Goal: Transaction & Acquisition: Purchase product/service

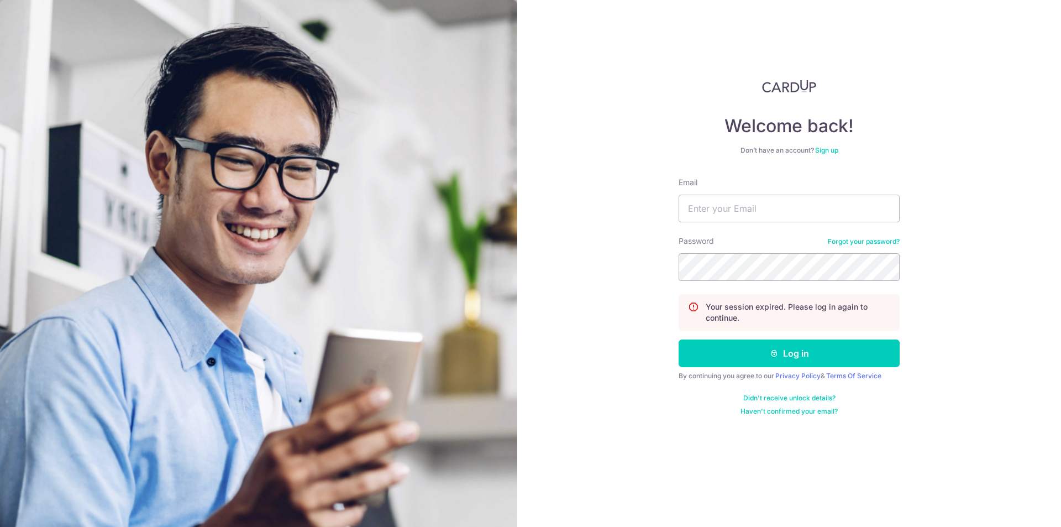
type input "[EMAIL_ADDRESS][DOMAIN_NAME]"
click at [679, 339] on button "Log in" at bounding box center [789, 353] width 221 height 28
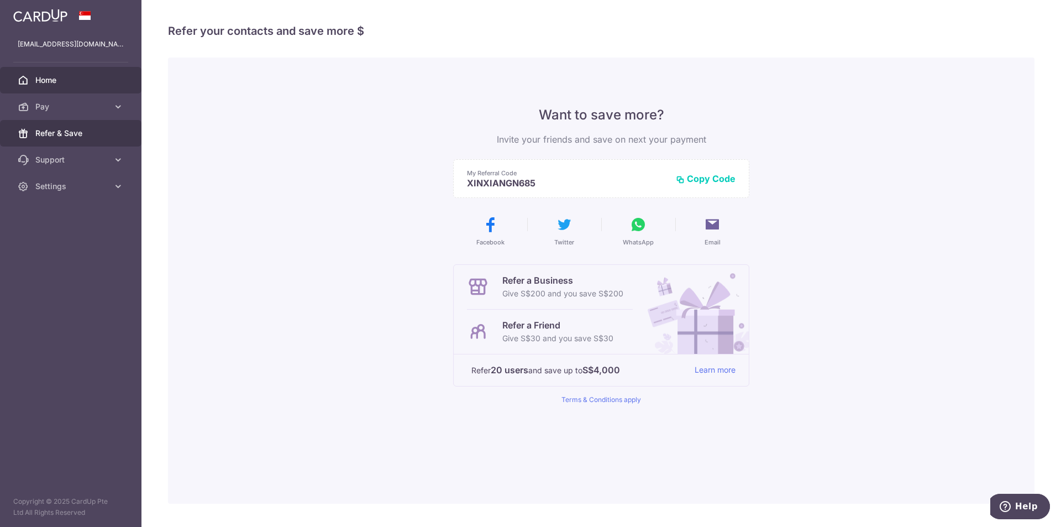
click at [43, 80] on span "Home" at bounding box center [71, 80] width 73 height 11
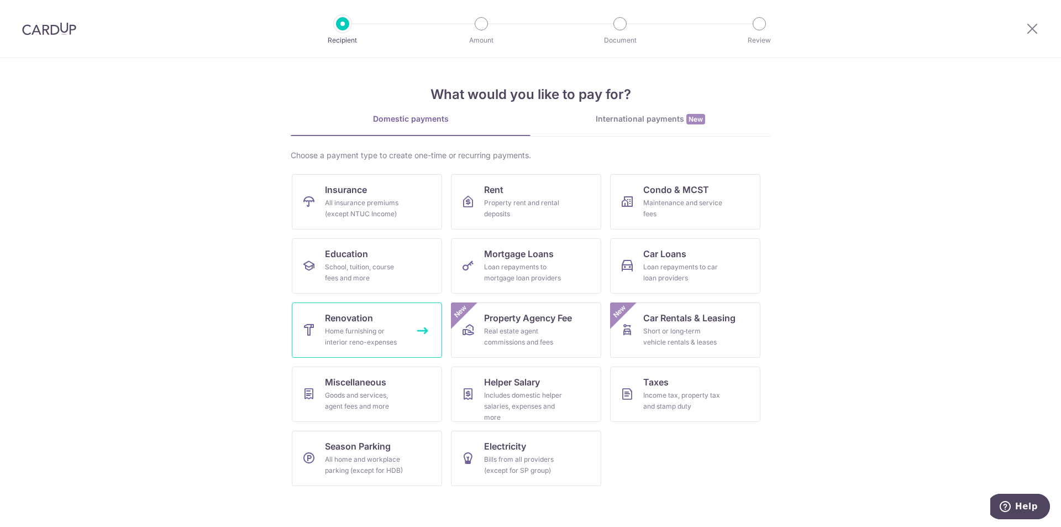
click at [397, 324] on link "Renovation Home furnishing or interior reno-expenses" at bounding box center [367, 329] width 150 height 55
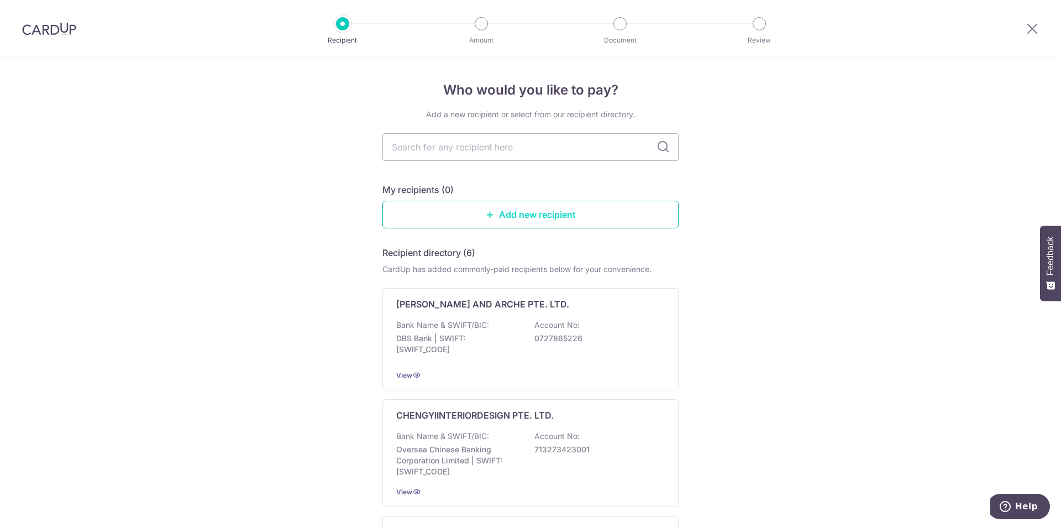
click at [556, 220] on link "Add new recipient" at bounding box center [530, 215] width 296 height 28
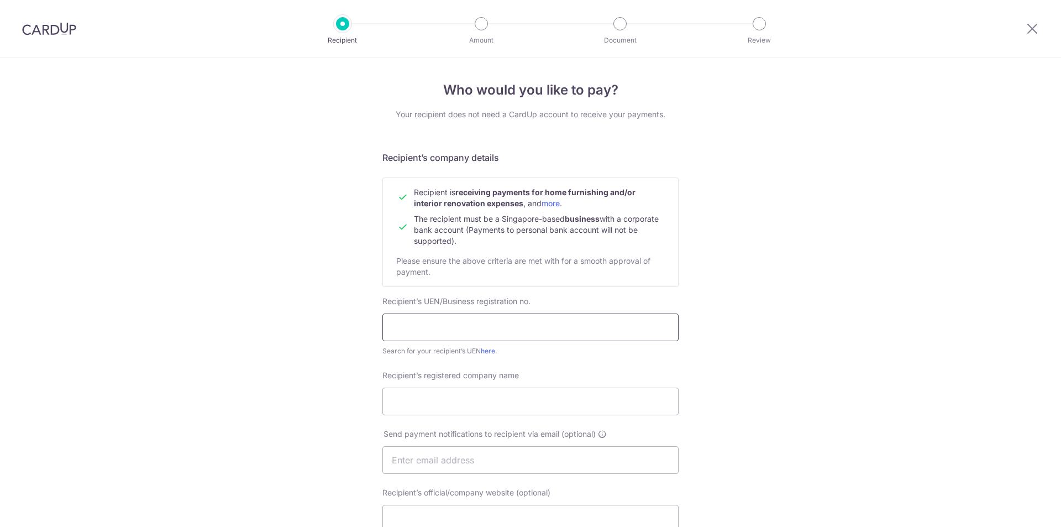
click at [428, 331] on input "text" at bounding box center [530, 327] width 296 height 28
type input "201717211N"
drag, startPoint x: 497, startPoint y: 419, endPoint x: 510, endPoint y: 407, distance: 17.2
click at [504, 413] on div "Recipient’s registered company name" at bounding box center [531, 399] width 310 height 59
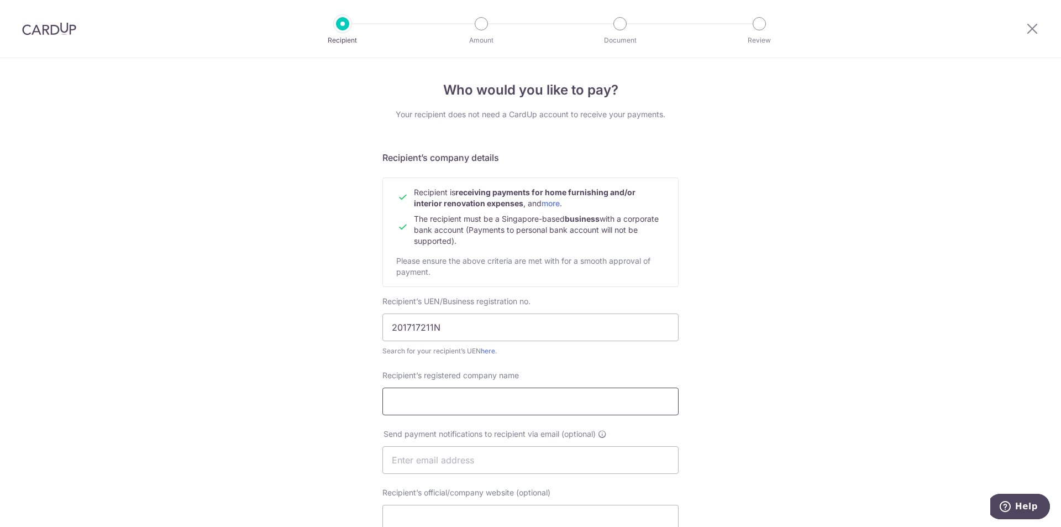
click at [510, 407] on input "Recipient’s registered company name" at bounding box center [530, 401] width 296 height 28
click at [452, 408] on input "Le Interior Affaris Pte Ltd" at bounding box center [530, 401] width 296 height 28
type input "Le Interior Affairs Pte Ltd"
click at [519, 455] on input "text" at bounding box center [530, 460] width 296 height 28
click at [837, 446] on div "Who would you like to pay? Your recipient does not need a CardUp account to rec…" at bounding box center [530, 473] width 1061 height 831
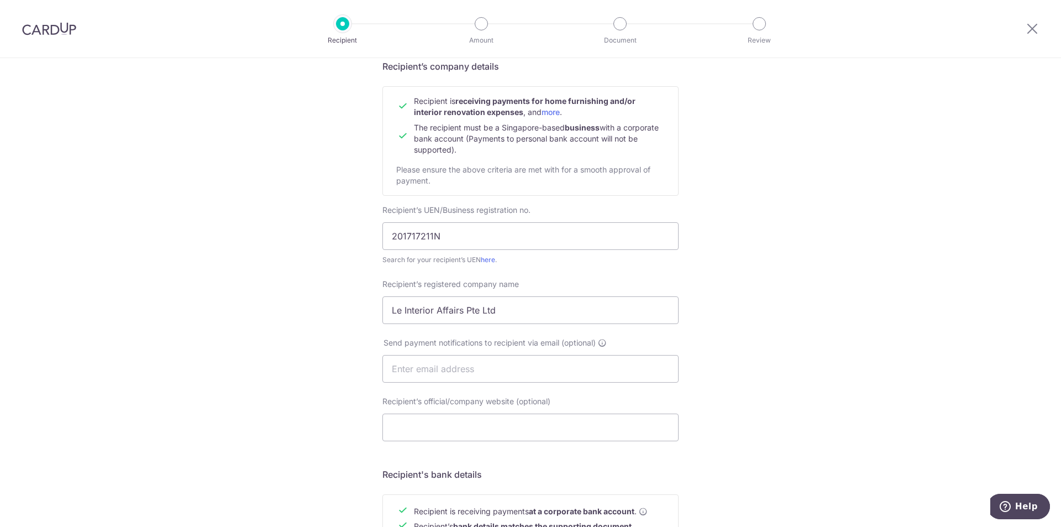
scroll to position [111, 0]
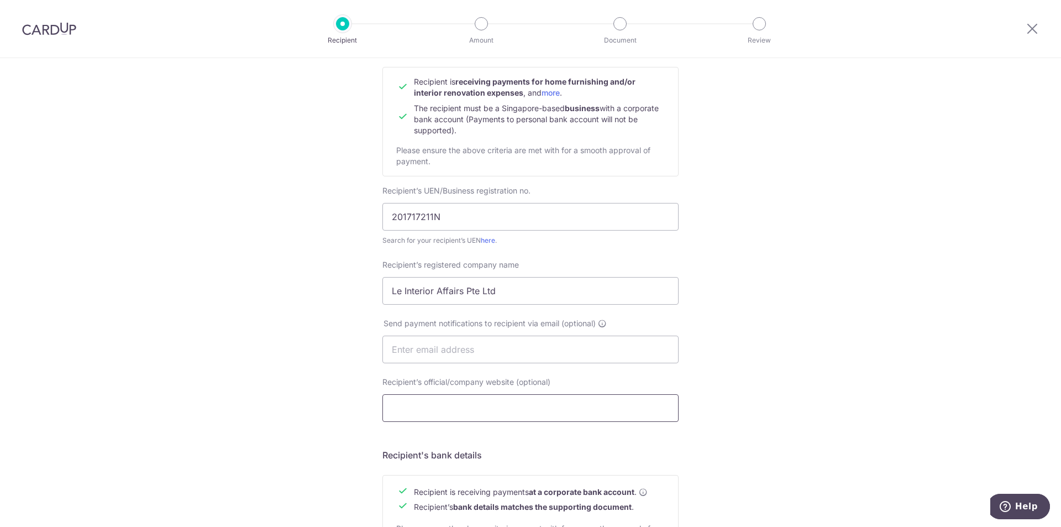
click at [473, 417] on input "Recipient’s official/company website (optional)" at bounding box center [530, 408] width 296 height 28
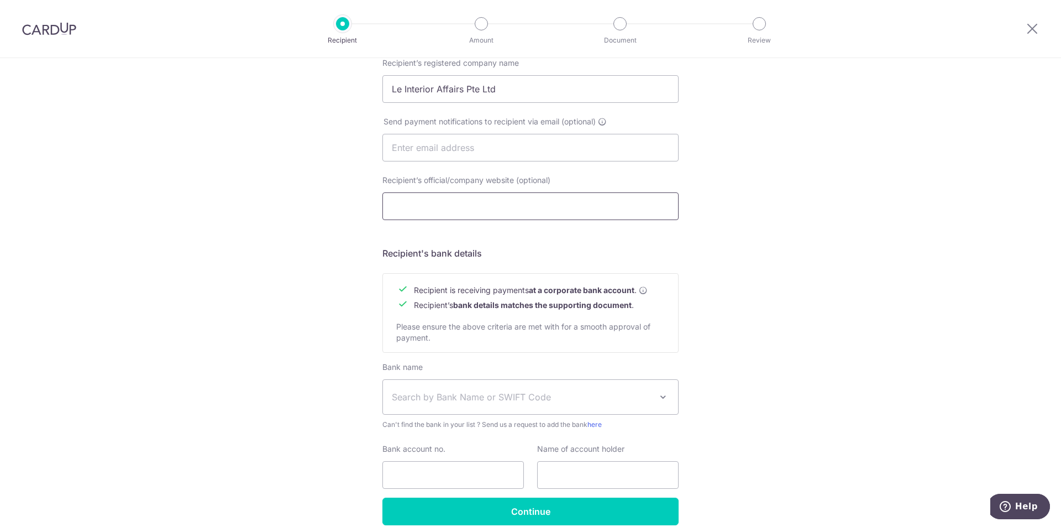
scroll to position [332, 0]
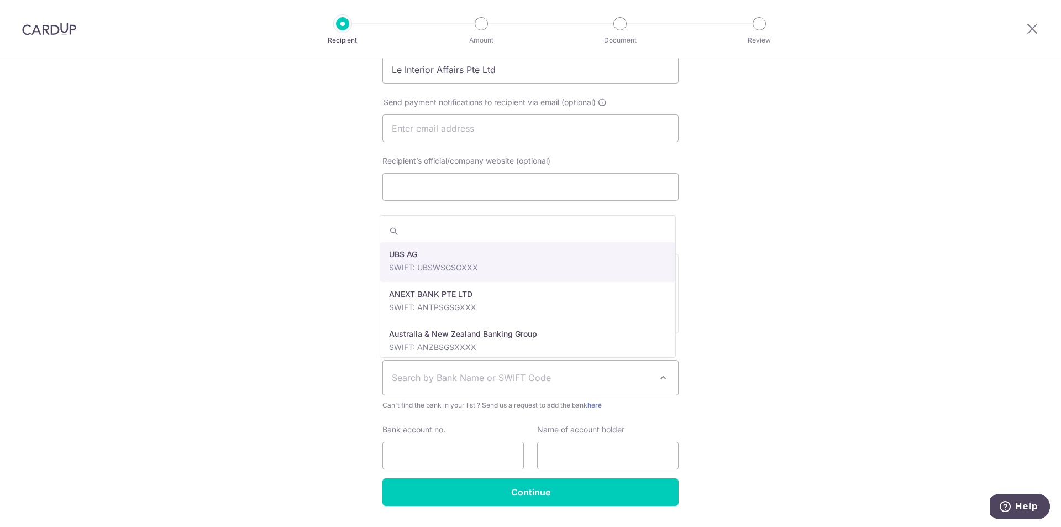
click at [449, 387] on span "Search by Bank Name or SWIFT Code" at bounding box center [530, 377] width 295 height 34
click at [815, 401] on div "Who would you like to pay? Your recipient does not need a CardUp account to rec…" at bounding box center [530, 141] width 1061 height 831
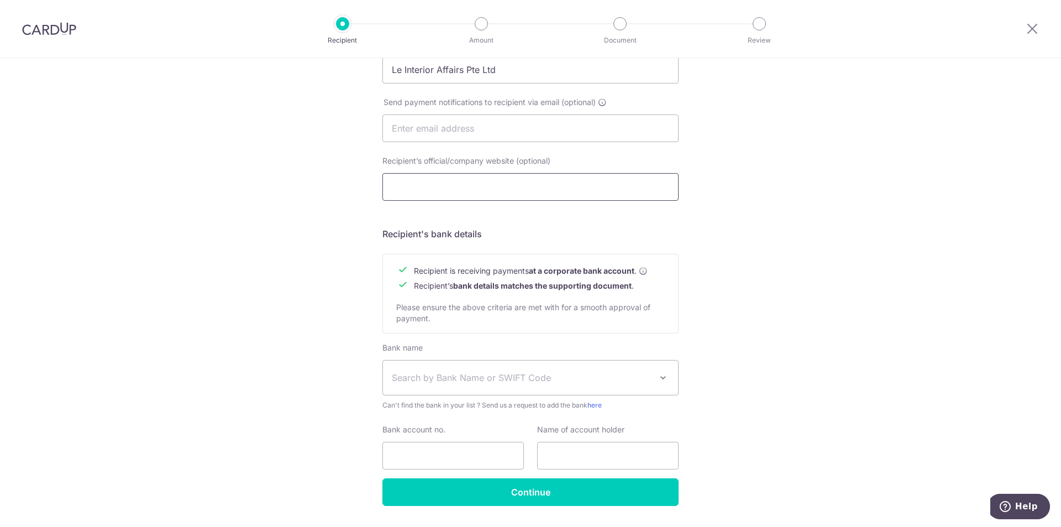
click at [470, 183] on input "Recipient’s official/company website (optional)" at bounding box center [530, 187] width 296 height 28
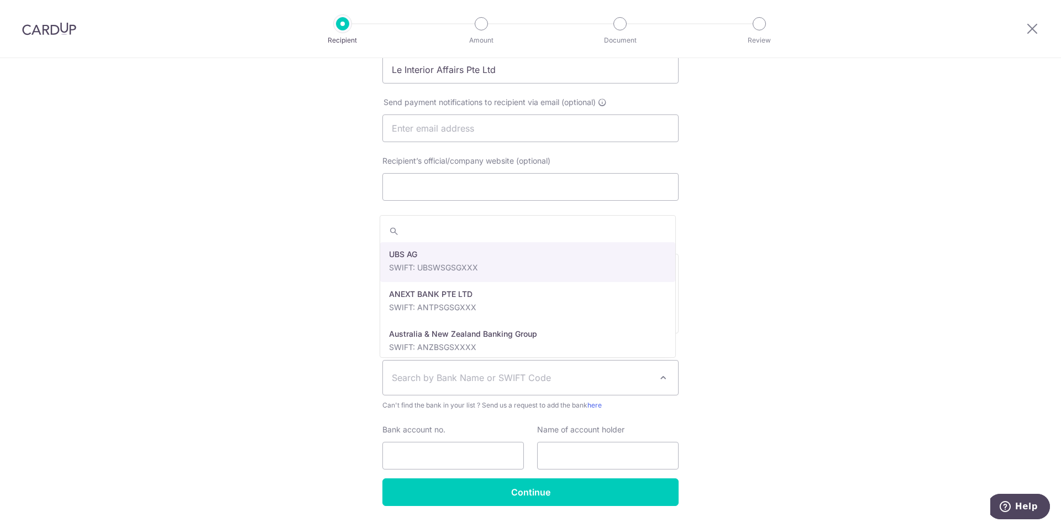
click at [435, 389] on span "Search by Bank Name or SWIFT Code" at bounding box center [530, 377] width 295 height 34
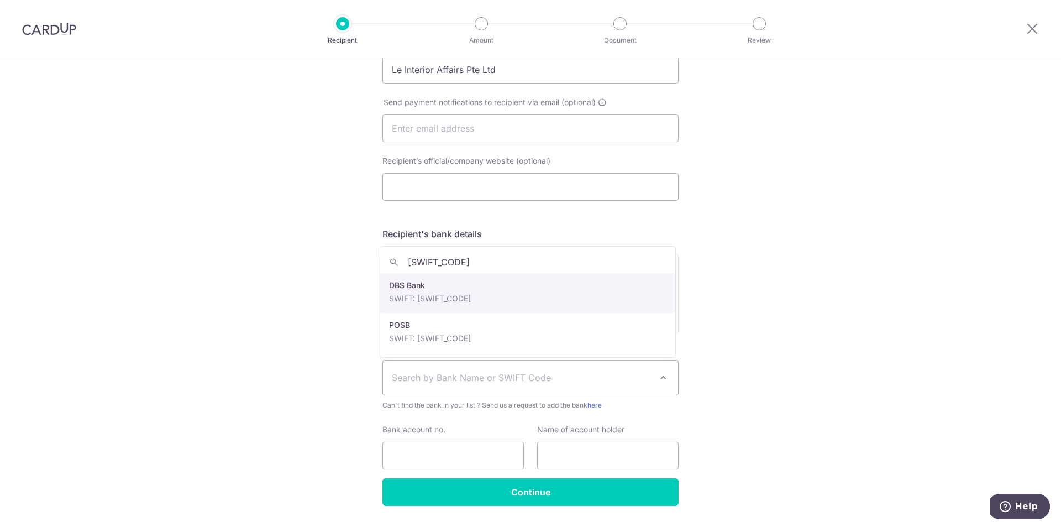
type input "DBSSSGSG"
select select "6"
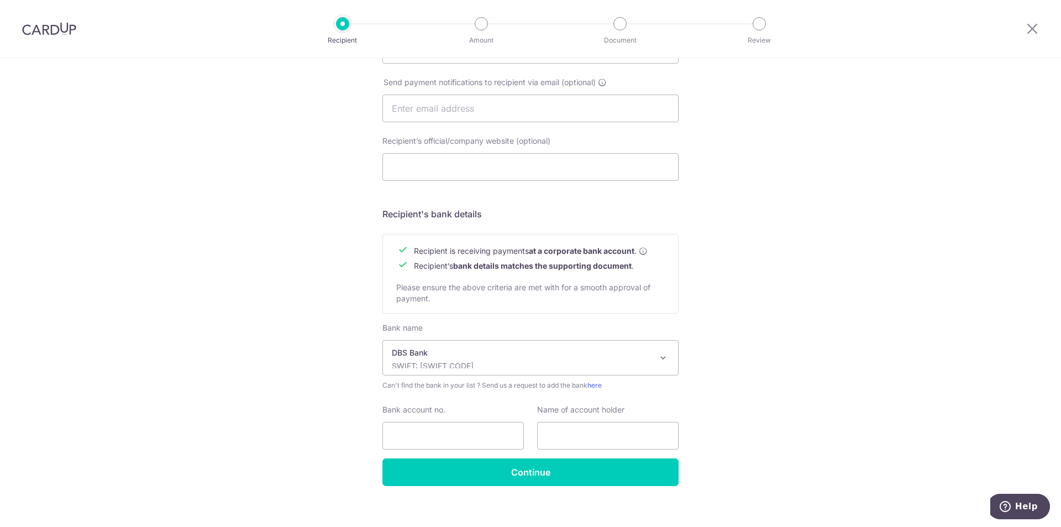
scroll to position [363, 0]
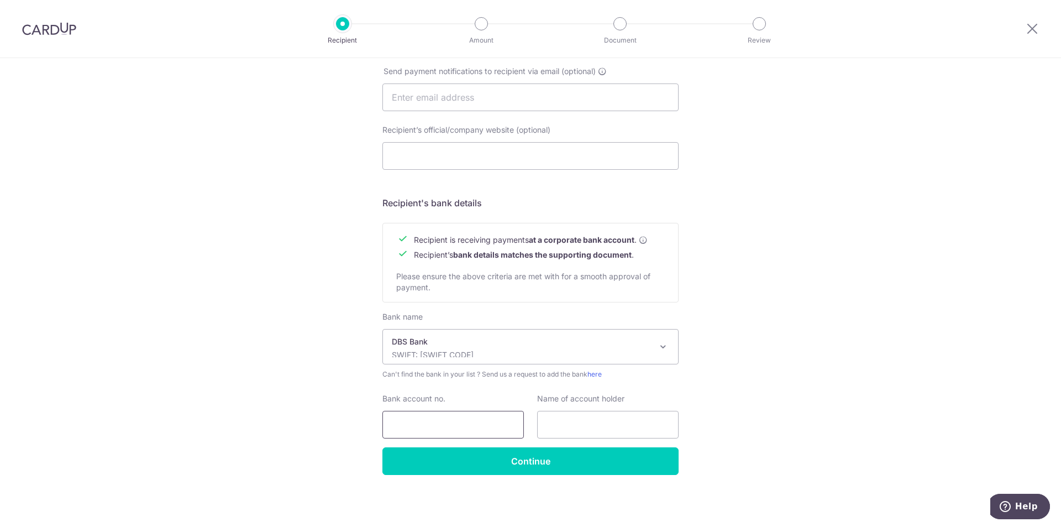
click at [449, 429] on input "Bank account no." at bounding box center [453, 425] width 142 height 28
type input "054-905579-4"
drag, startPoint x: 622, startPoint y: 417, endPoint x: 615, endPoint y: 427, distance: 12.7
click at [617, 421] on input "text" at bounding box center [608, 425] width 142 height 28
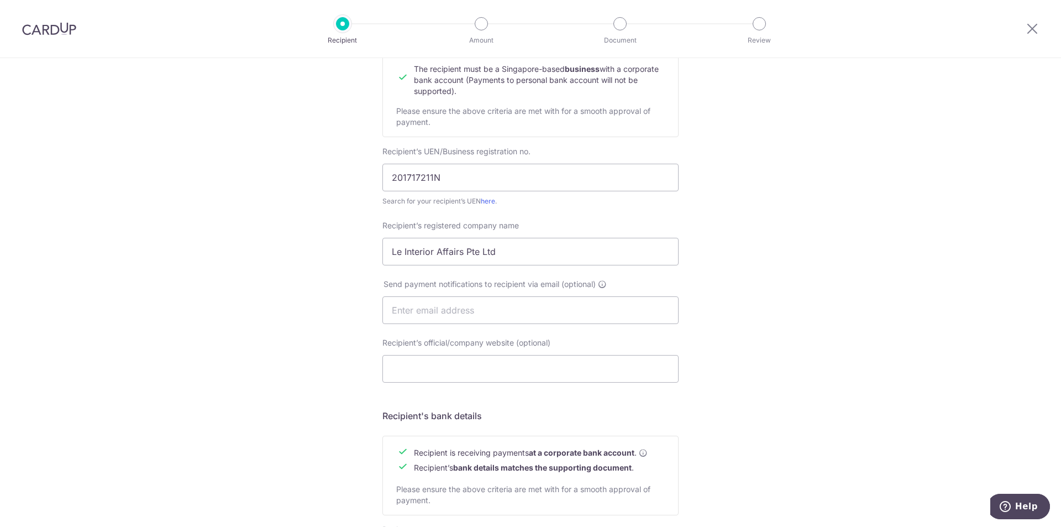
scroll to position [142, 0]
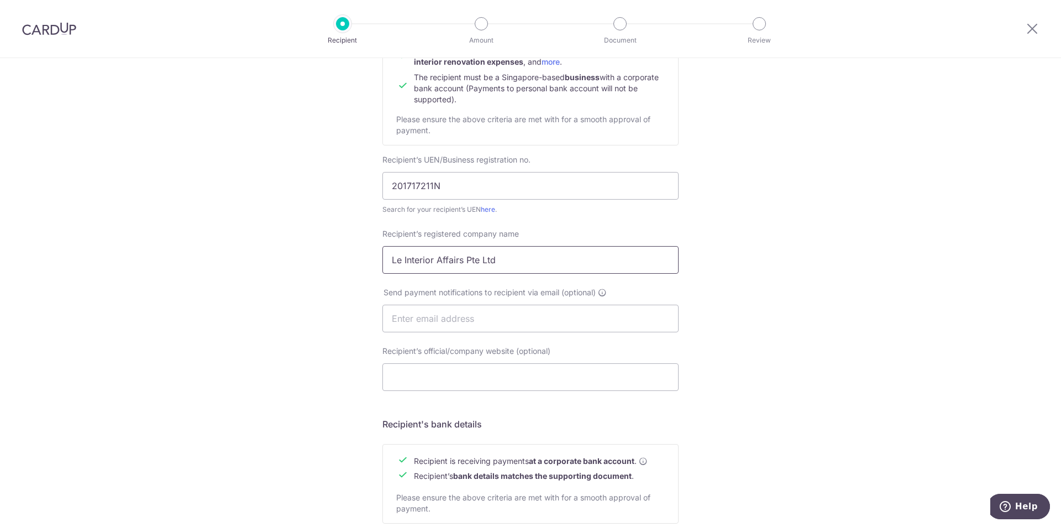
drag, startPoint x: 517, startPoint y: 264, endPoint x: 263, endPoint y: 245, distance: 255.5
click at [263, 245] on div "Who would you like to pay? Your recipient does not need a CardUp account to rec…" at bounding box center [530, 332] width 1061 height 831
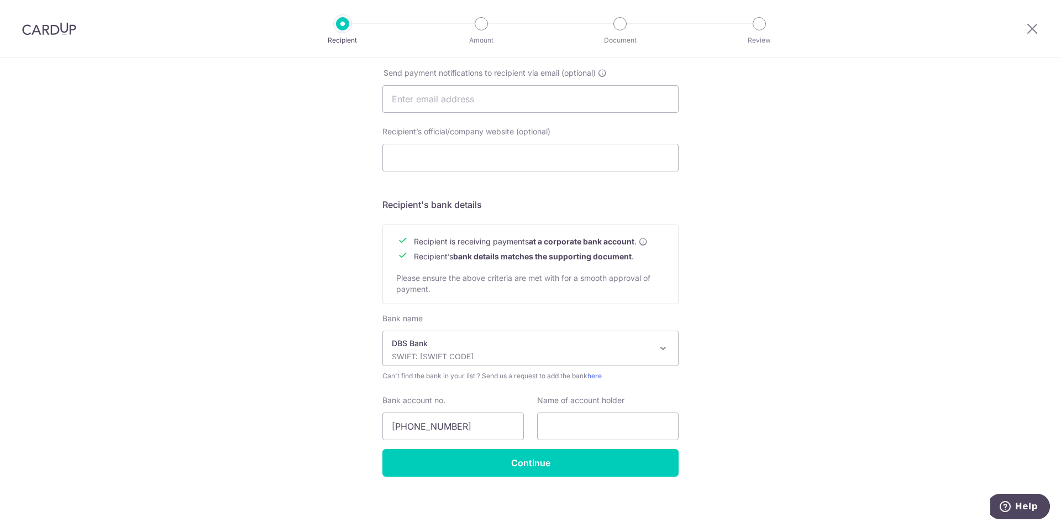
scroll to position [363, 0]
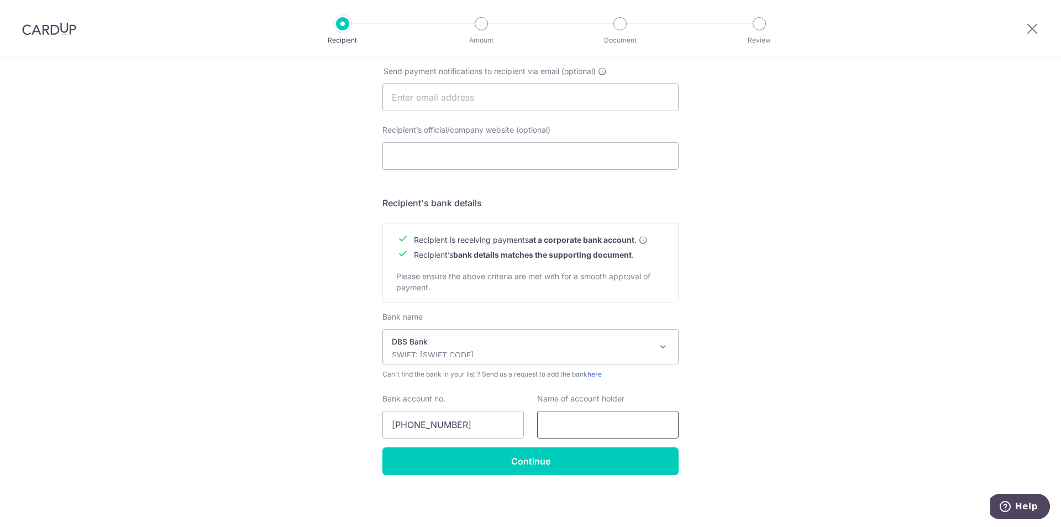
click at [579, 431] on input "text" at bounding box center [608, 425] width 142 height 28
paste input "Le Interior Affairs Pte Ltd"
type input "Le Interior Affairs Pte Ltd"
click at [818, 446] on div "Who would you like to pay? Your recipient does not need a CardUp account to rec…" at bounding box center [530, 110] width 1061 height 831
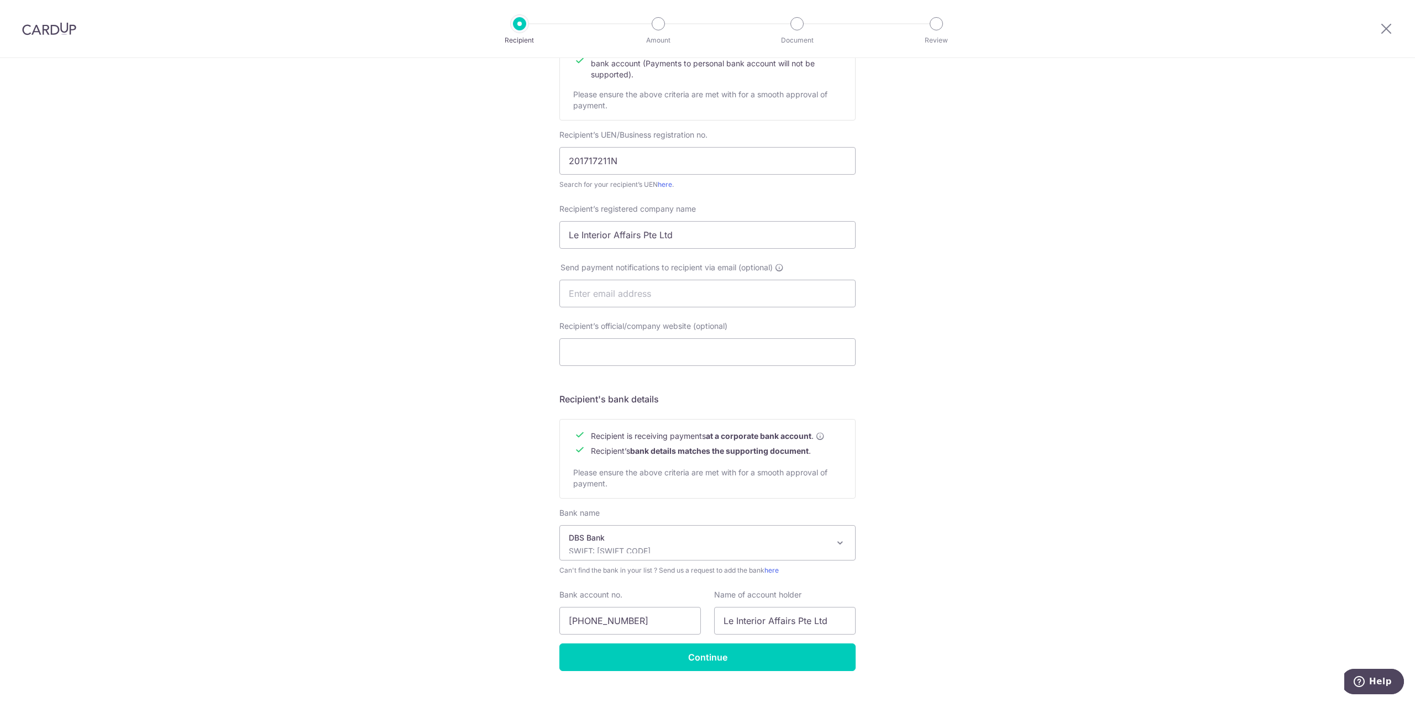
scroll to position [189, 0]
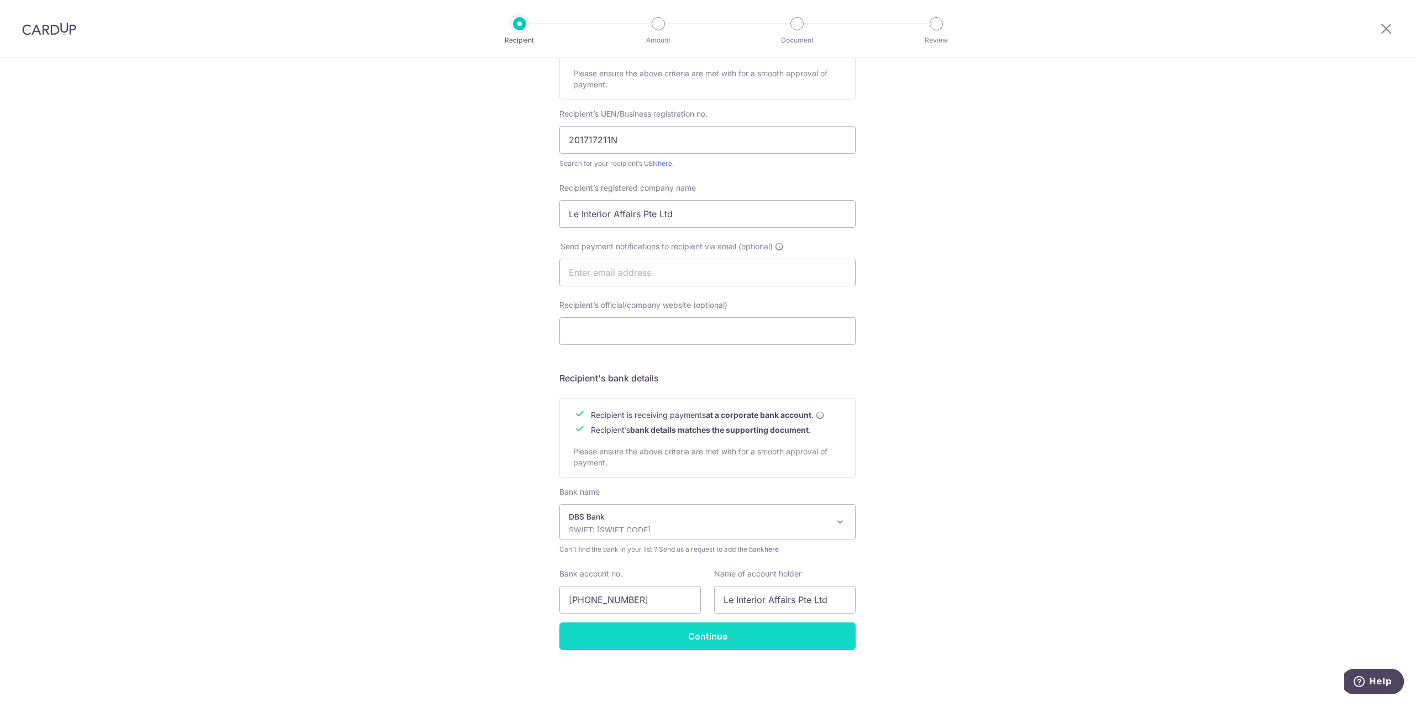
click at [695, 526] on input "Continue" at bounding box center [707, 636] width 296 height 28
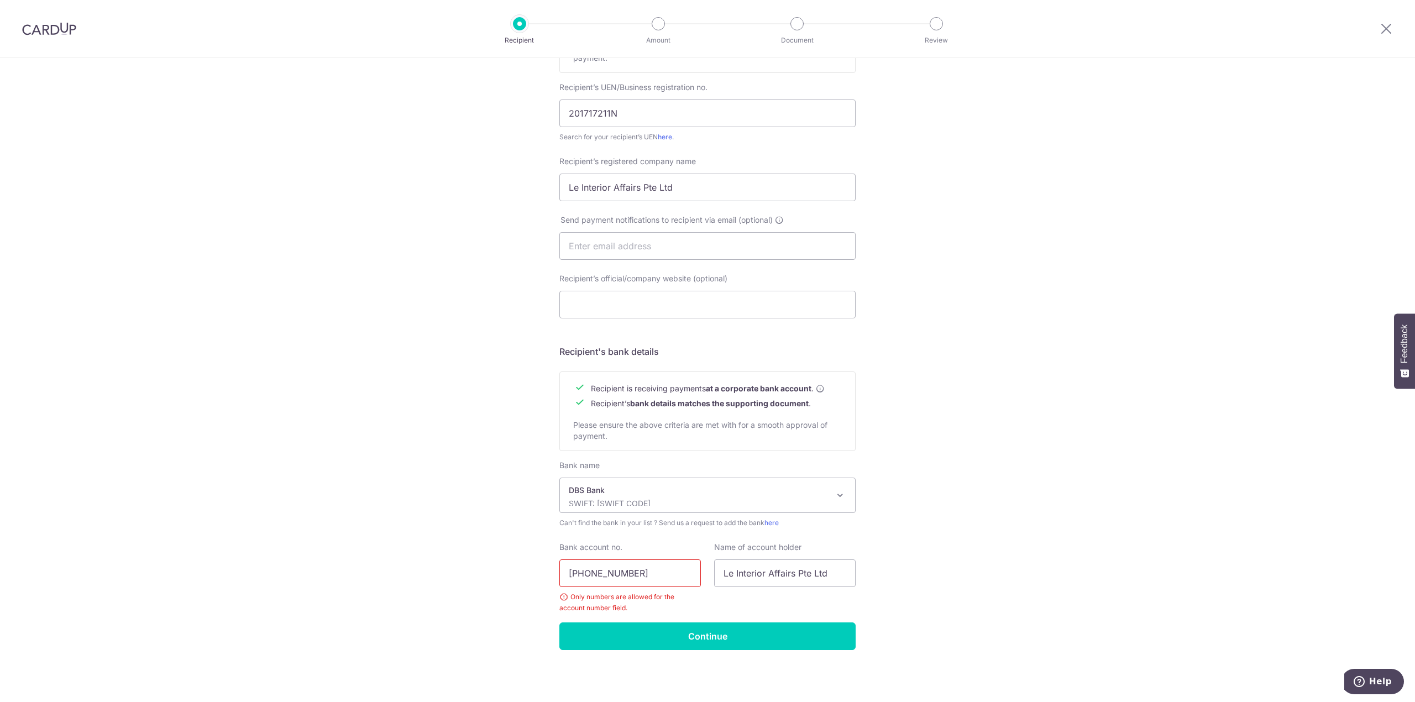
drag, startPoint x: 662, startPoint y: 569, endPoint x: 390, endPoint y: 534, distance: 274.2
click at [390, 534] on div "Who would you like to pay? Your recipient does not need a CardUp account to rec…" at bounding box center [707, 273] width 1415 height 858
click at [584, 564] on input "054-905579-4" at bounding box center [630, 573] width 142 height 28
type input "0549055794"
click at [771, 640] on input "Continue" at bounding box center [707, 636] width 296 height 28
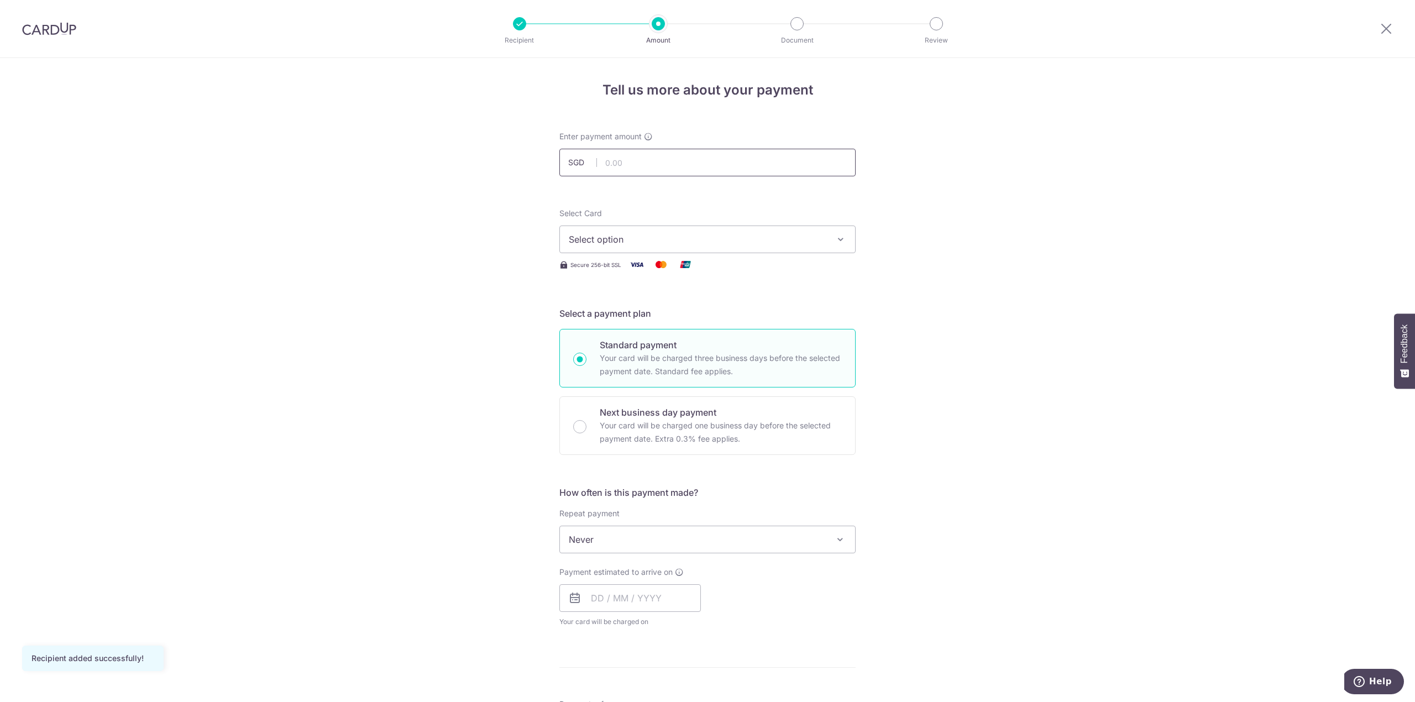
click at [652, 153] on input "text" at bounding box center [707, 163] width 296 height 28
click at [728, 258] on div "Secure 256-bit SSL" at bounding box center [707, 265] width 296 height 14
click at [728, 257] on div "Select Card Select option Add credit card Secure 256-bit SSL" at bounding box center [707, 240] width 296 height 64
click at [721, 245] on span "Select option" at bounding box center [698, 239] width 258 height 13
click at [642, 268] on span "Add credit card" at bounding box center [718, 270] width 258 height 11
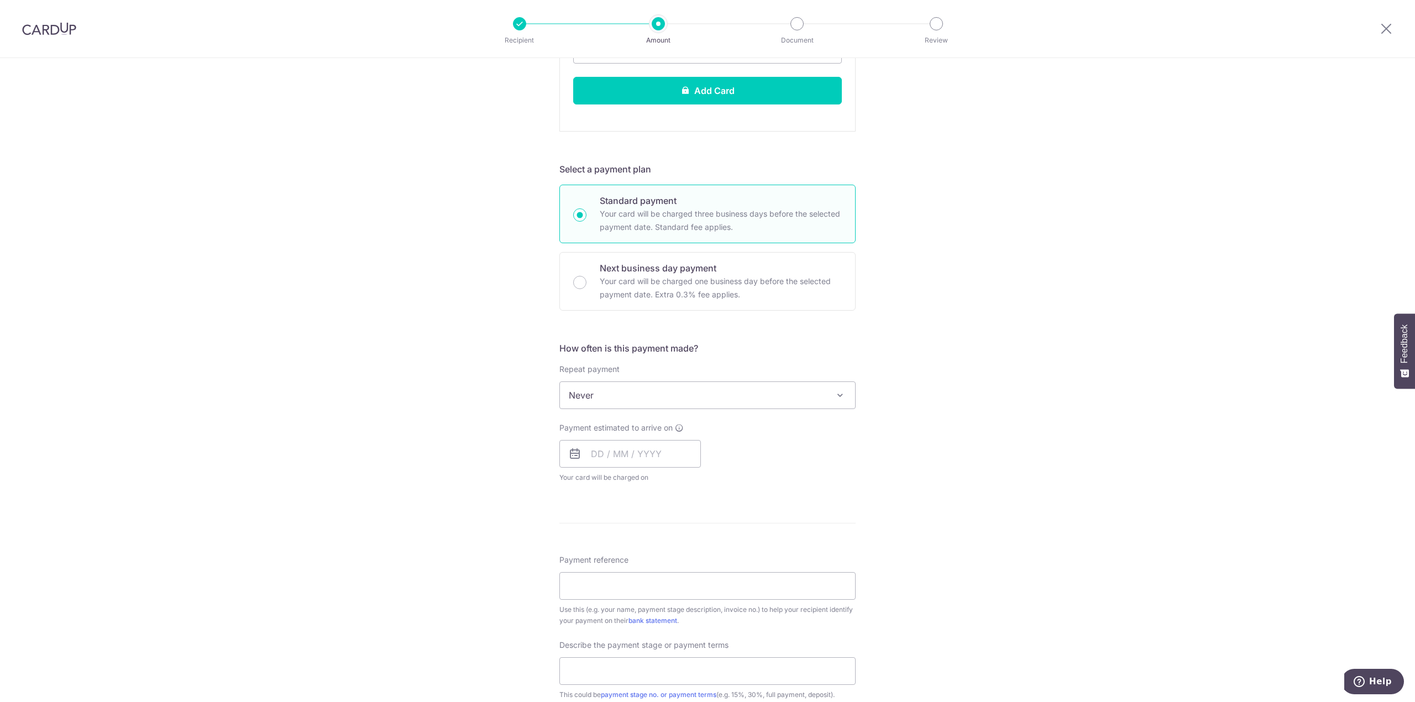
scroll to position [442, 0]
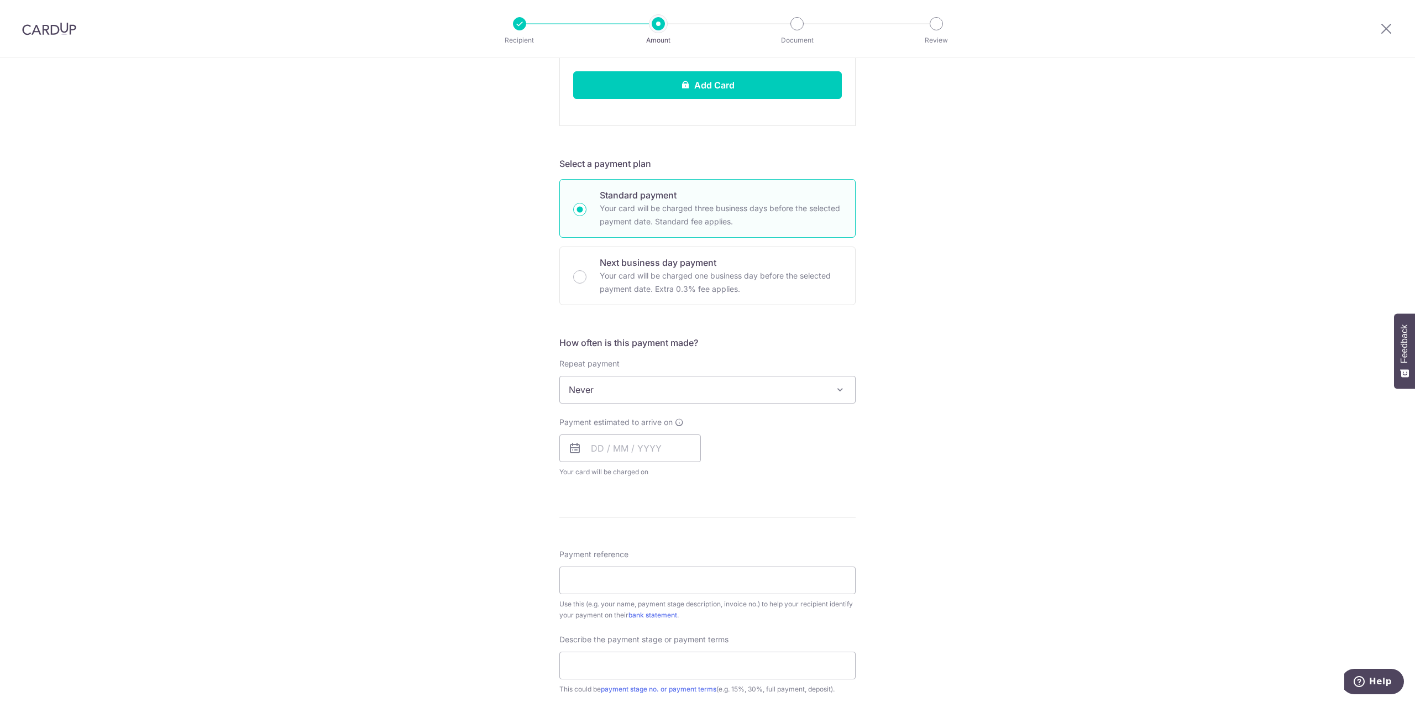
click at [659, 392] on span "Never" at bounding box center [707, 389] width 295 height 27
click at [1123, 206] on div "Tell us more about your payment Enter payment amount SGD 10.00 10.00 Recipient …" at bounding box center [707, 299] width 1415 height 1366
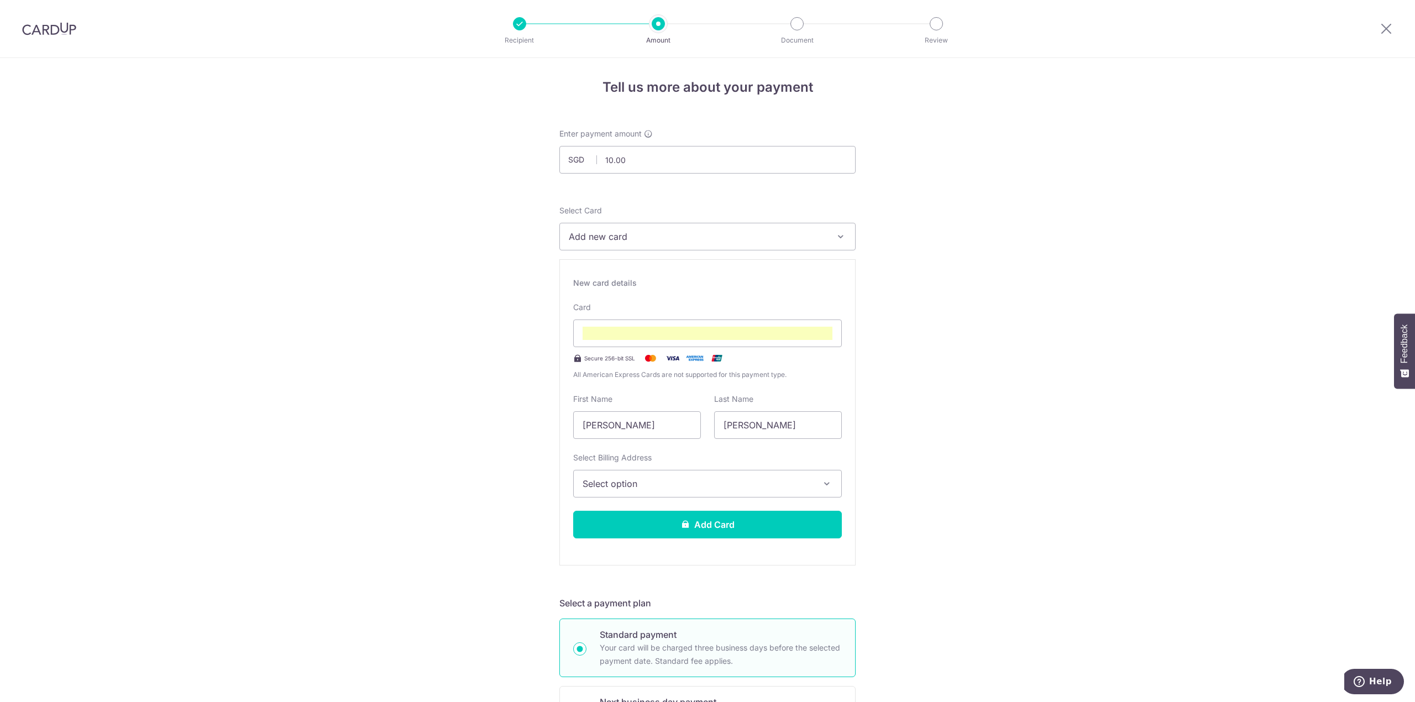
scroll to position [0, 0]
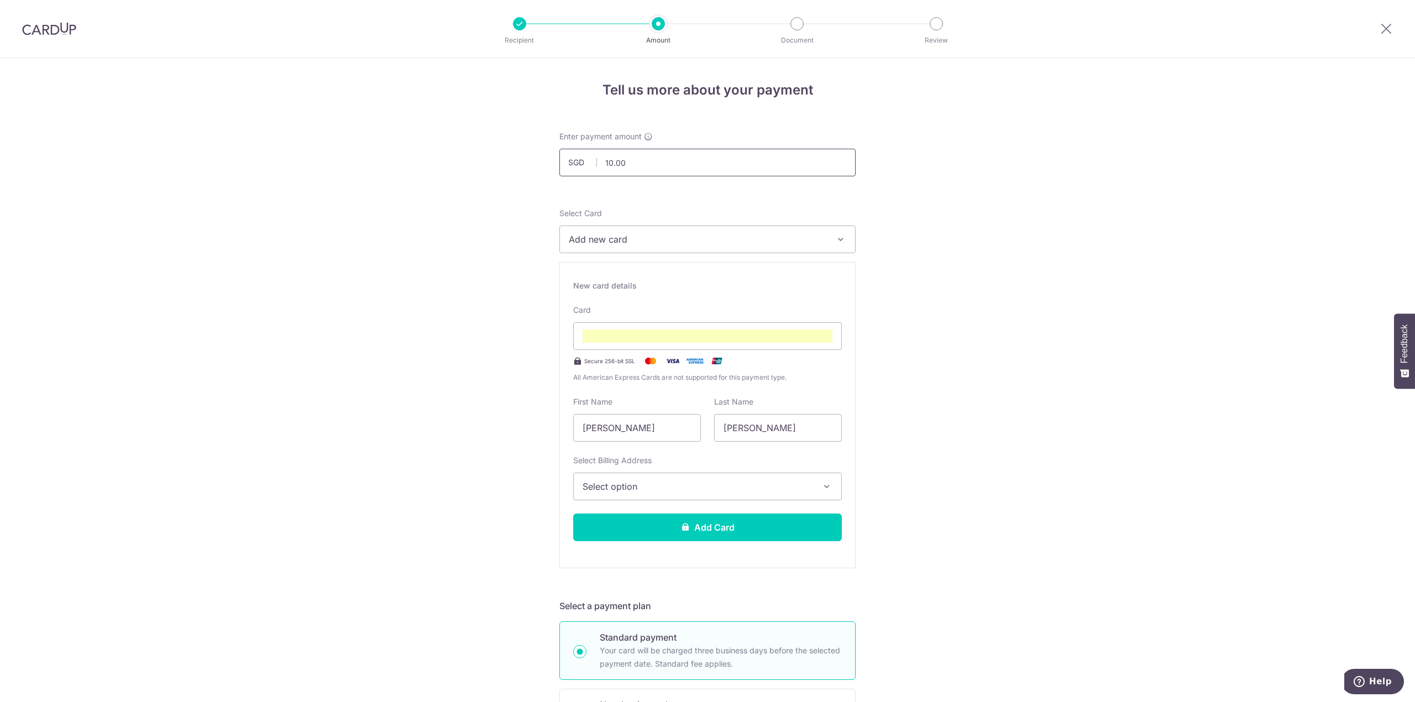
drag, startPoint x: 668, startPoint y: 153, endPoint x: 580, endPoint y: 142, distance: 88.6
click at [580, 142] on div "Enter payment amount SGD 10.00 10.00" at bounding box center [707, 153] width 296 height 45
drag, startPoint x: 637, startPoint y: 176, endPoint x: 623, endPoint y: 150, distance: 28.7
click at [633, 166] on div "Enter payment amount SGD 3,200.00 3200.00" at bounding box center [707, 154] width 296 height 46
click at [638, 166] on input "3,200.00" at bounding box center [707, 163] width 296 height 28
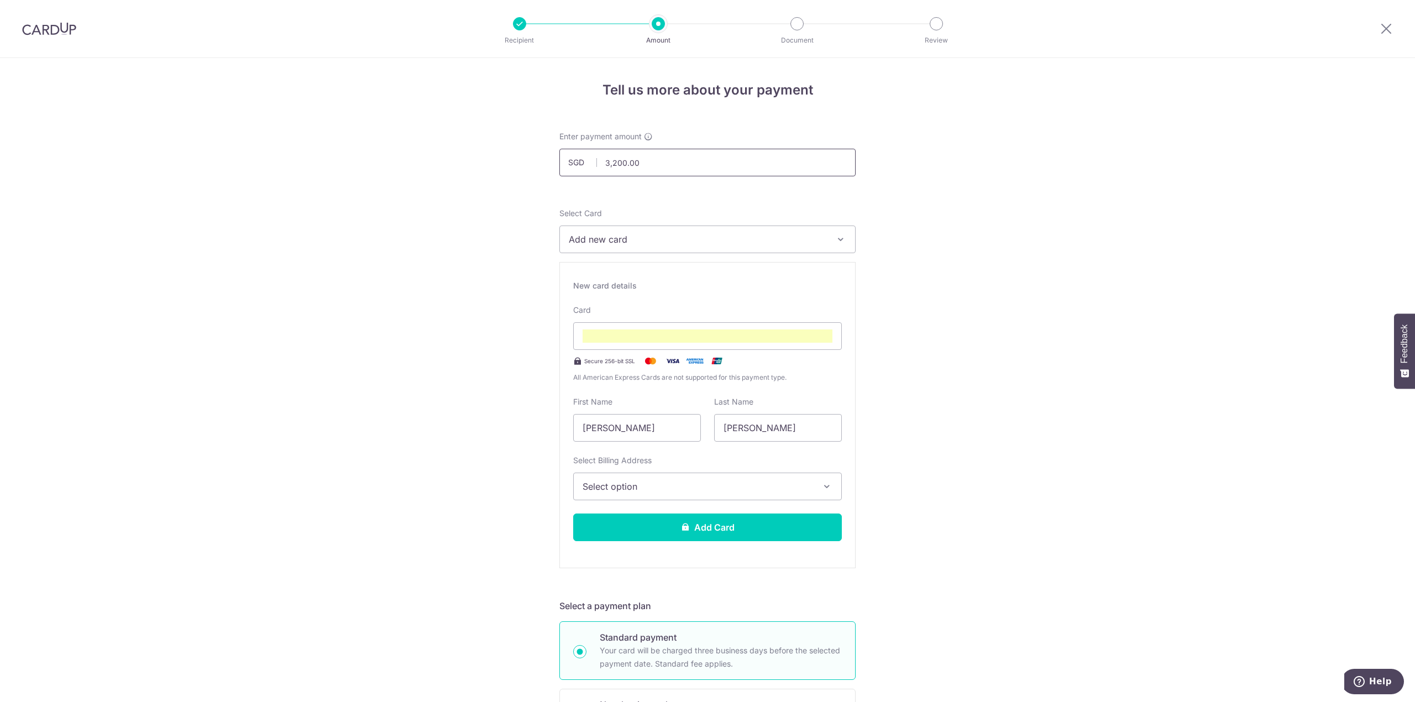
drag, startPoint x: 655, startPoint y: 165, endPoint x: 476, endPoint y: 147, distance: 180.0
type input "3"
type input "32,000.00"
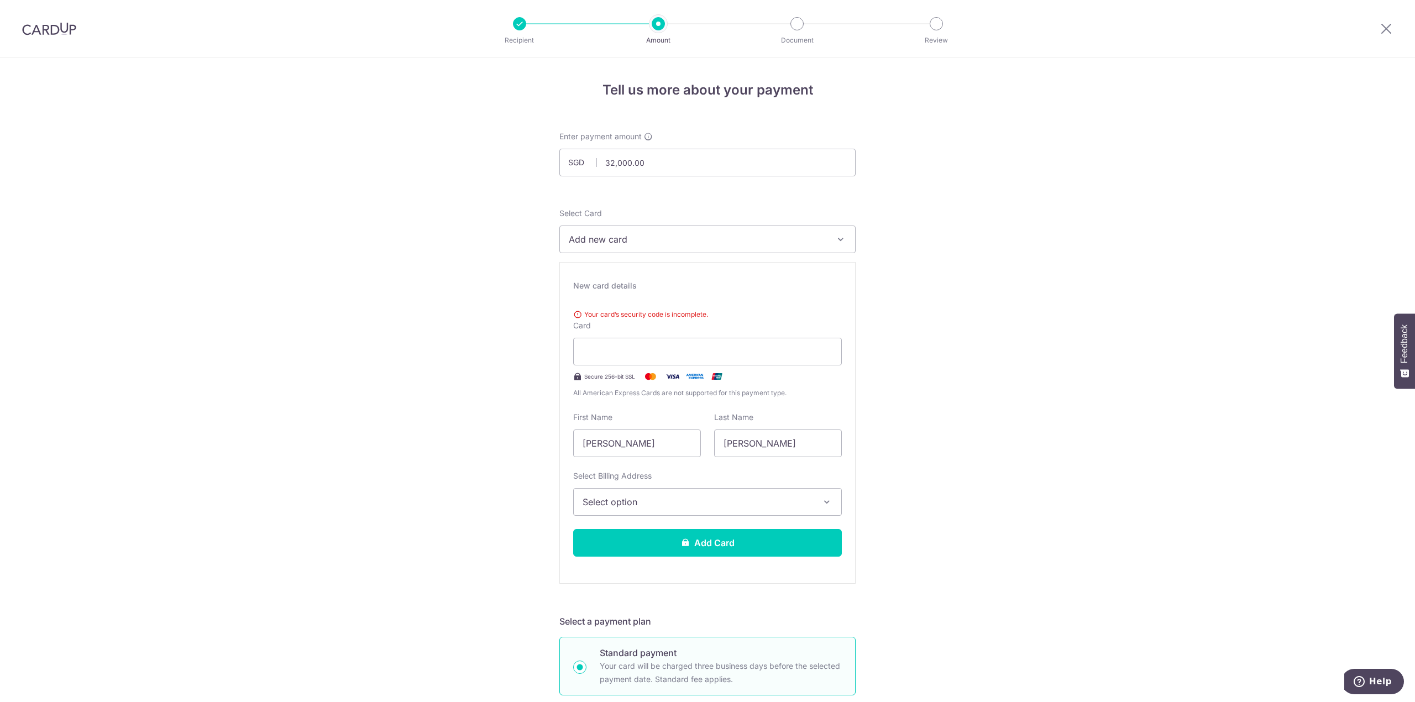
click at [701, 328] on div "Your card’s security code is incomplete. Card Secure 256-bit SSL All American E…" at bounding box center [707, 352] width 269 height 94
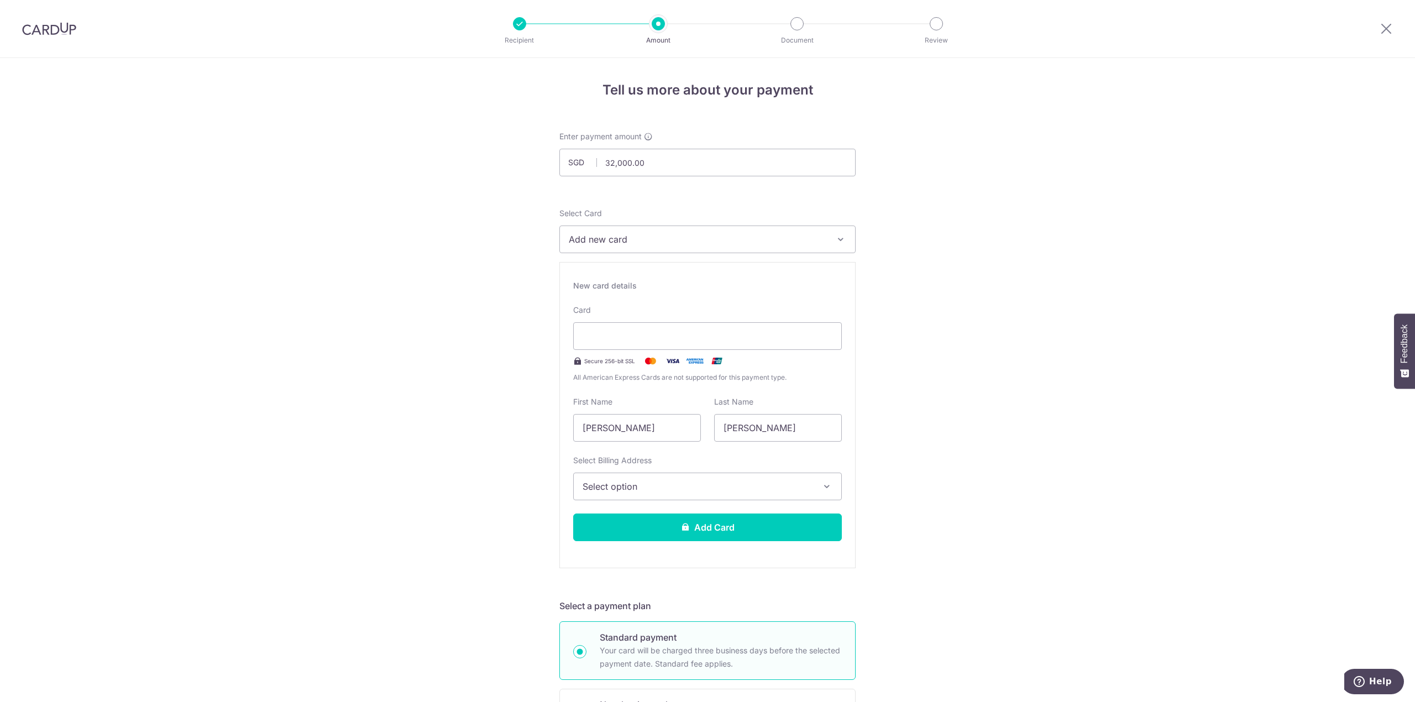
click at [673, 487] on span "Select option" at bounding box center [698, 486] width 230 height 13
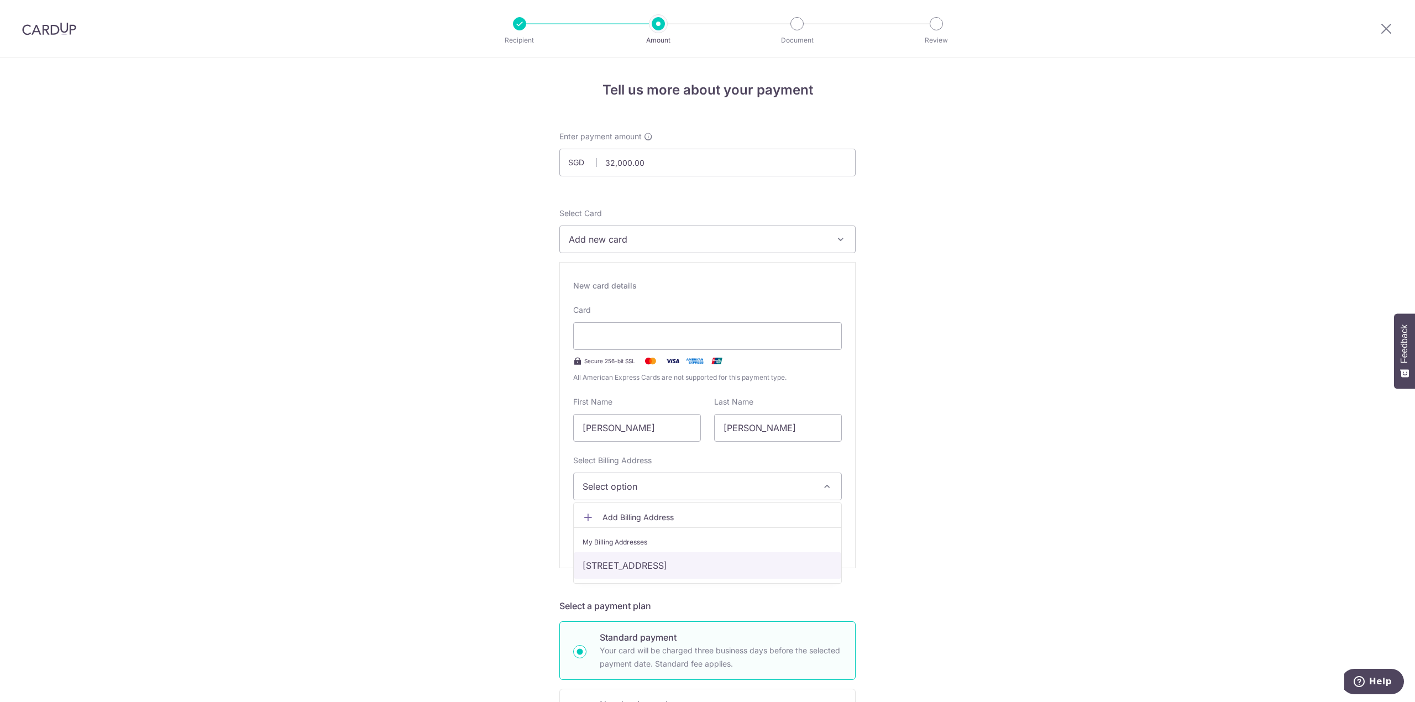
click at [742, 572] on link "20B Lorong 3 Geylang, Singapore, Singapore-383020" at bounding box center [708, 565] width 268 height 27
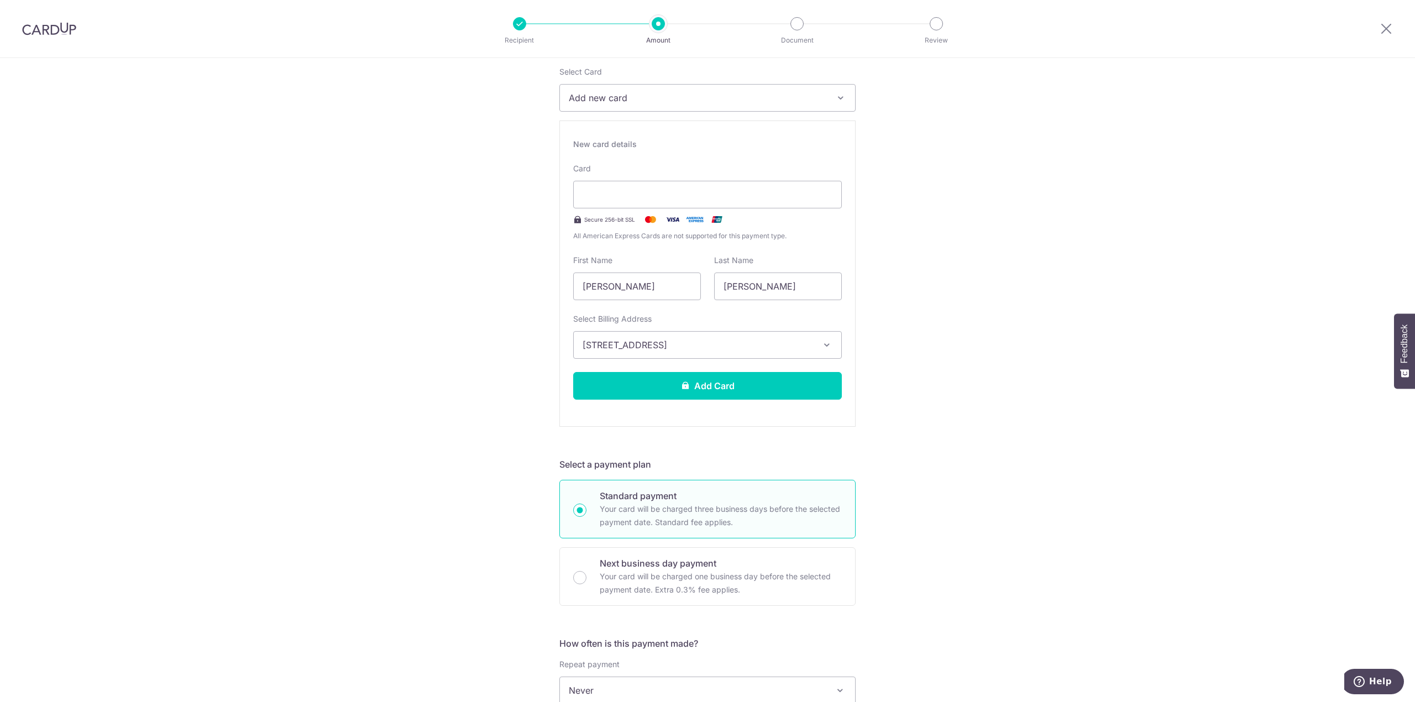
scroll to position [147, 0]
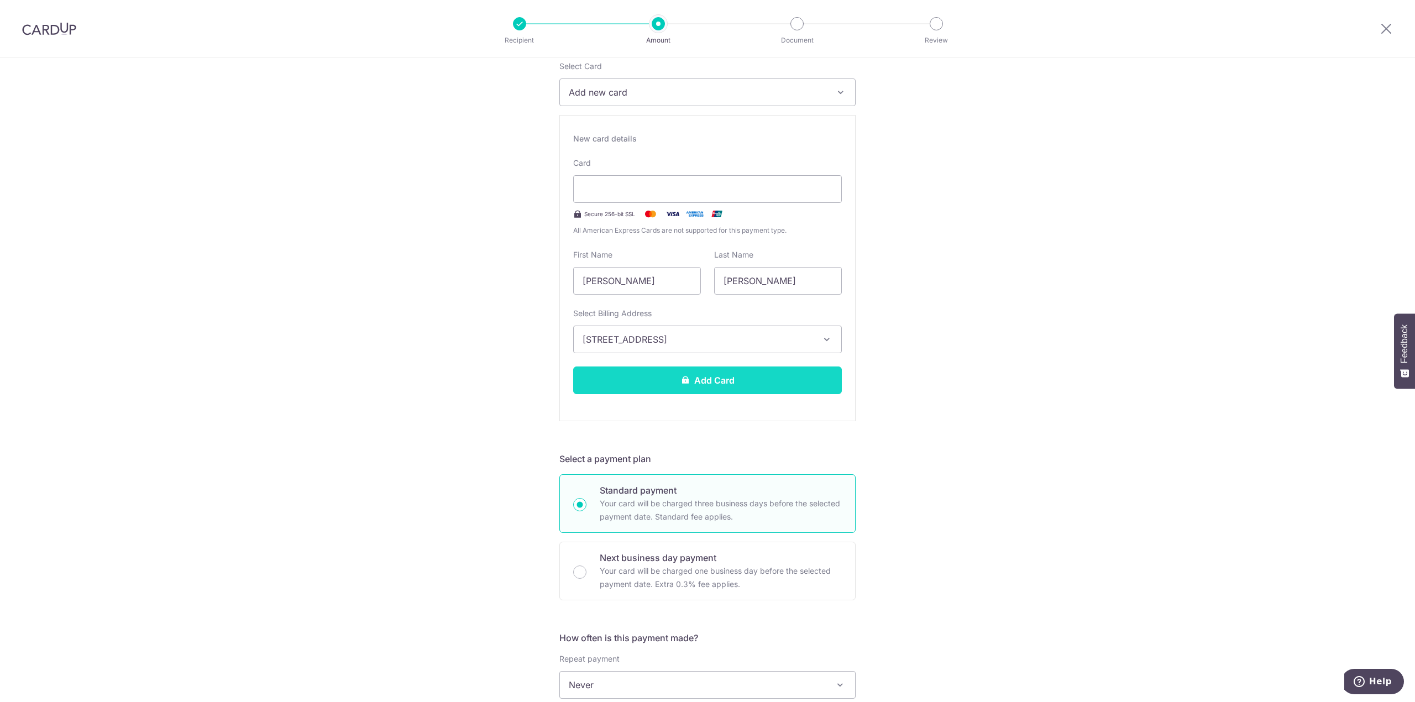
click at [675, 380] on button "Add Card" at bounding box center [707, 380] width 269 height 28
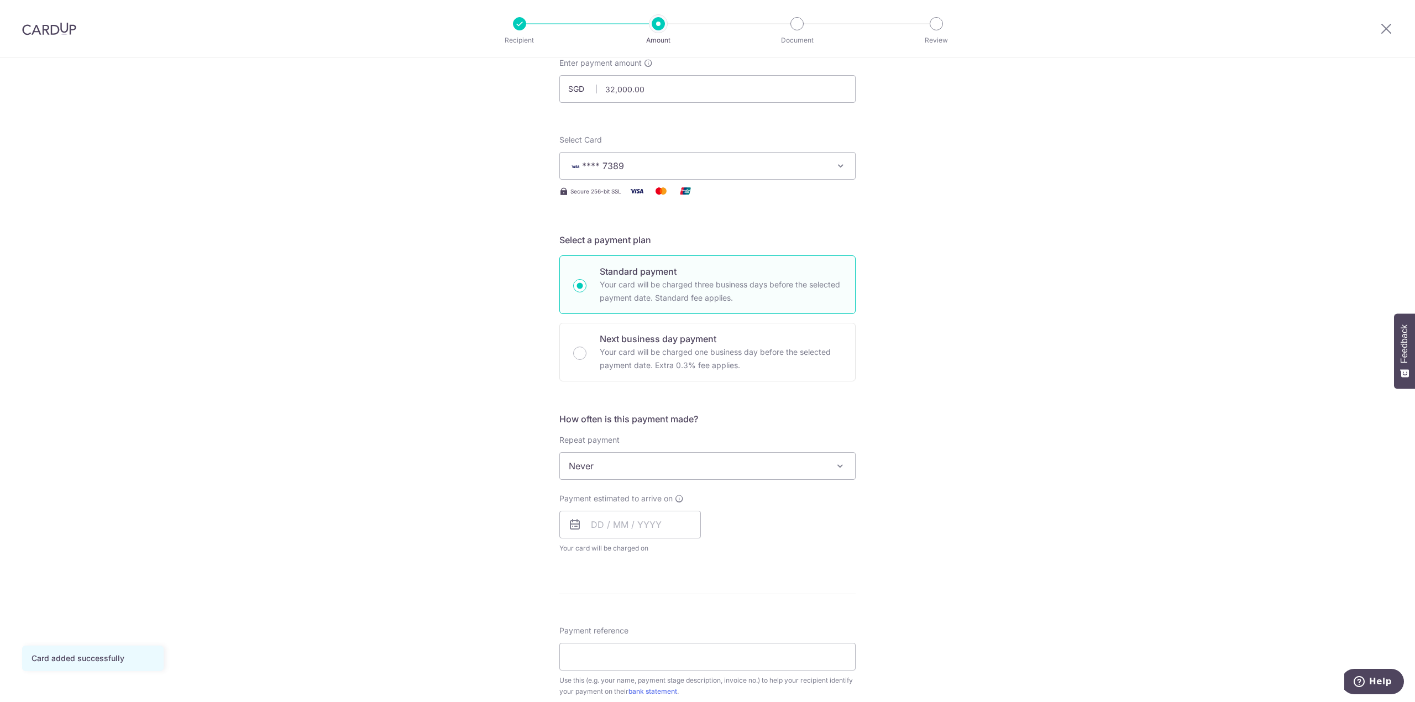
scroll to position [147, 0]
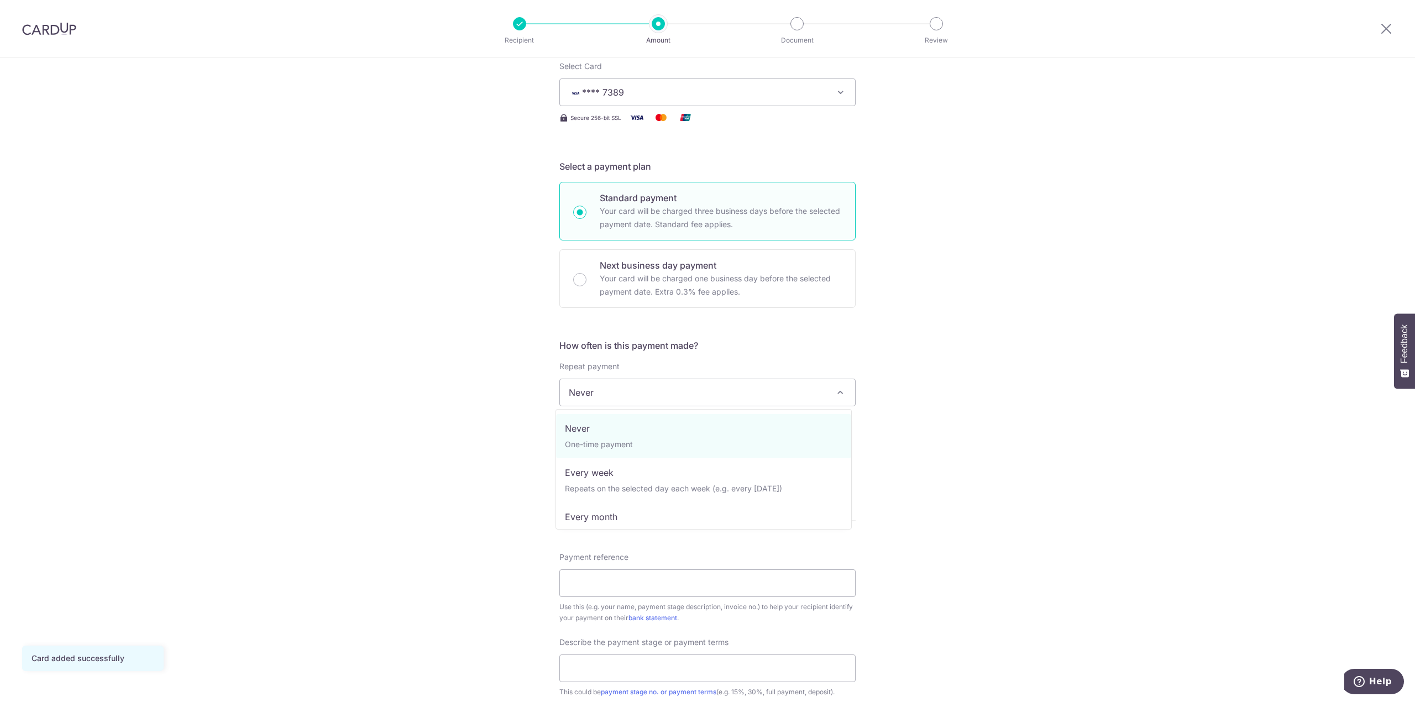
click at [684, 396] on span "Never" at bounding box center [707, 392] width 295 height 27
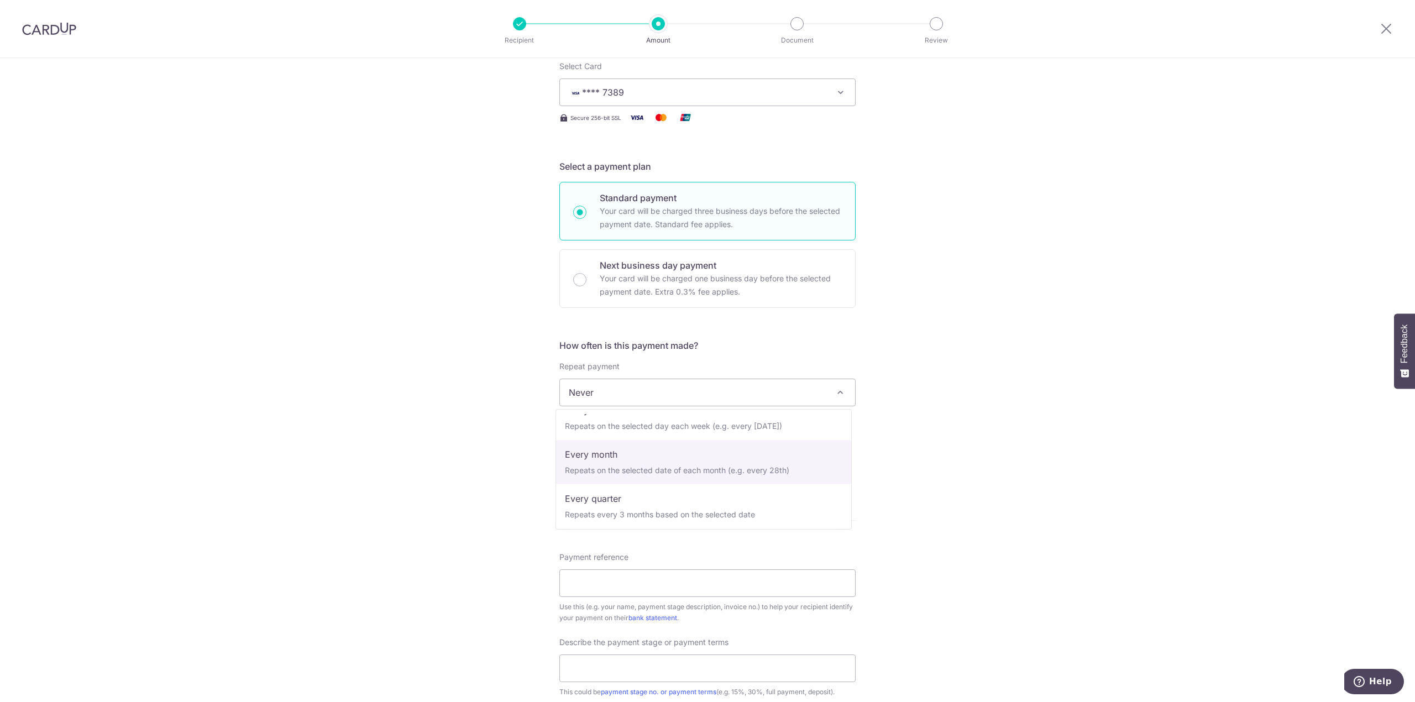
scroll to position [36, 0]
select select "3"
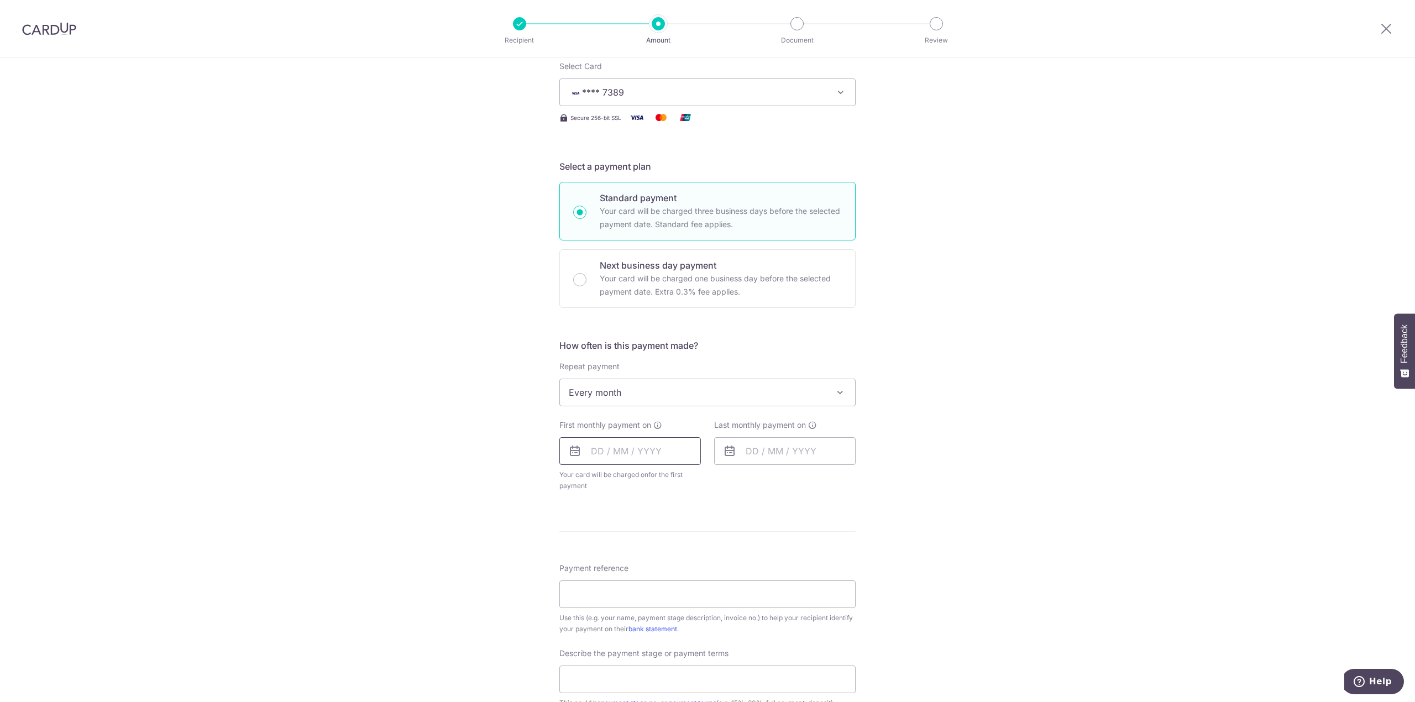
click at [623, 453] on input "text" at bounding box center [630, 451] width 142 height 28
click at [684, 546] on link "12" at bounding box center [693, 552] width 18 height 18
type input "[DATE]"
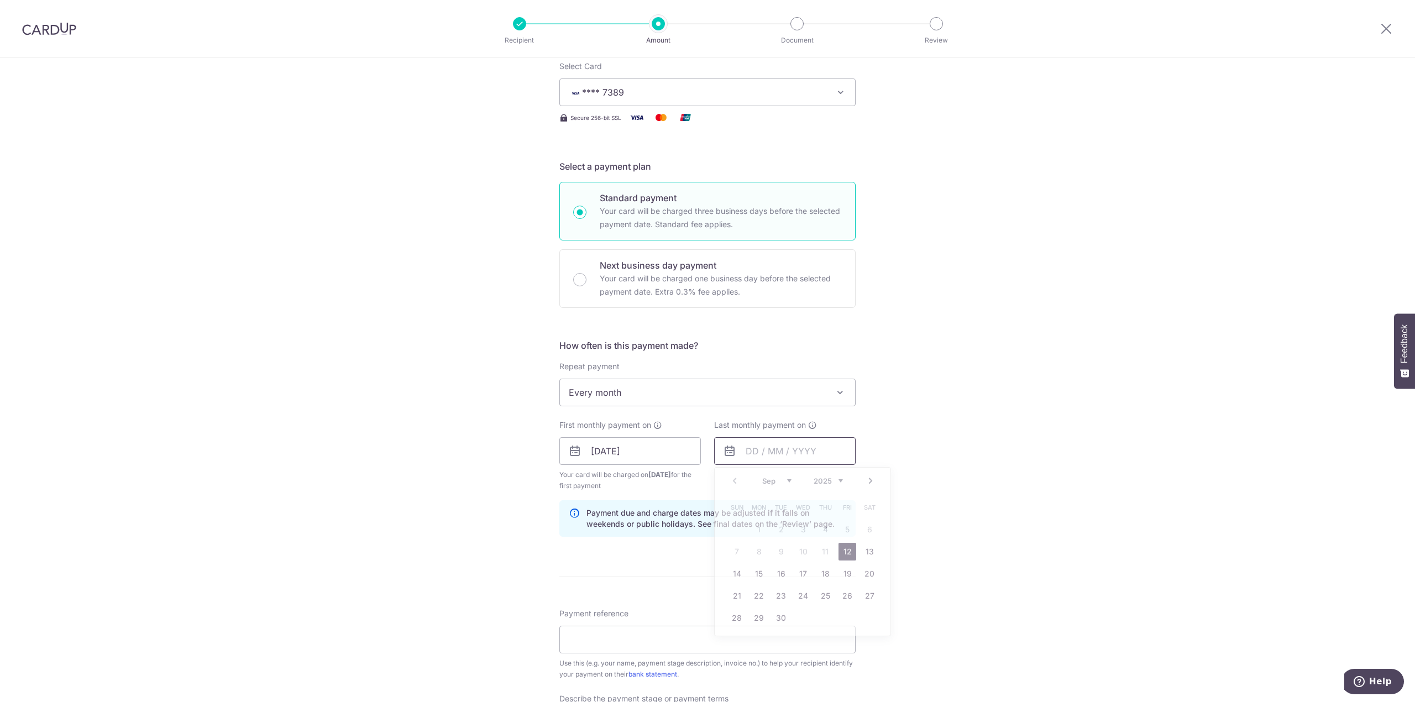
click at [740, 459] on input "text" at bounding box center [785, 451] width 142 height 28
click at [868, 483] on link "Next" at bounding box center [870, 480] width 13 height 13
click at [872, 480] on link "Next" at bounding box center [870, 480] width 13 height 13
click at [825, 575] on link "18" at bounding box center [825, 574] width 18 height 18
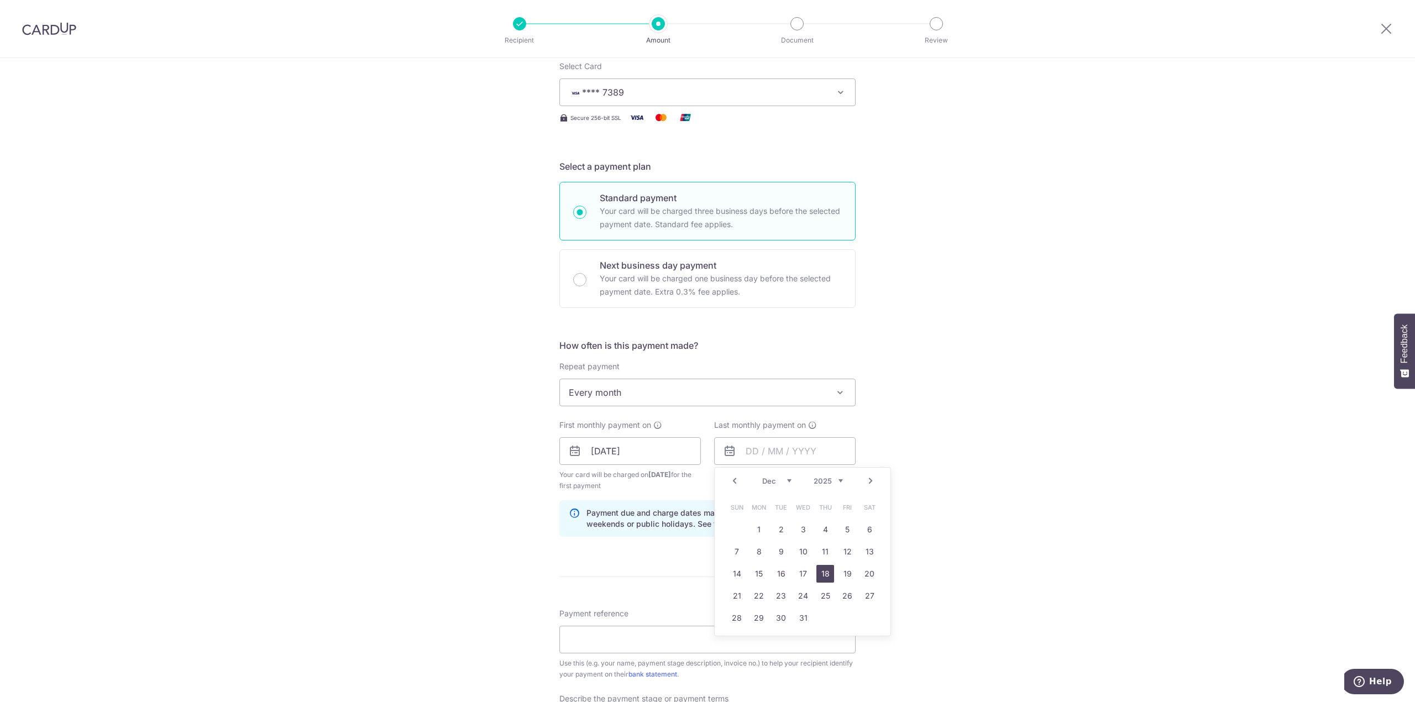
type input "18/12/2025"
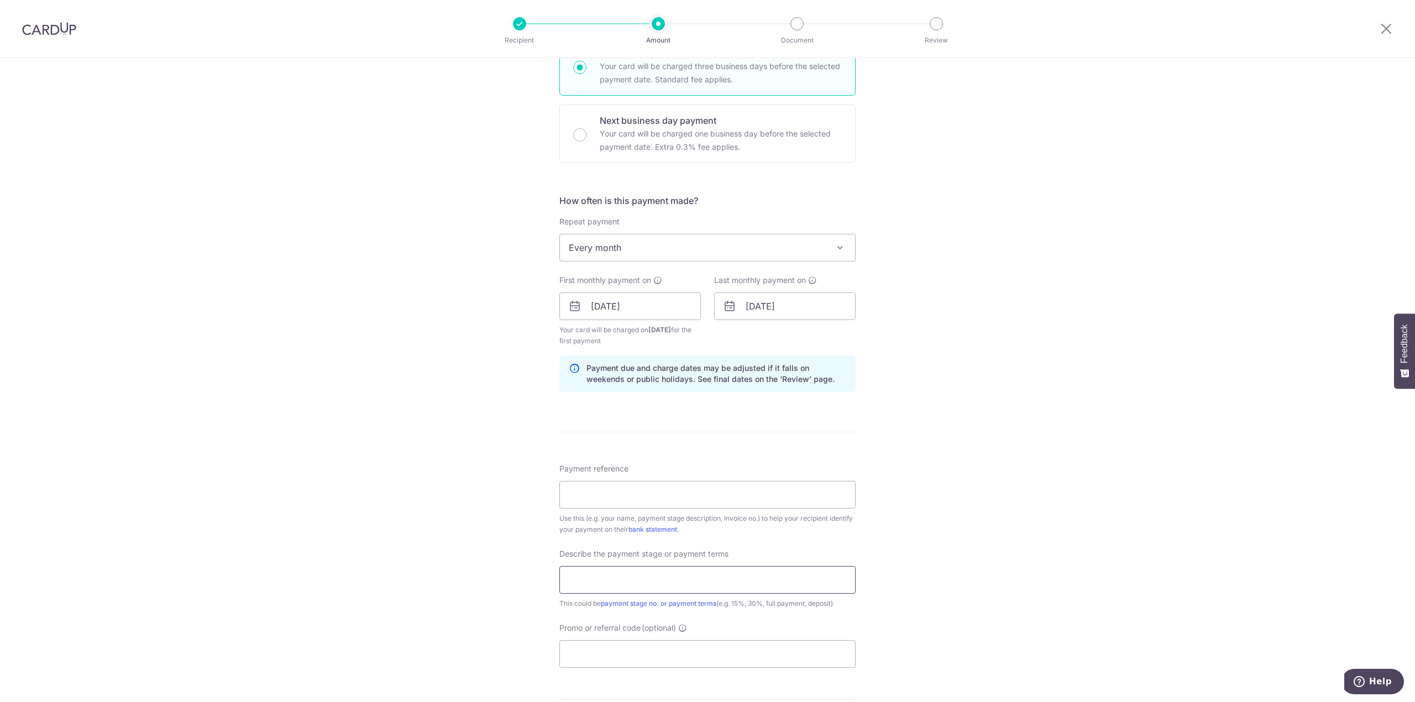
scroll to position [295, 0]
click at [611, 495] on input "Payment reference" at bounding box center [707, 492] width 296 height 28
click at [914, 560] on div "Tell us more about your payment Enter payment amount SGD 32,000.00 32000.00 Car…" at bounding box center [707, 328] width 1415 height 1130
click at [726, 500] on input "Payment reference" at bounding box center [707, 492] width 296 height 28
type input "Ng Xin Xiang"
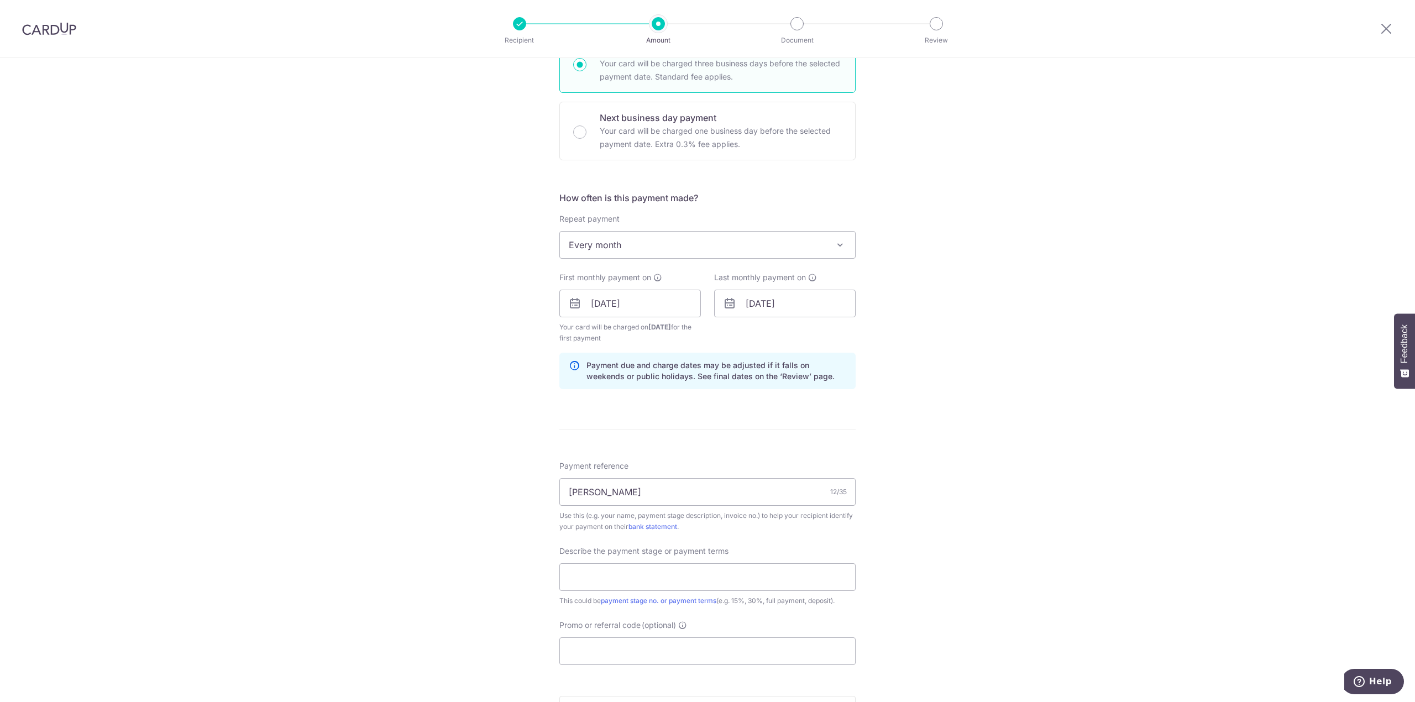
click at [739, 597] on div "This could be payment stage no. or payment terms (e.g. 15%, 30%, full payment, …" at bounding box center [707, 600] width 296 height 11
click at [751, 584] on input "text" at bounding box center [707, 577] width 296 height 28
click at [944, 549] on div "Tell us more about your payment Enter payment amount SGD 32,000.00 32000.00 Car…" at bounding box center [707, 328] width 1415 height 1130
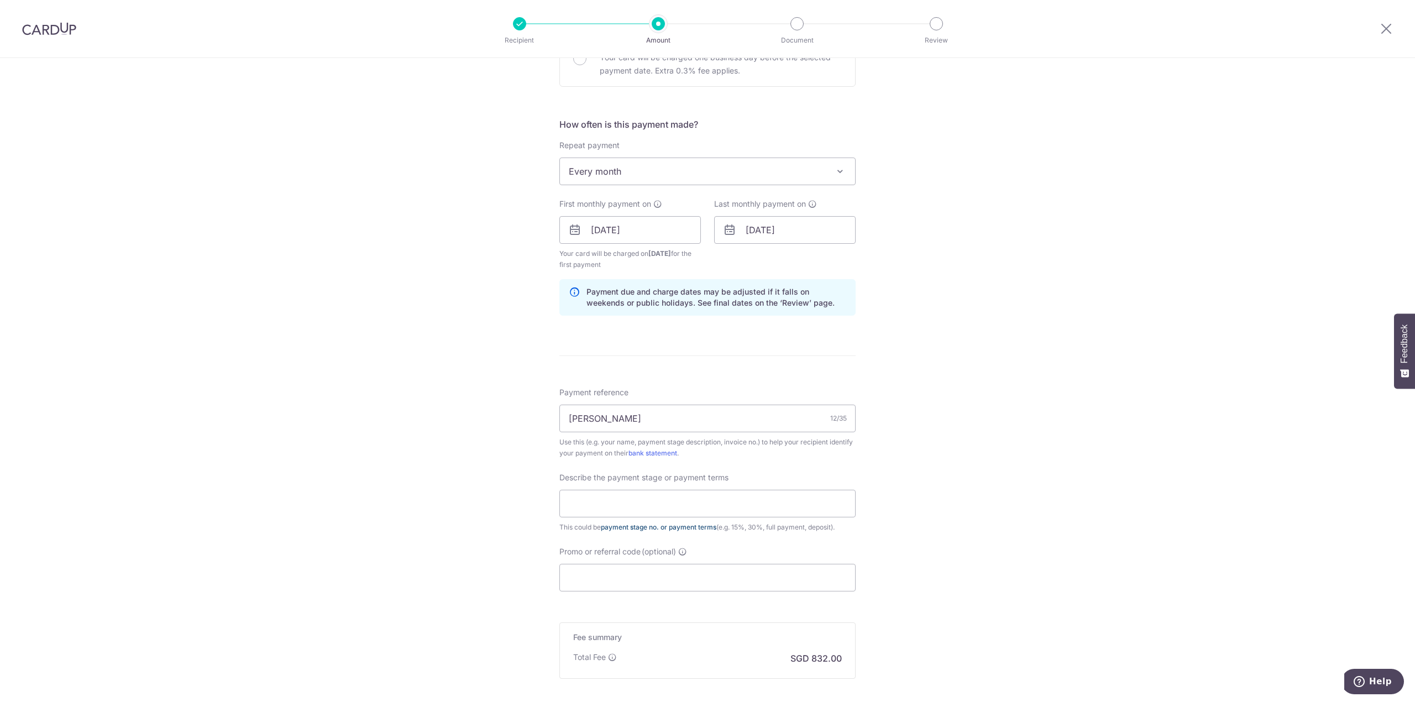
click at [637, 530] on link "payment stage no. or payment terms" at bounding box center [659, 527] width 116 height 8
click at [683, 510] on input "text" at bounding box center [707, 504] width 296 height 28
type input "4"
click at [702, 523] on div "This could be payment stage no. or payment terms (e.g. 15%, 30%, full payment, …" at bounding box center [707, 527] width 296 height 11
click at [703, 533] on div "This could be payment stage no. or payment terms (e.g. 15%, 30%, full payment, …" at bounding box center [707, 527] width 296 height 11
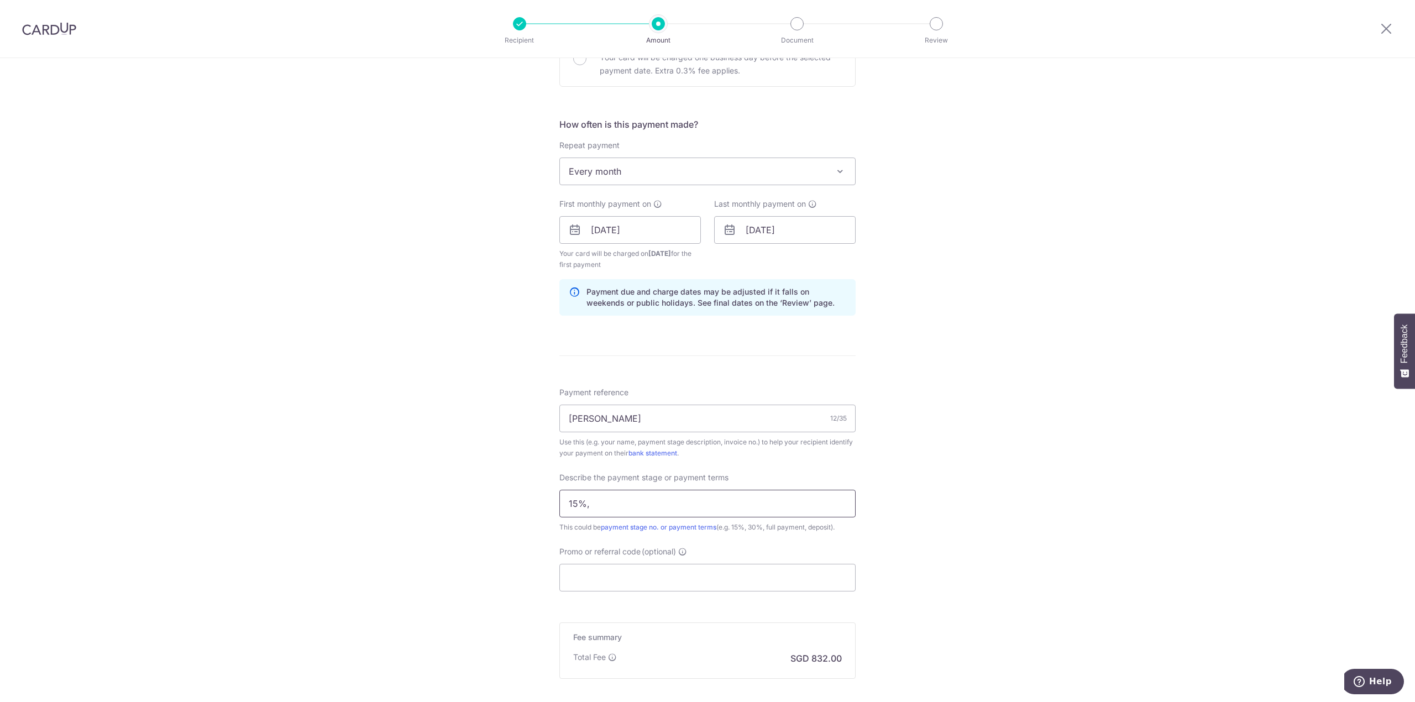
click at [693, 517] on input "15%," at bounding box center [707, 504] width 296 height 28
click at [695, 531] on link "payment stage no. or payment terms" at bounding box center [659, 527] width 116 height 8
click at [644, 505] on input "15%," at bounding box center [707, 504] width 296 height 28
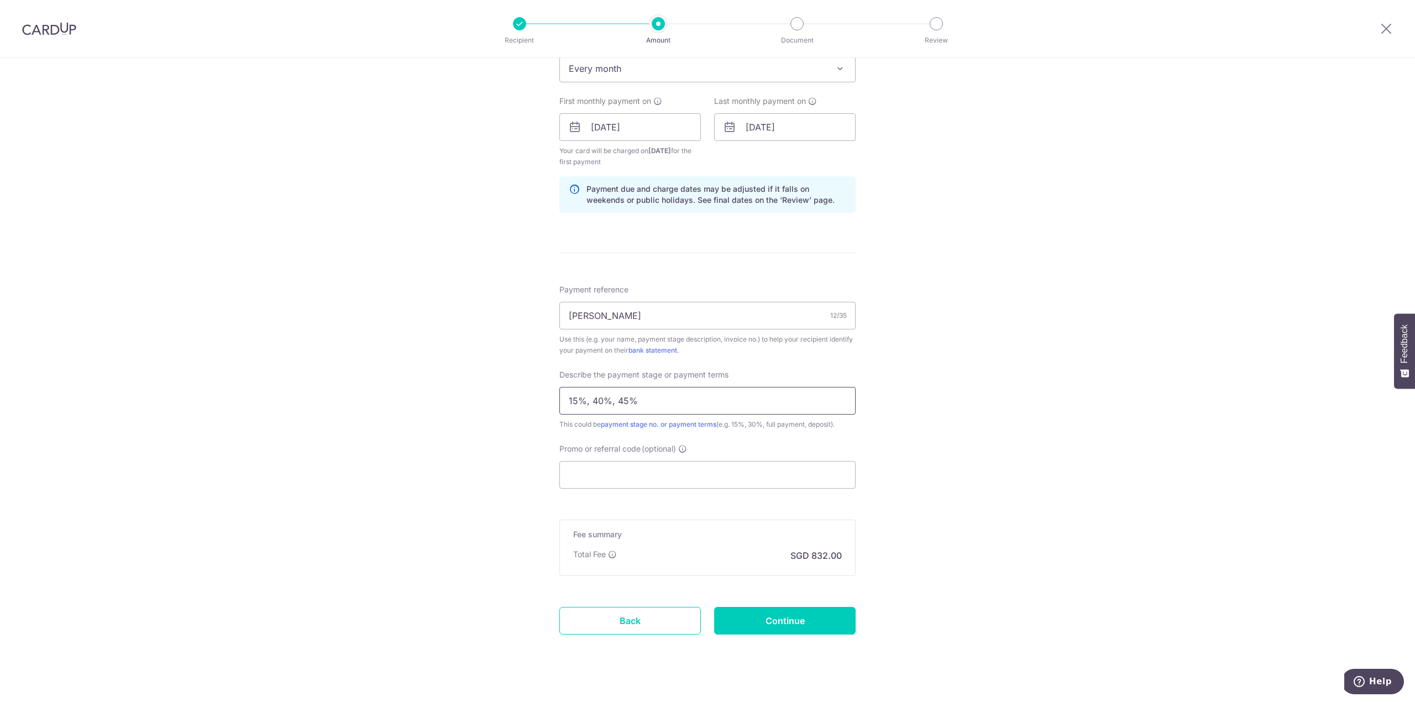
scroll to position [489, 0]
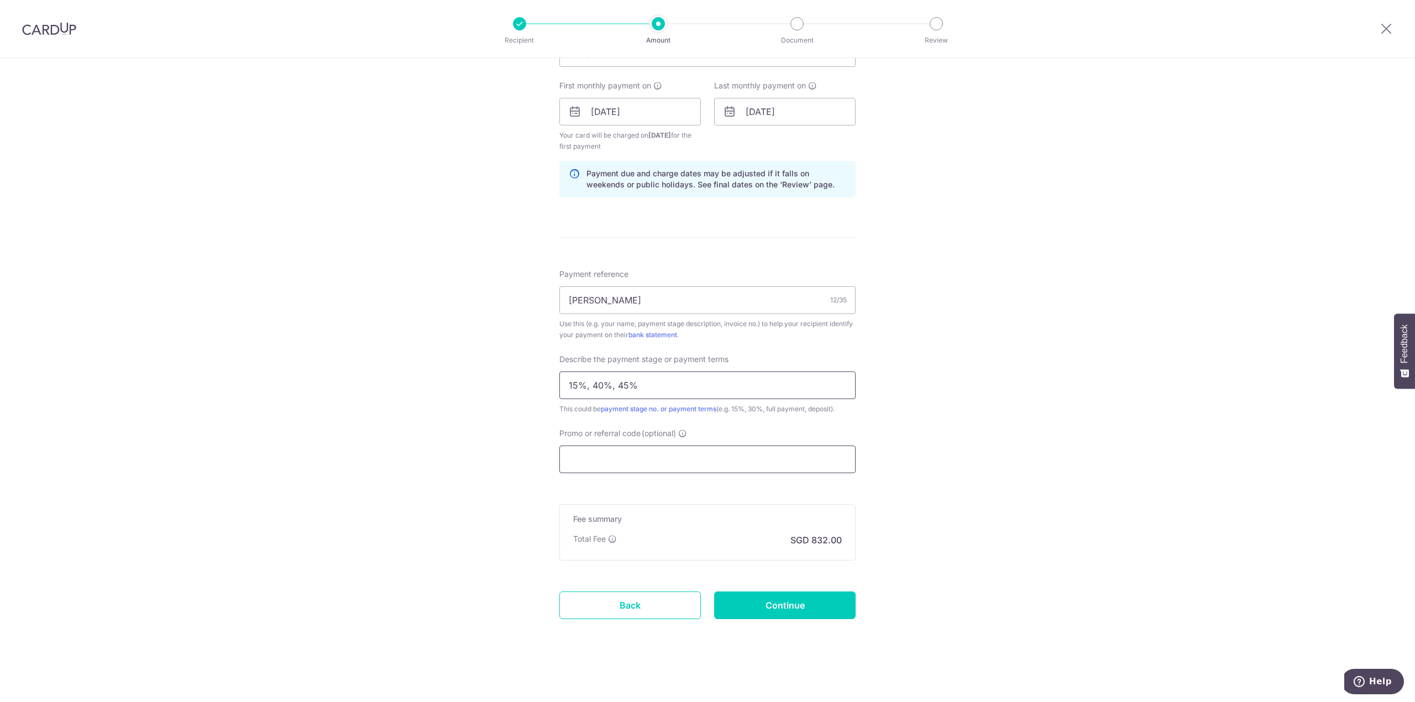
type input "15%, 40%, 45%"
click at [688, 468] on input "Promo or referral code (optional)" at bounding box center [707, 460] width 296 height 28
drag, startPoint x: 654, startPoint y: 438, endPoint x: 659, endPoint y: 445, distance: 8.0
click at [654, 438] on div "Promo or referral code (optional) The discounted fee will be shown on the revie…" at bounding box center [707, 450] width 296 height 45
click at [659, 443] on div "Promo or referral code (optional) The discounted fee will be shown on the revie…" at bounding box center [707, 450] width 296 height 45
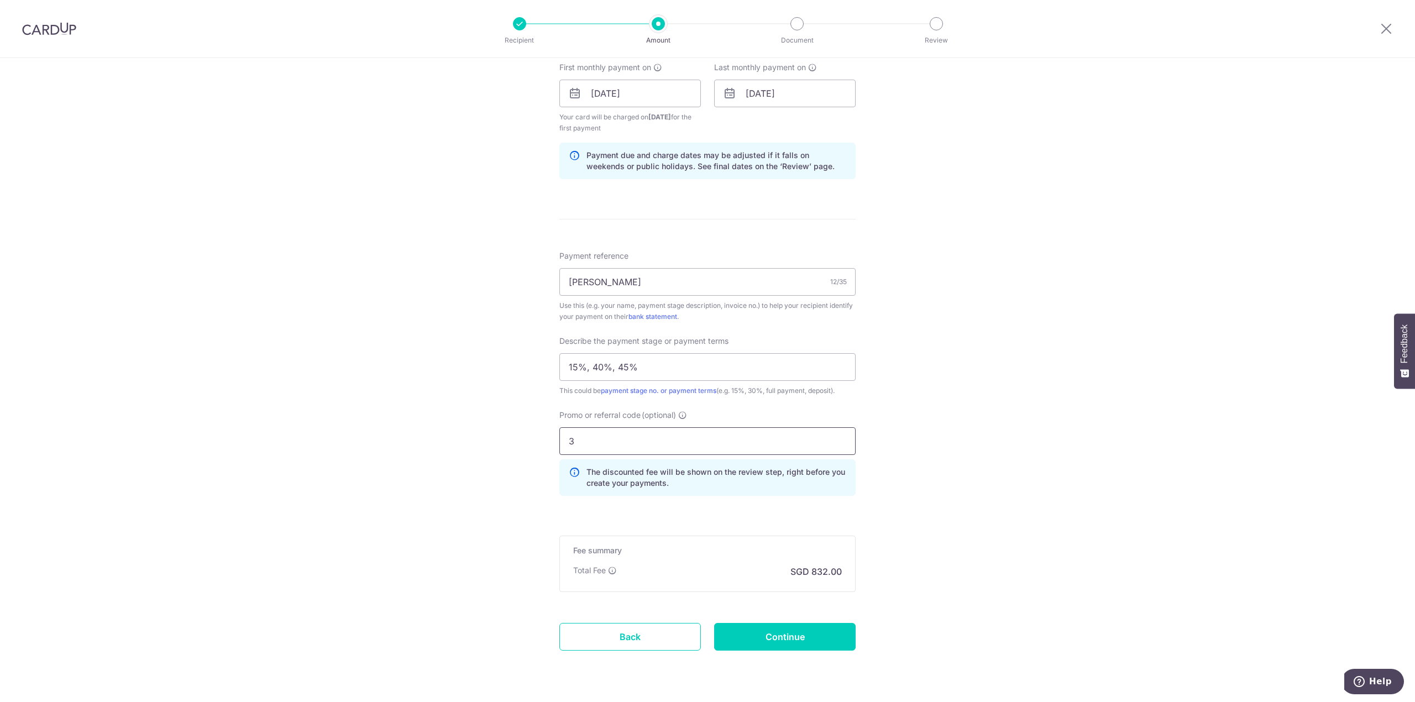
scroll to position [538, 0]
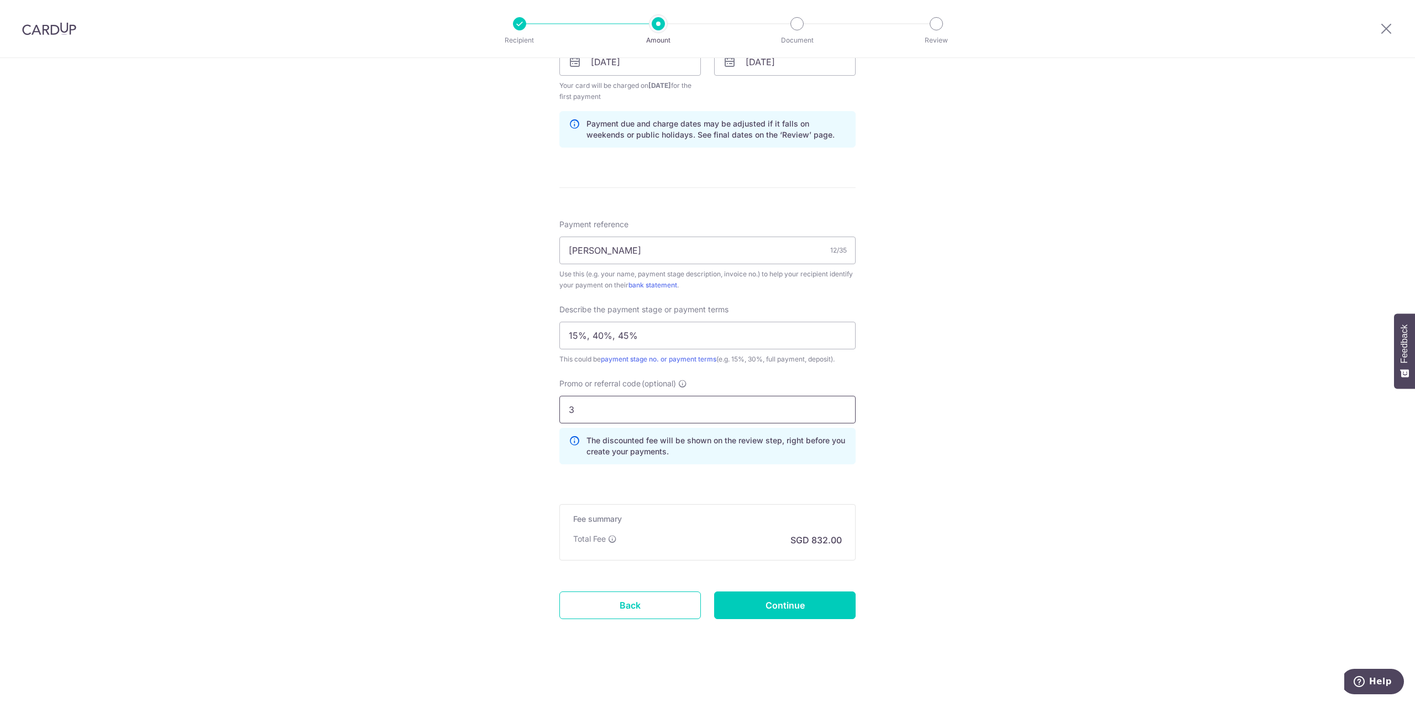
click at [656, 405] on input "3" at bounding box center [707, 410] width 296 height 28
type input "3"
click at [692, 401] on input "3HOME25R" at bounding box center [707, 410] width 296 height 28
type input "3HOME25R"
click button "Add Card" at bounding box center [0, 0] width 0 height 0
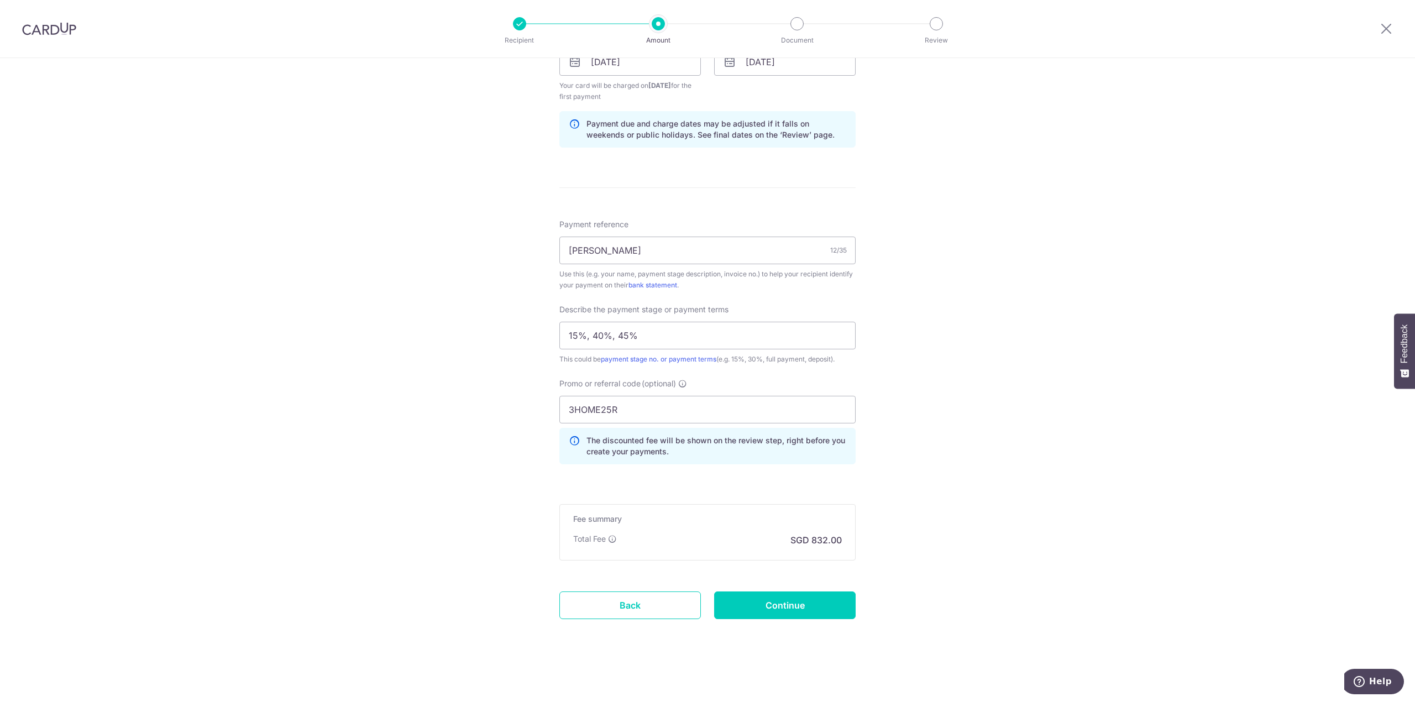
click at [967, 525] on div "Tell us more about your payment Enter payment amount SGD 32,000.00 32000.00 Car…" at bounding box center [707, 112] width 1415 height 1180
click at [785, 600] on input "Continue" at bounding box center [785, 605] width 142 height 28
type input "Create Schedule"
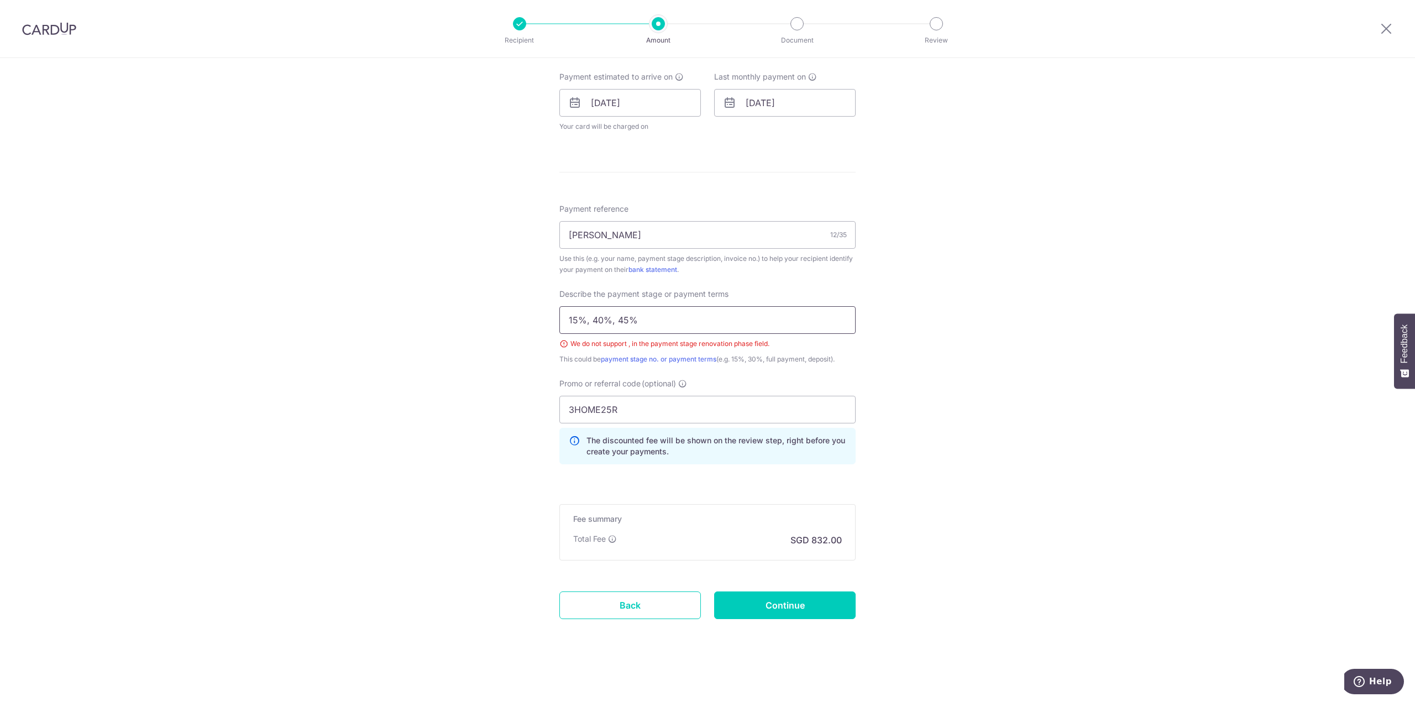
click at [593, 312] on input "15%, 40%, 45%" at bounding box center [707, 320] width 296 height 28
type input "15% 40% 45%"
click at [759, 617] on input "Continue" at bounding box center [785, 605] width 142 height 28
type input "Create Schedule"
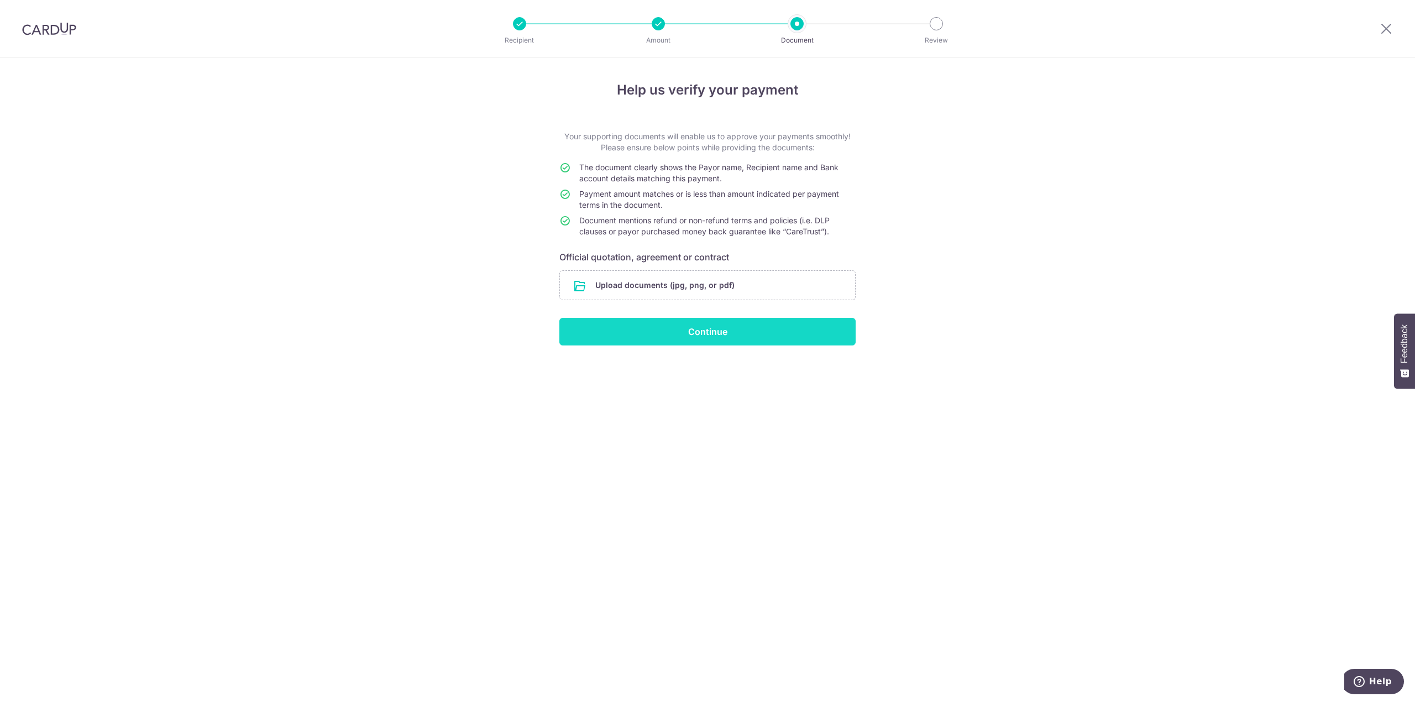
click at [717, 341] on input "Continue" at bounding box center [707, 332] width 296 height 28
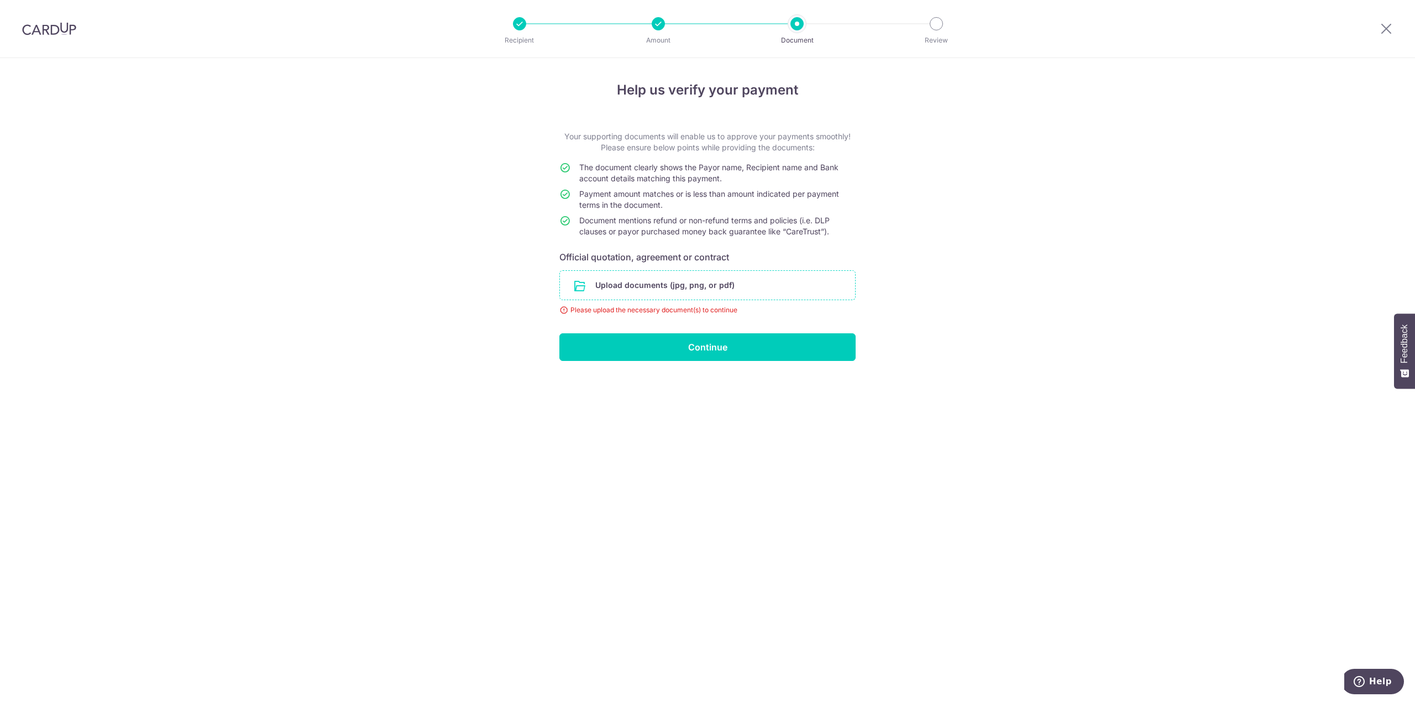
click at [615, 284] on input "file" at bounding box center [707, 285] width 295 height 29
click at [644, 290] on input "file" at bounding box center [707, 285] width 295 height 29
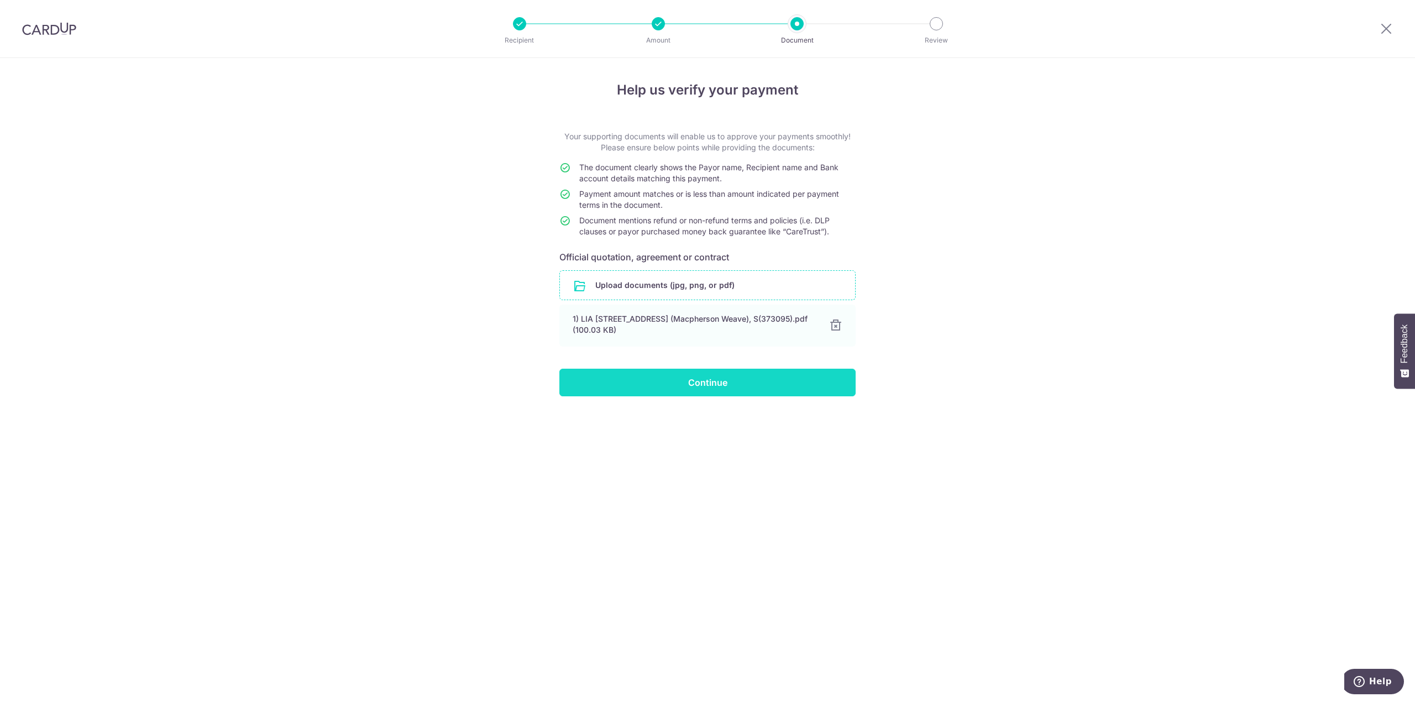
click at [699, 381] on input "Continue" at bounding box center [707, 383] width 296 height 28
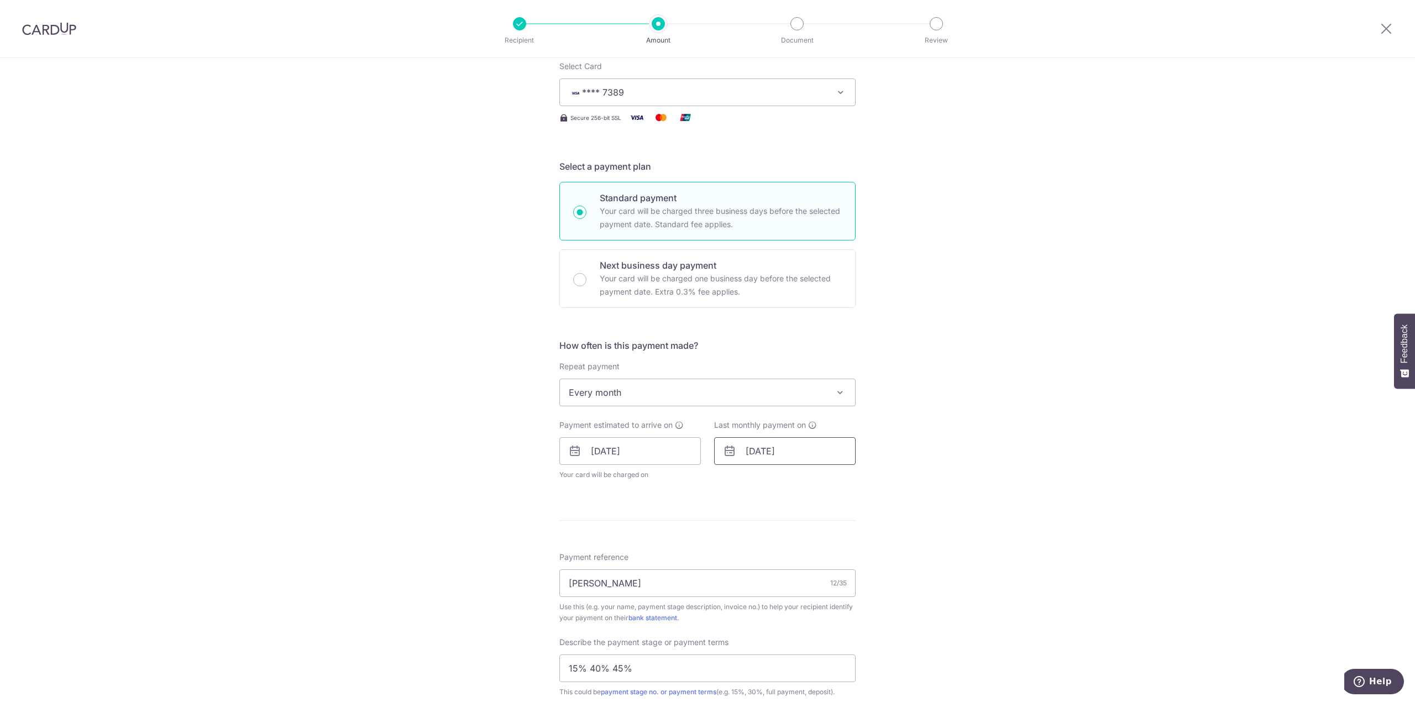
click at [785, 451] on input "18/12/2025" at bounding box center [785, 451] width 142 height 28
click at [731, 483] on link "Prev" at bounding box center [734, 480] width 13 height 13
click at [831, 549] on td "6" at bounding box center [825, 552] width 22 height 22
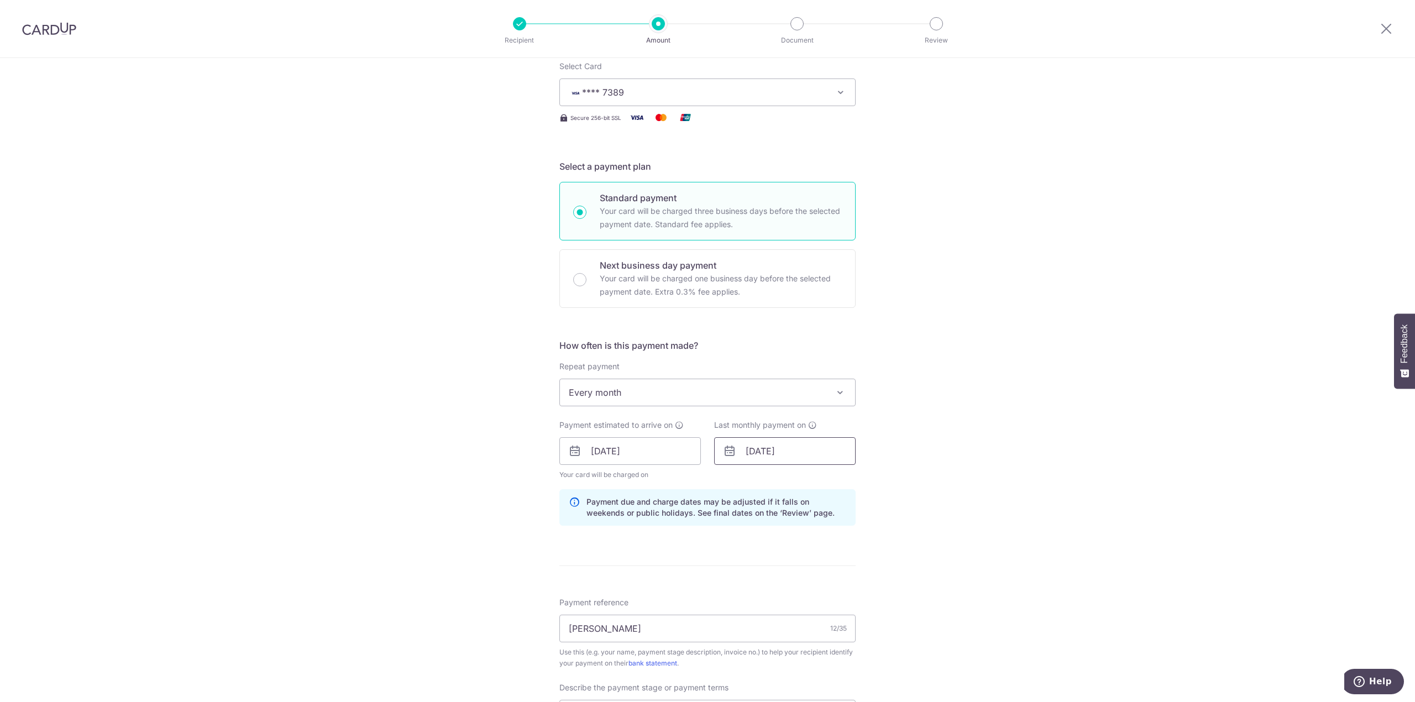
click at [769, 454] on input "06/11/2025" at bounding box center [785, 451] width 142 height 28
click at [846, 553] on link "7" at bounding box center [848, 552] width 18 height 18
click at [1019, 556] on div "Tell us more about your payment Enter payment amount SGD 32,000.00 32000.00 Sel…" at bounding box center [707, 495] width 1415 height 1169
click at [810, 460] on input "07/11/2025" at bounding box center [785, 451] width 142 height 28
click at [819, 548] on link "6" at bounding box center [825, 552] width 18 height 18
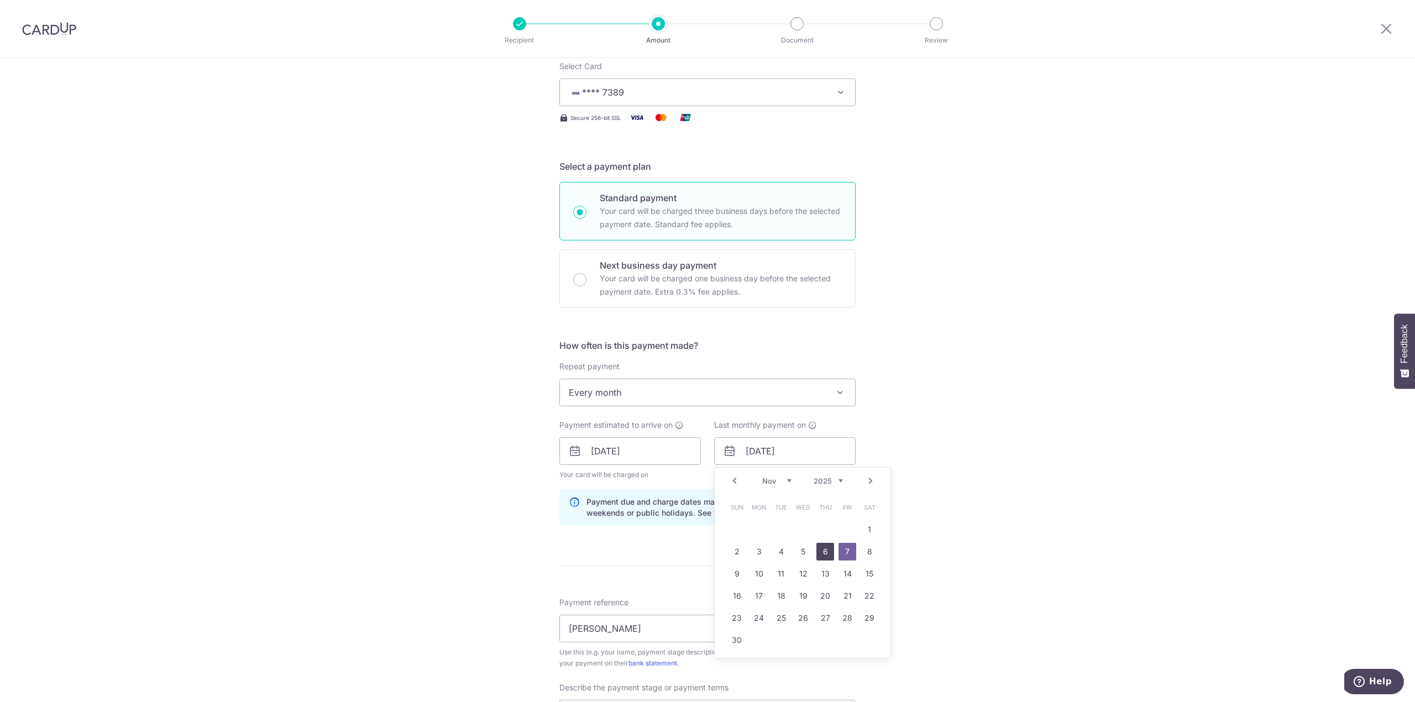
type input "06/11/2025"
click at [920, 531] on div "Tell us more about your payment Enter payment amount SGD 32,000.00 32000.00 Sel…" at bounding box center [707, 495] width 1415 height 1169
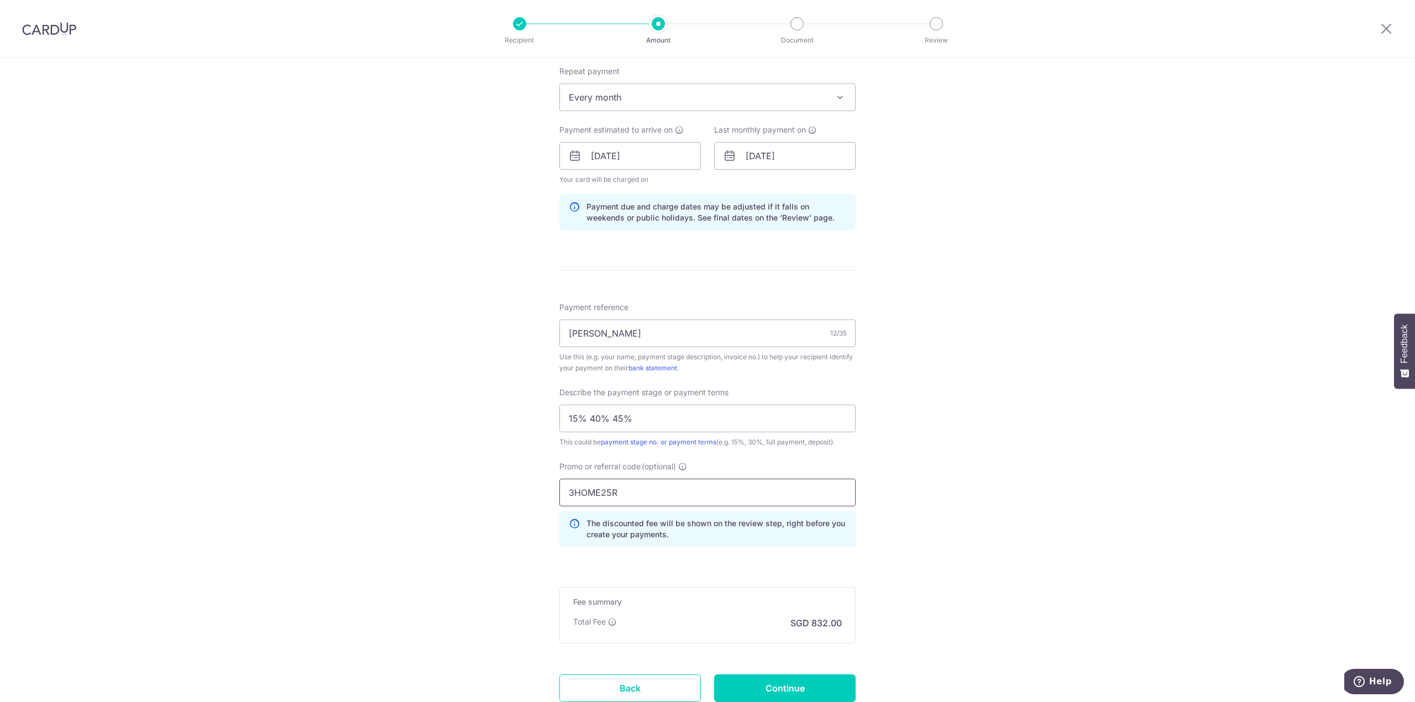
scroll to position [516, 0]
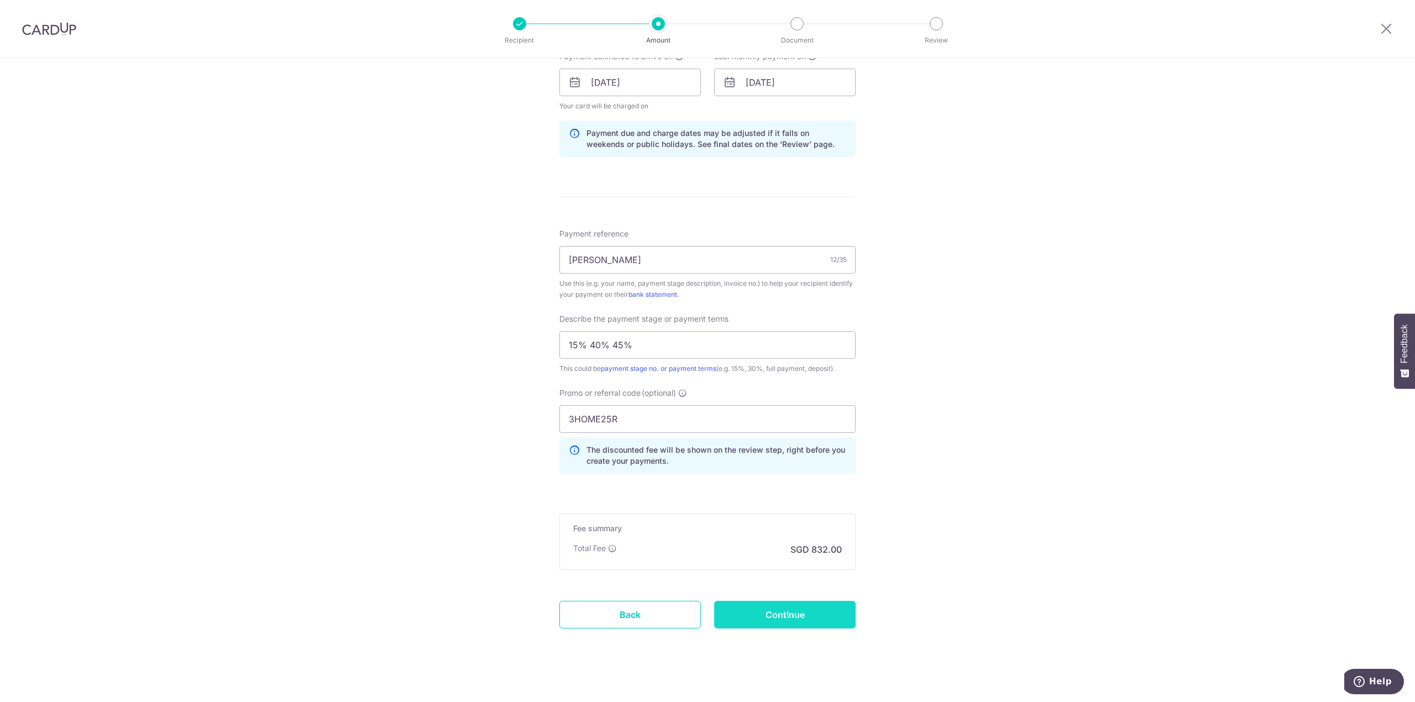
click at [797, 617] on input "Continue" at bounding box center [785, 615] width 142 height 28
type input "Update Schedule"
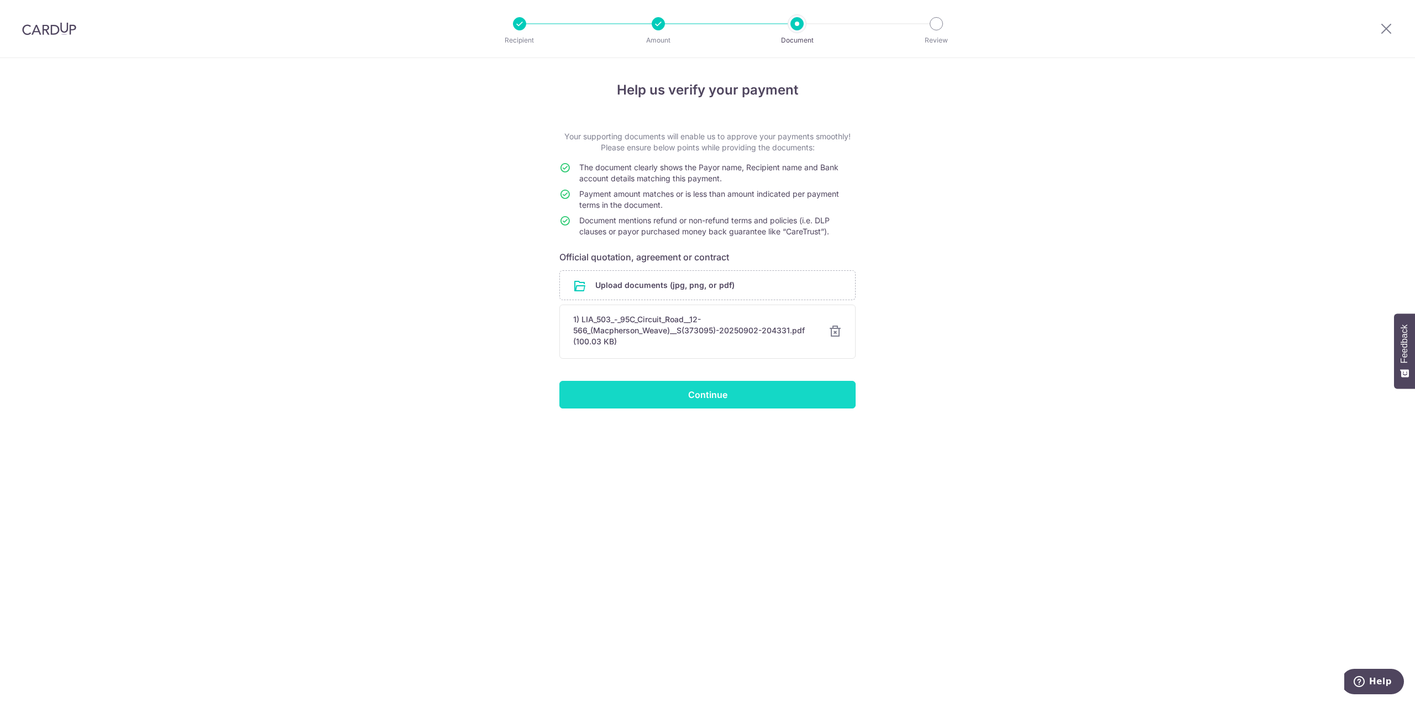
click at [701, 397] on input "Continue" at bounding box center [707, 395] width 296 height 28
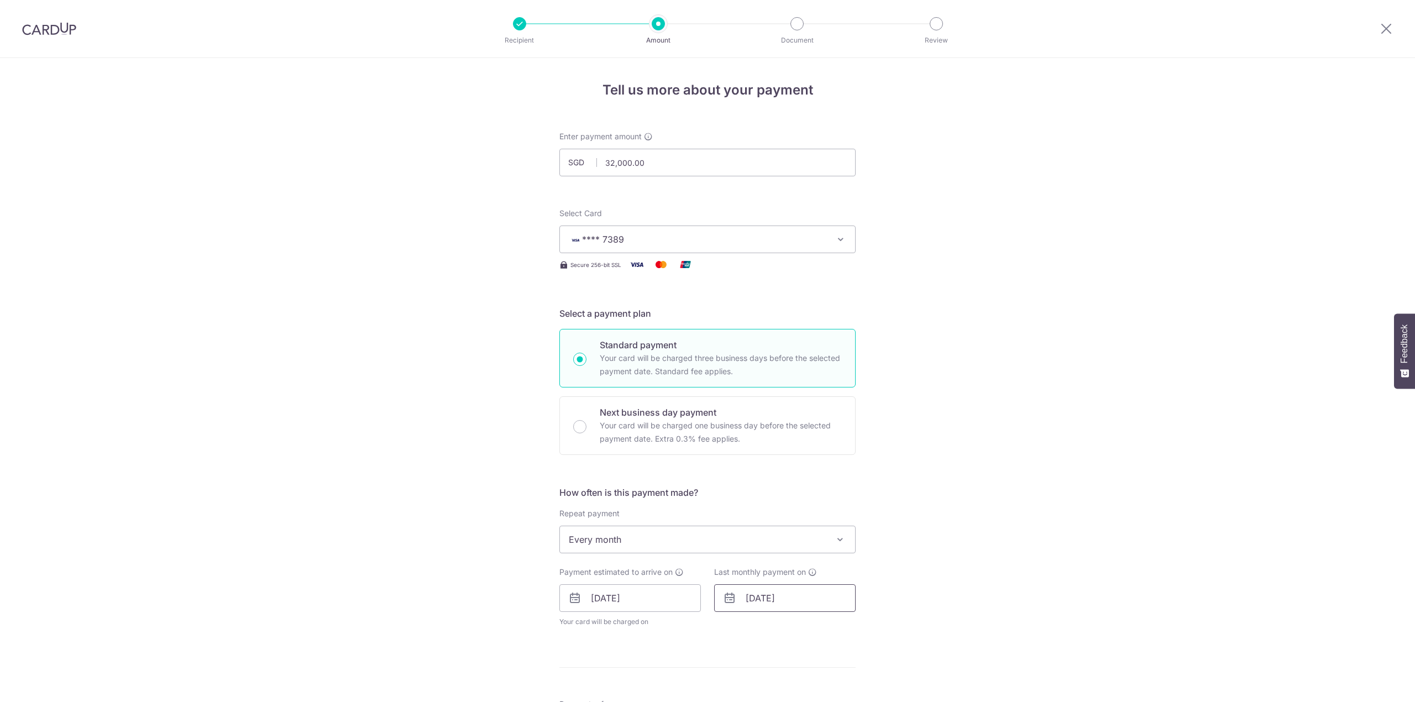
click at [770, 584] on input "06/11/2025" at bounding box center [785, 598] width 142 height 28
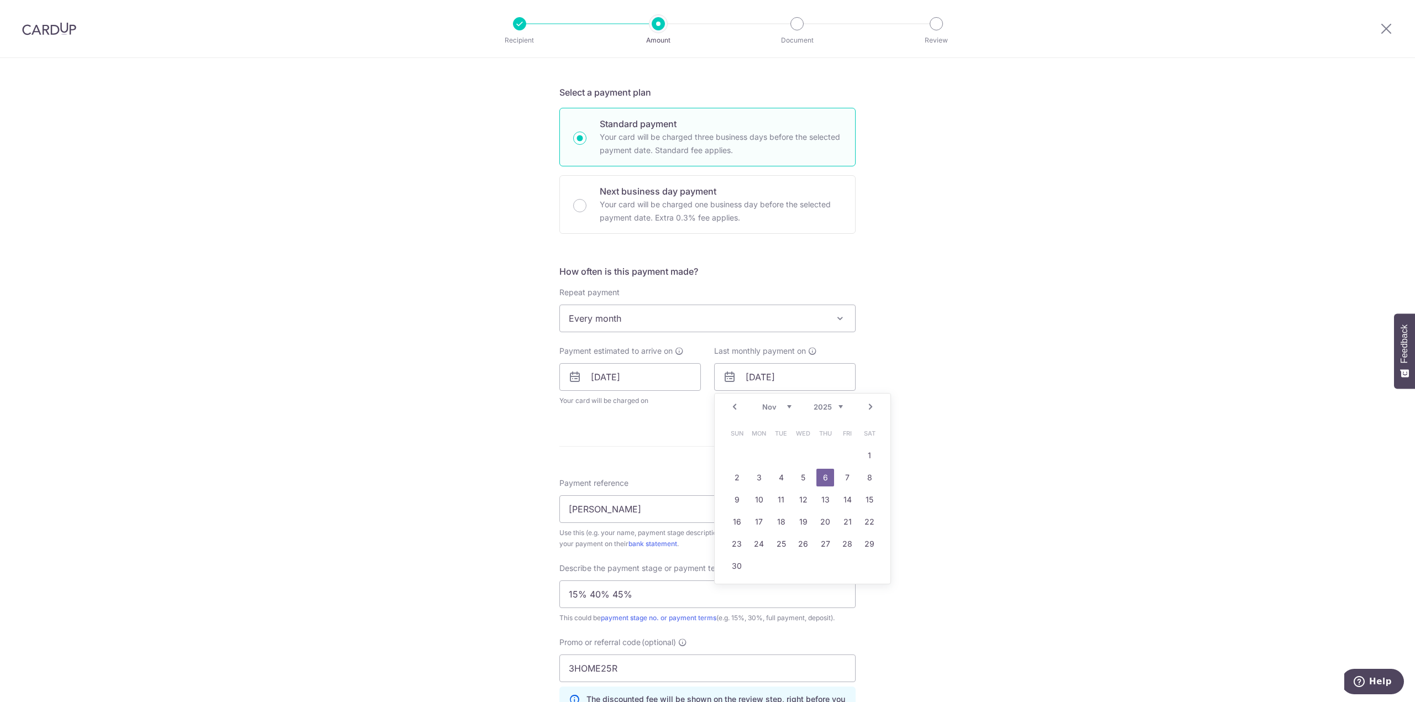
click at [864, 404] on link "Next" at bounding box center [870, 406] width 13 height 13
click at [816, 480] on link "11" at bounding box center [825, 478] width 18 height 18
type input "11/12/2025"
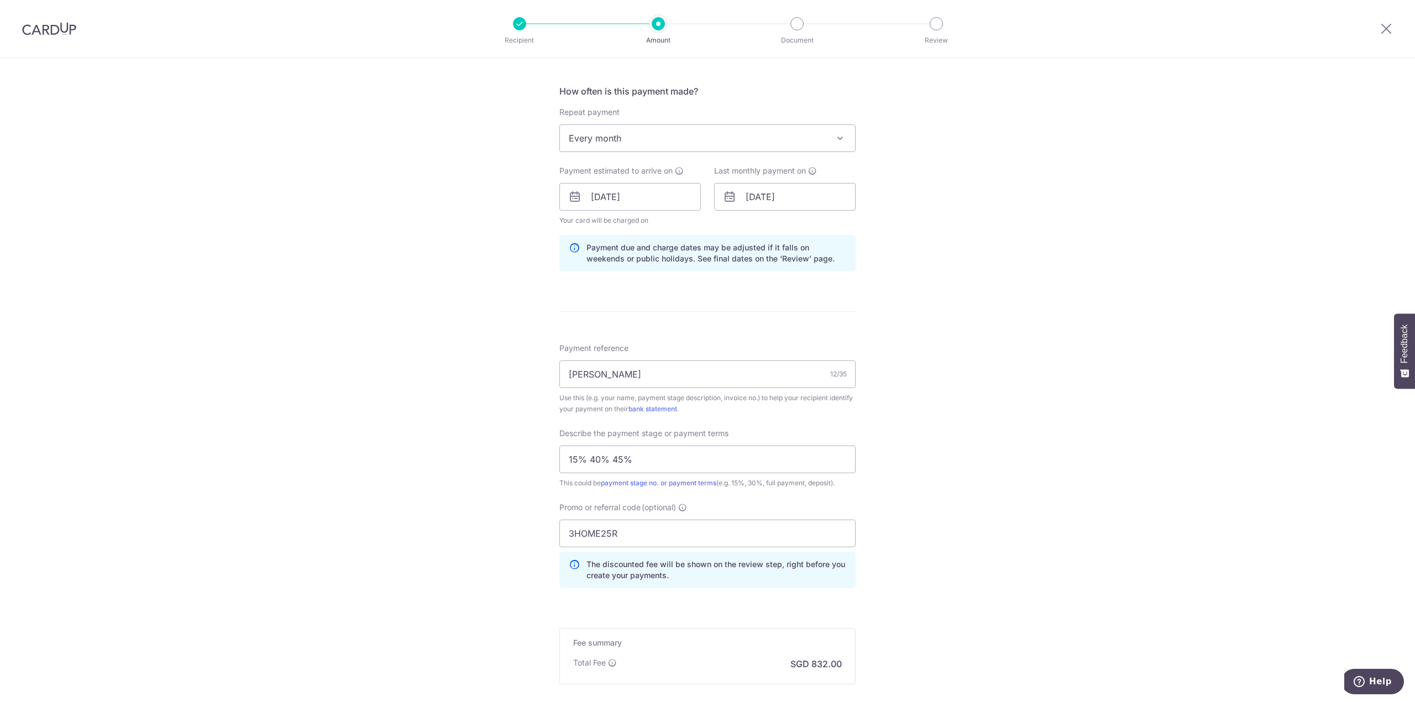
scroll to position [527, 0]
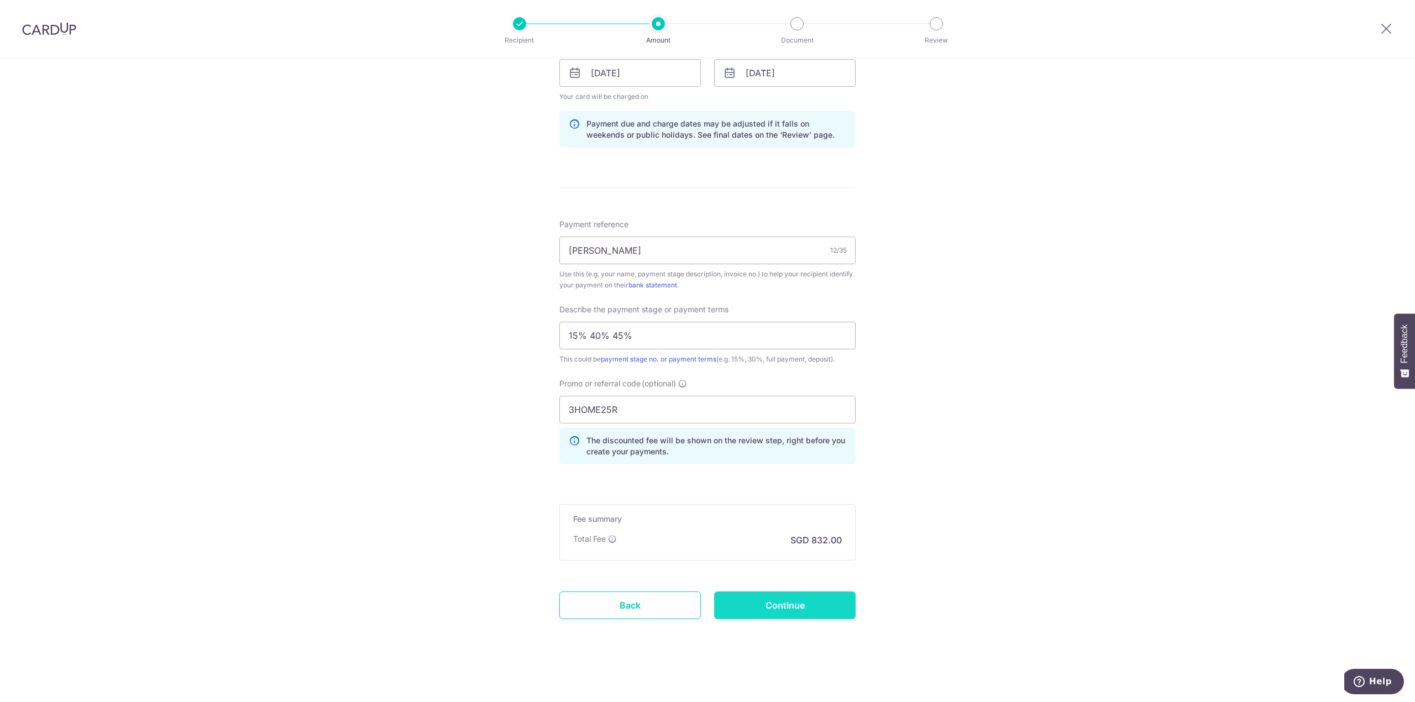
click at [804, 606] on input "Continue" at bounding box center [785, 605] width 142 height 28
type input "Update Schedule"
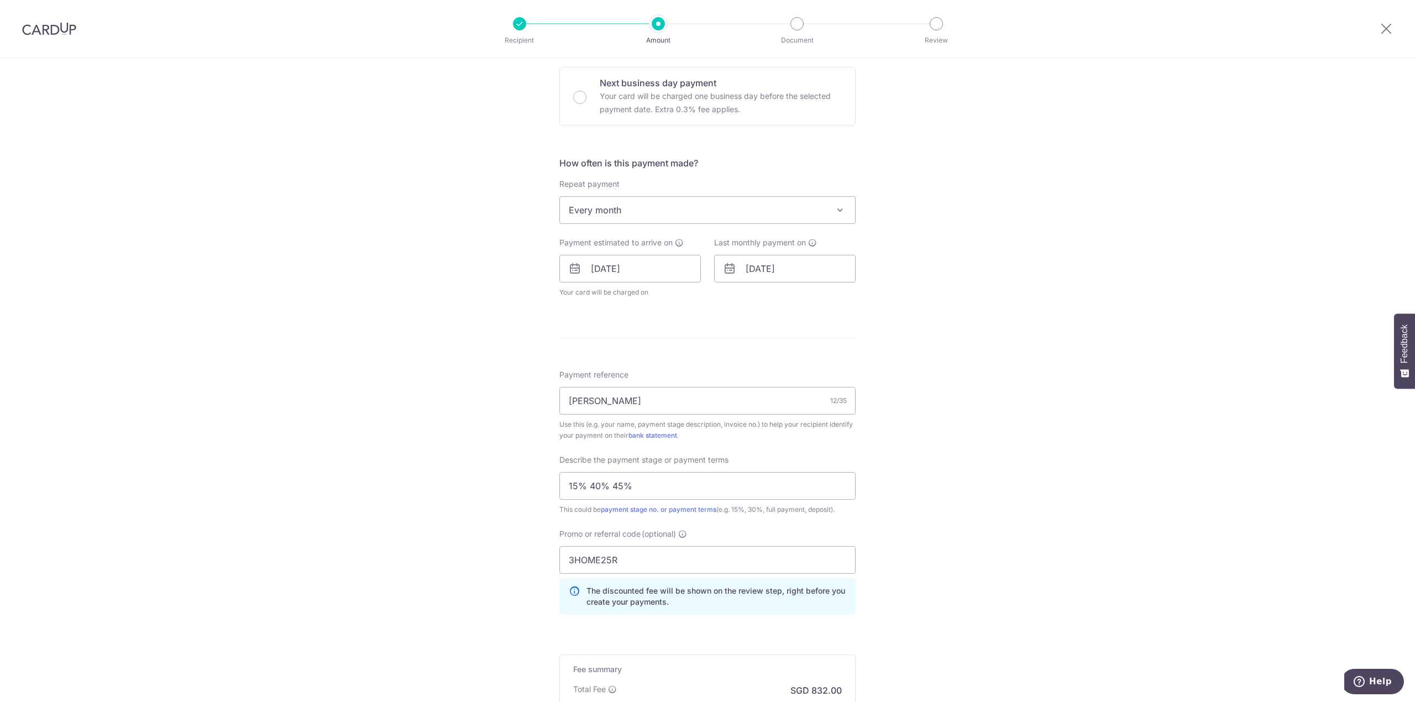
scroll to position [482, 0]
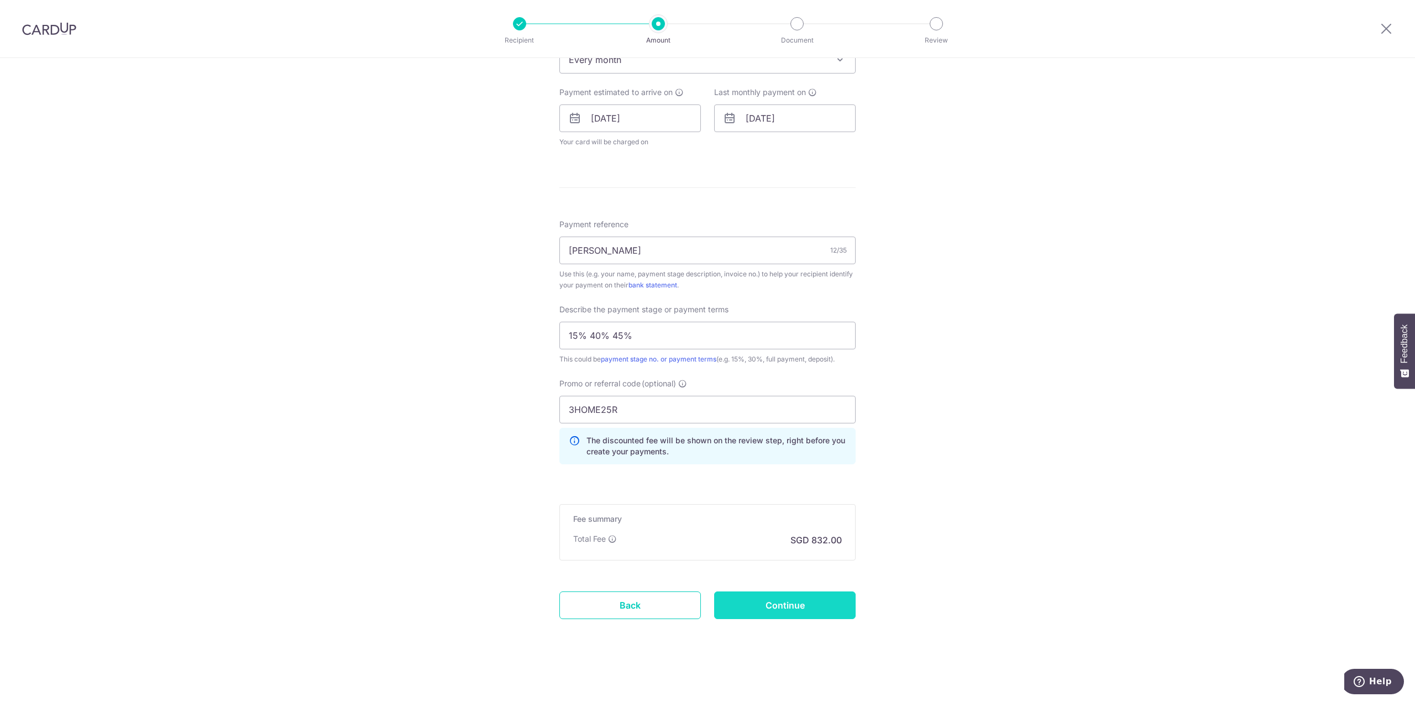
click at [780, 605] on input "Continue" at bounding box center [785, 605] width 142 height 28
type input "Update Schedule"
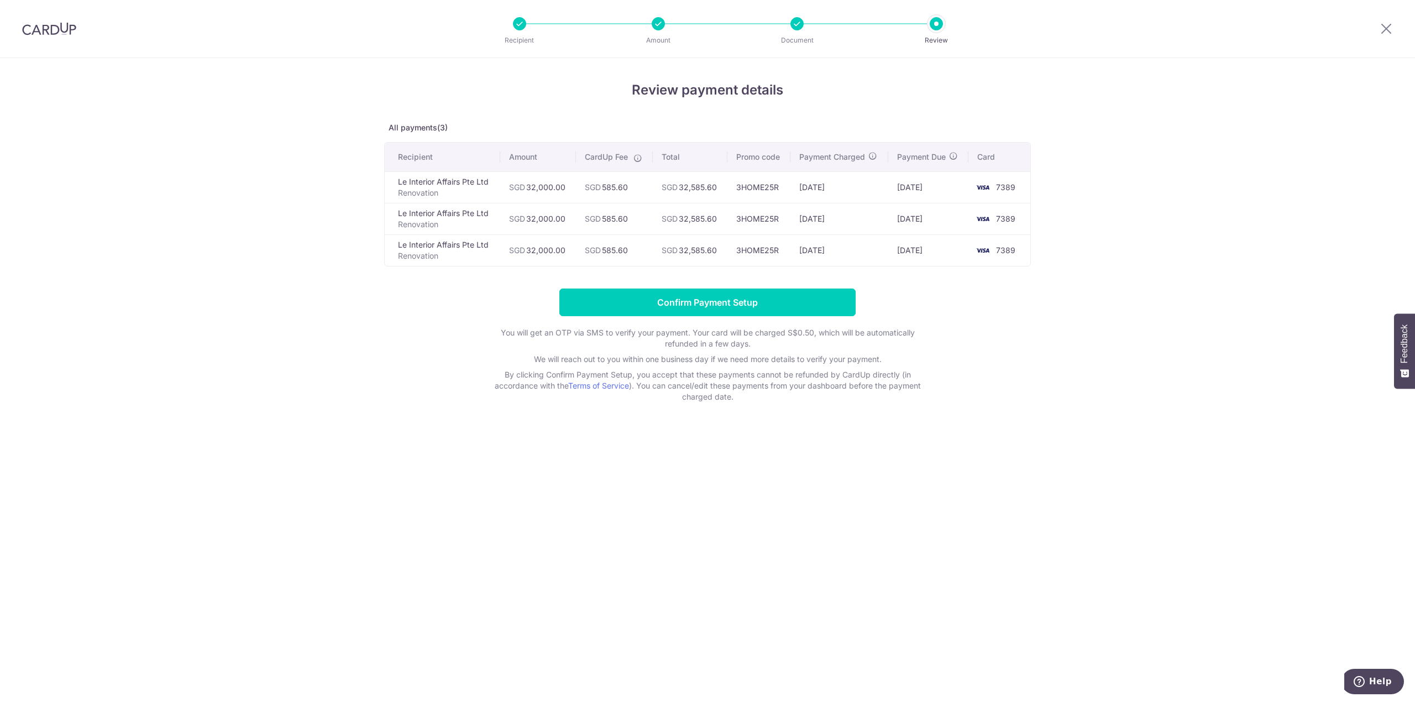
click at [1058, 516] on div "Review payment details All payments(3) Recipient Amount CardUp Fee Total Promo …" at bounding box center [707, 380] width 1415 height 644
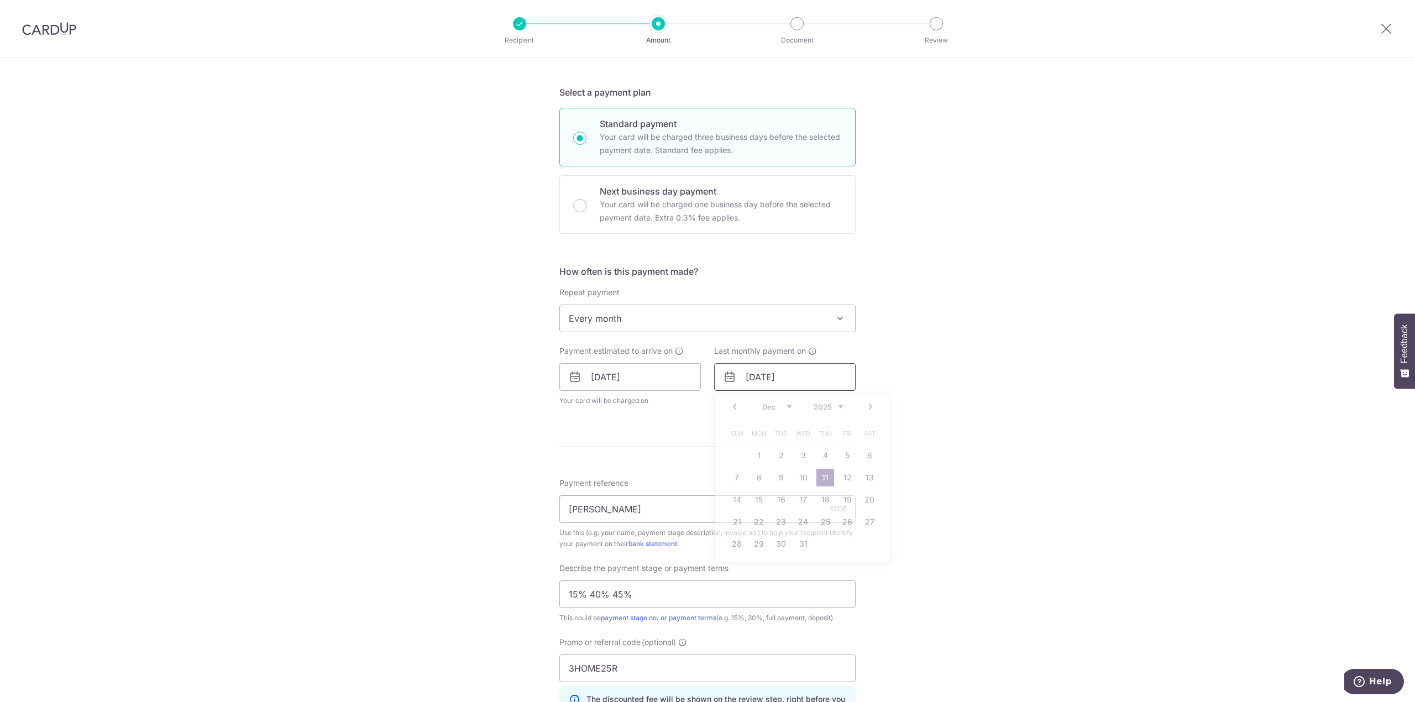
click at [795, 370] on input "11/12/2025" at bounding box center [785, 377] width 142 height 28
click at [872, 407] on link "Next" at bounding box center [870, 406] width 13 height 13
click at [874, 538] on link "31" at bounding box center [870, 544] width 18 height 18
type input "31/01/2026"
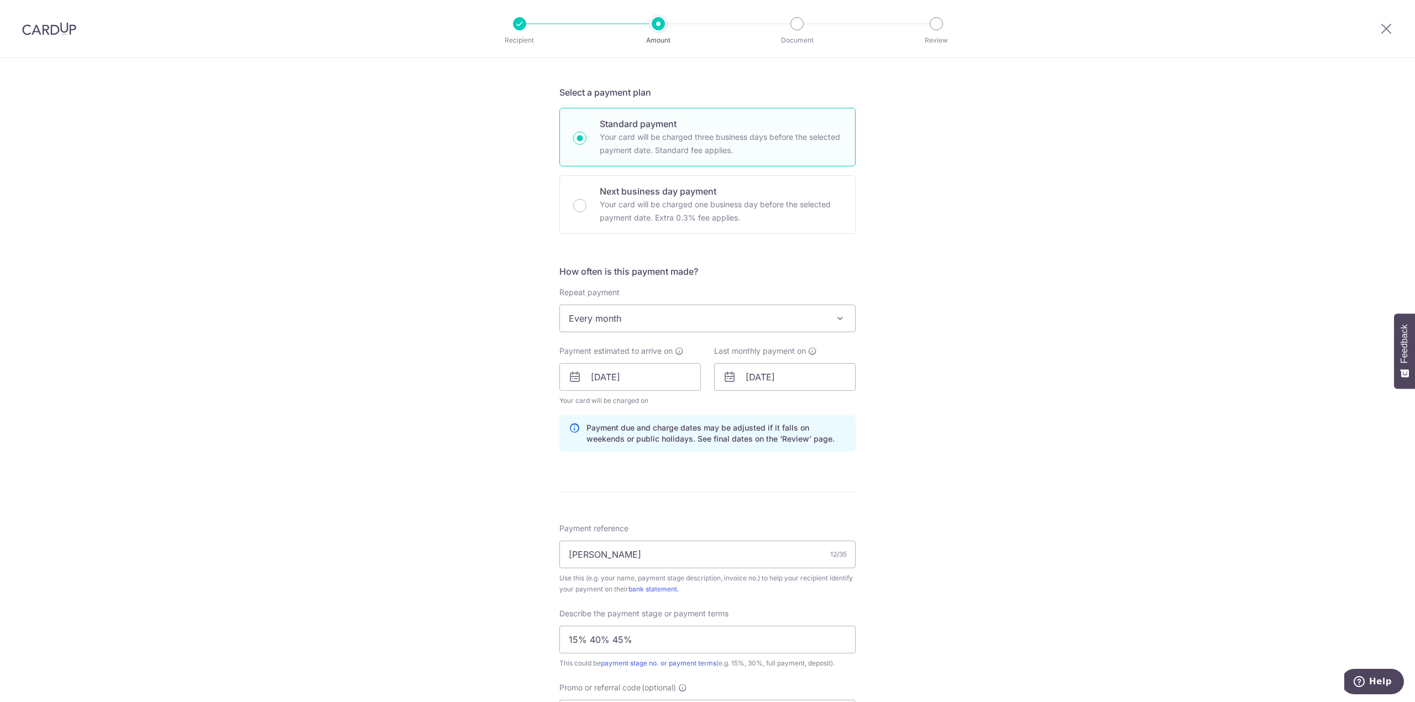
scroll to position [527, 0]
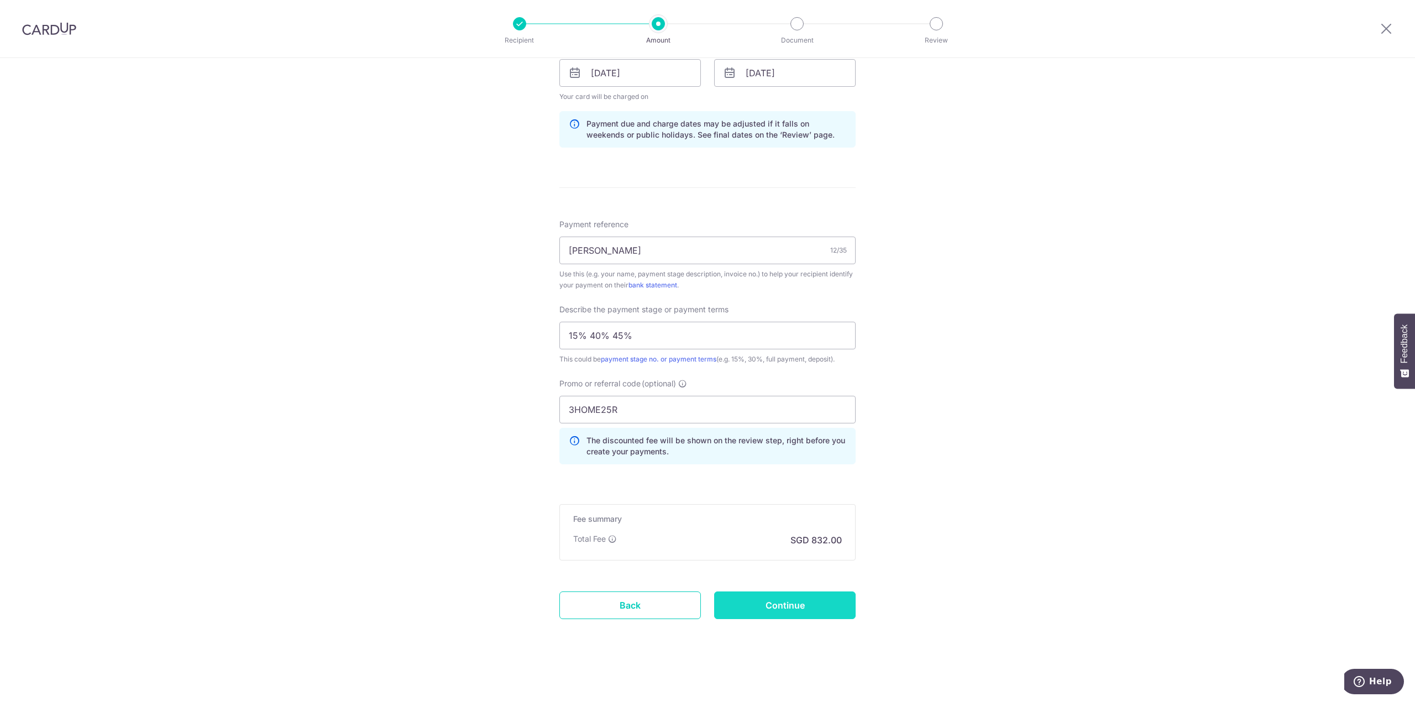
click at [799, 598] on input "Continue" at bounding box center [785, 605] width 142 height 28
type input "Update Schedule"
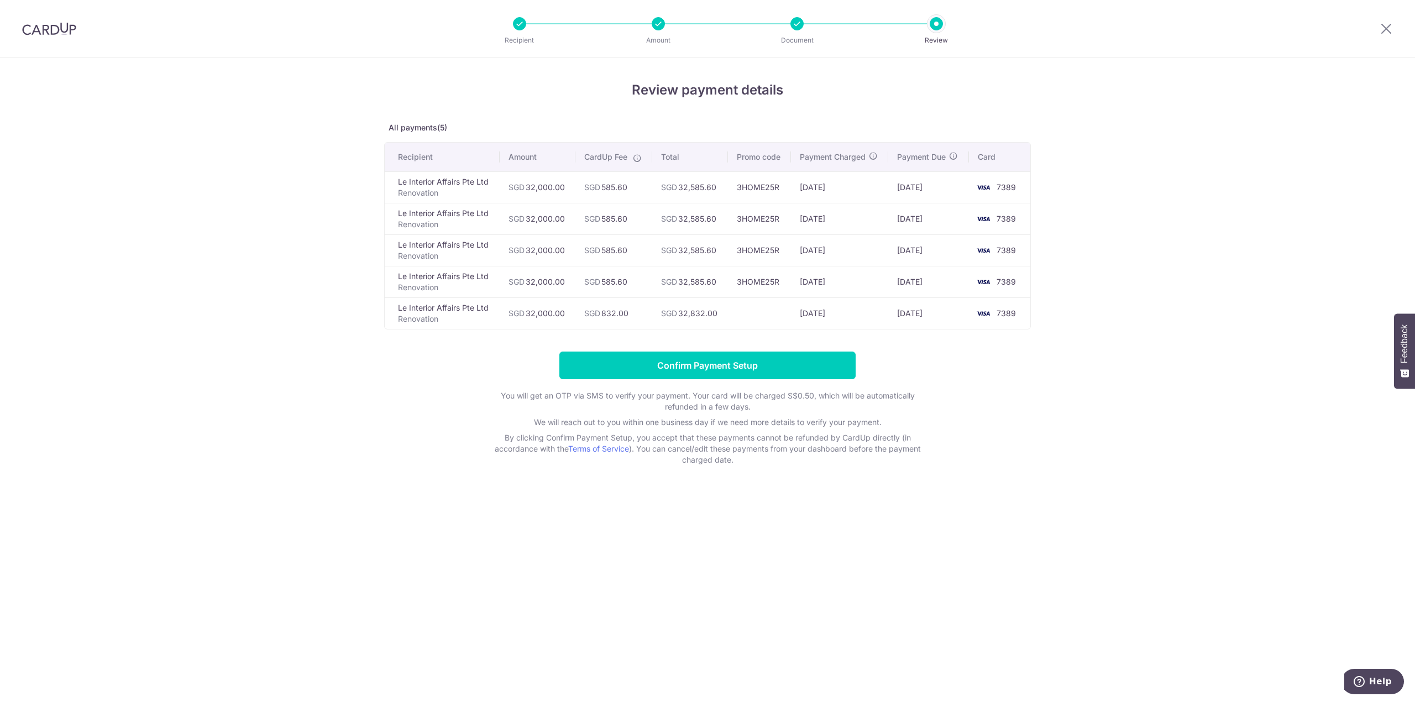
drag, startPoint x: 440, startPoint y: 311, endPoint x: 721, endPoint y: 318, distance: 280.9
click at [721, 318] on tr "Le Interior Affairs Pte Ltd Renovation SGD 32,000.00 SGD 832.00 SGD 32,832.00 […" at bounding box center [708, 313] width 646 height 32
click at [674, 331] on div "Review payment details All payments(5) Recipient Amount CardUp Fee Total Promo …" at bounding box center [707, 272] width 647 height 385
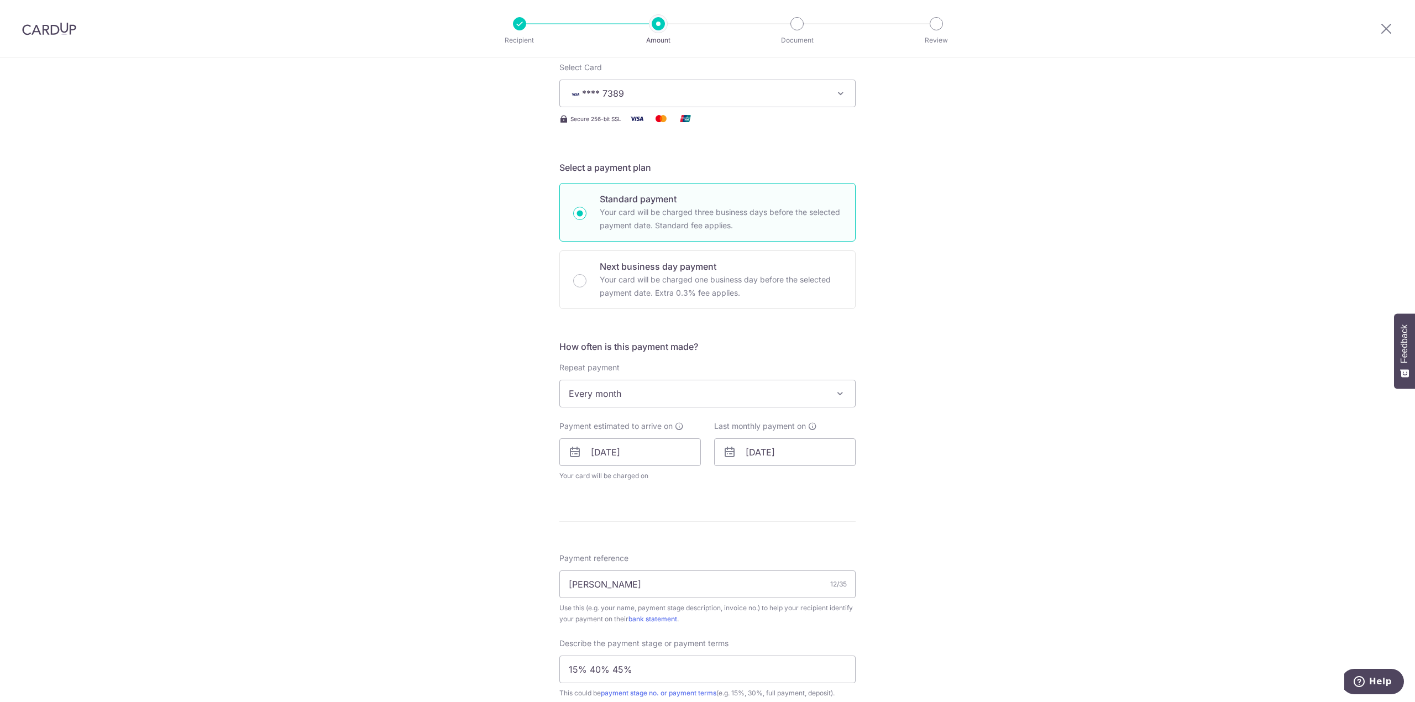
scroll to position [147, 0]
click at [618, 446] on input "[DATE]" at bounding box center [630, 451] width 142 height 28
drag, startPoint x: 664, startPoint y: 581, endPoint x: 725, endPoint y: 521, distance: 86.0
click at [664, 582] on link "18" at bounding box center [671, 574] width 18 height 18
type input "18/09/2025"
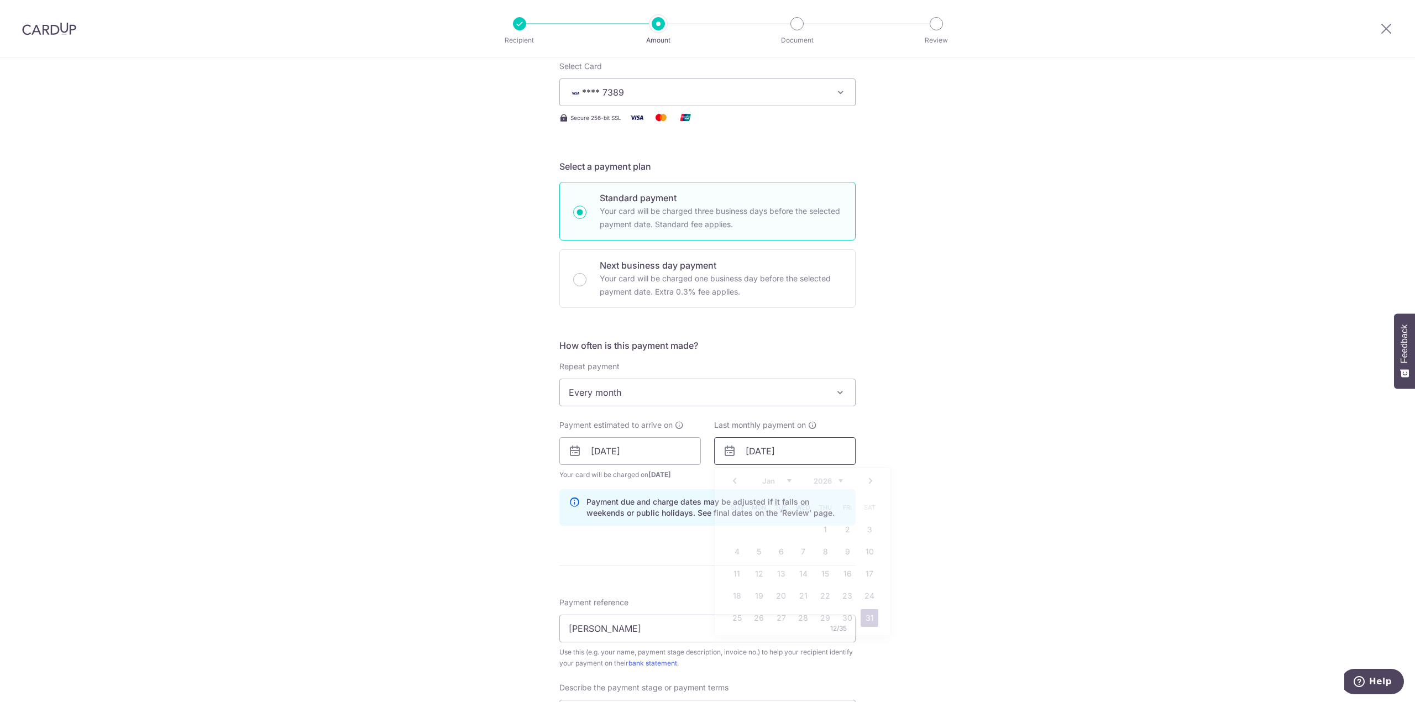
click at [761, 459] on input "31/01/2026" at bounding box center [785, 451] width 142 height 28
click at [732, 488] on link "Prev" at bounding box center [734, 480] width 13 height 13
click at [734, 481] on link "Prev" at bounding box center [734, 480] width 13 height 13
click at [870, 483] on link "Next" at bounding box center [870, 480] width 13 height 13
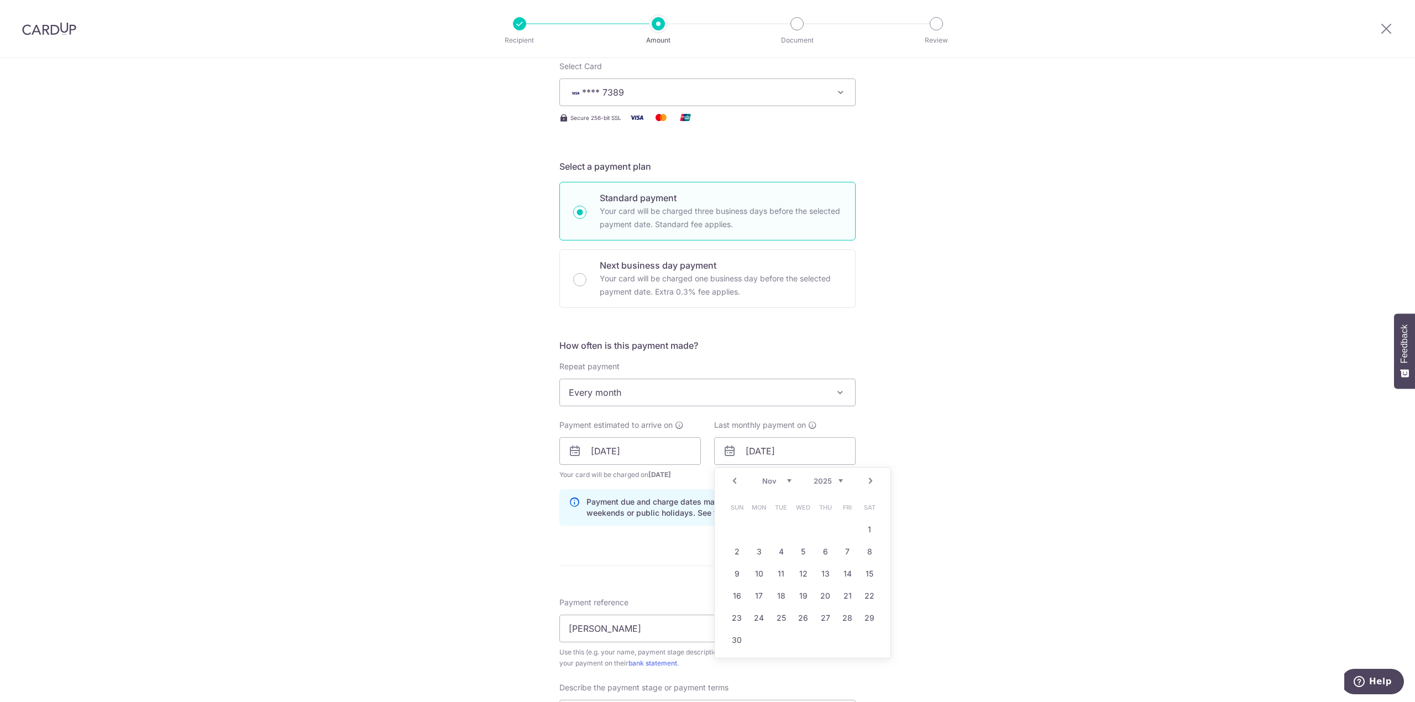
click at [859, 481] on div "Prev Next Sep Oct Nov Dec 2025 2026 2027 2028 2029 2030 2031 2032 2033 2034 2035" at bounding box center [803, 481] width 176 height 27
click at [864, 485] on link "Next" at bounding box center [870, 480] width 13 height 13
click at [799, 579] on link "17" at bounding box center [803, 574] width 18 height 18
type input "17/12/2025"
click at [992, 580] on div "Tell us more about your payment Enter payment amount SGD 32,000.00 32000.00 Sel…" at bounding box center [707, 495] width 1415 height 1169
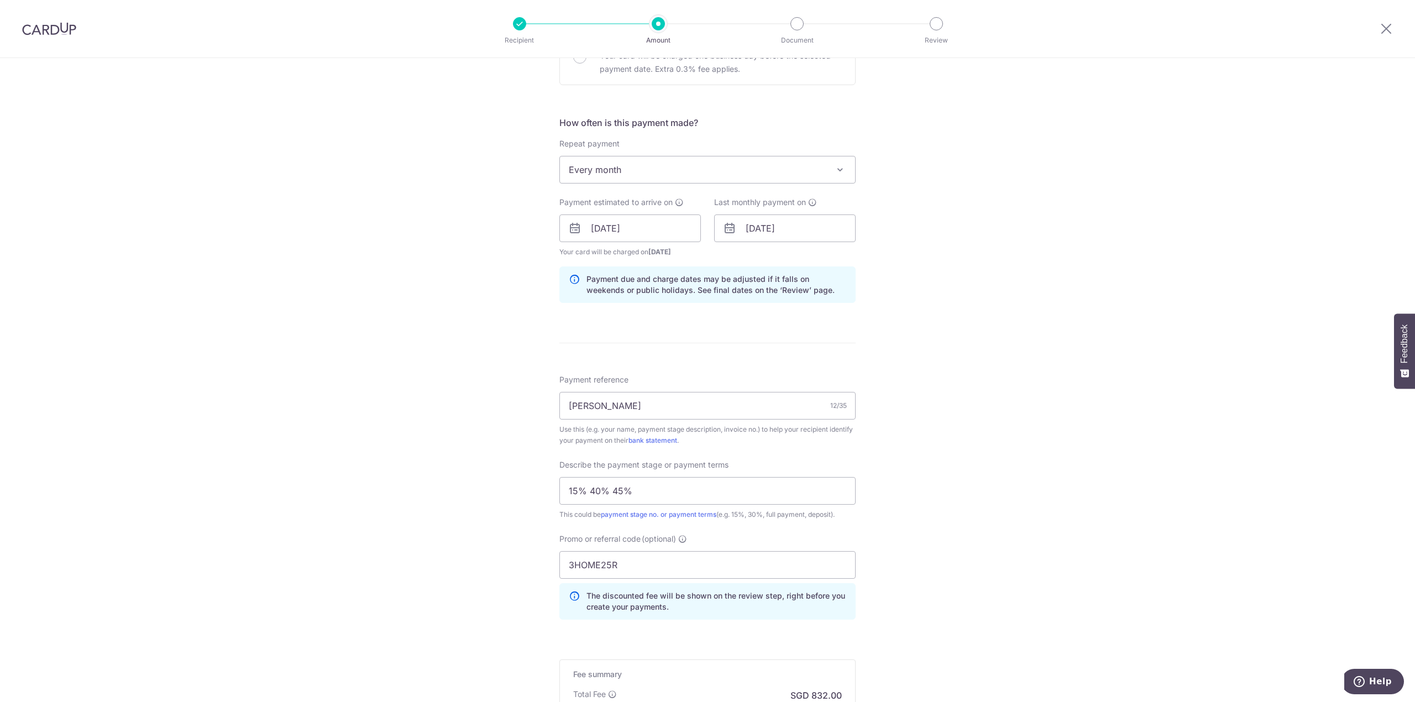
scroll to position [527, 0]
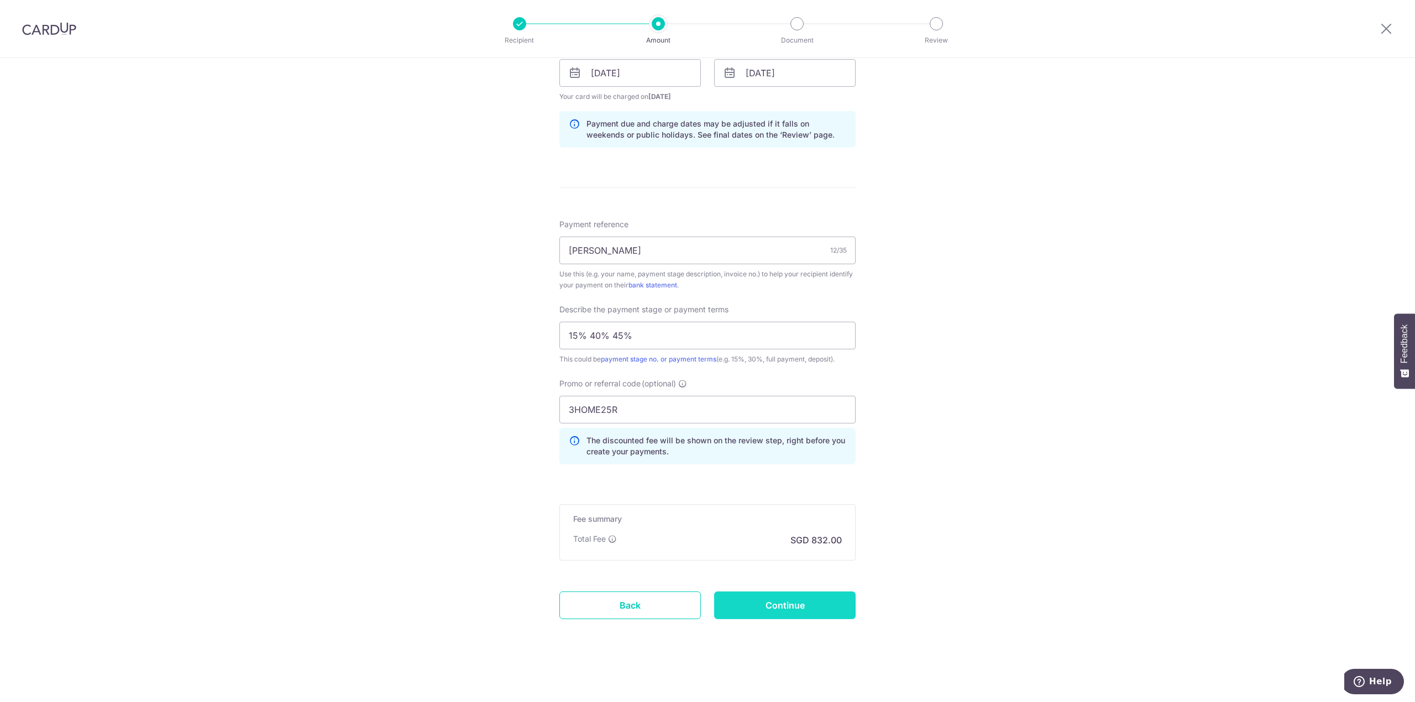
drag, startPoint x: 771, startPoint y: 584, endPoint x: 772, endPoint y: 593, distance: 9.5
click at [772, 593] on form "Enter payment amount SGD 32,000.00 32000.00 Select Card **** 7389 Add credit ca…" at bounding box center [707, 128] width 296 height 1044
click at [772, 598] on input "Continue" at bounding box center [785, 605] width 142 height 28
type input "Update Schedule"
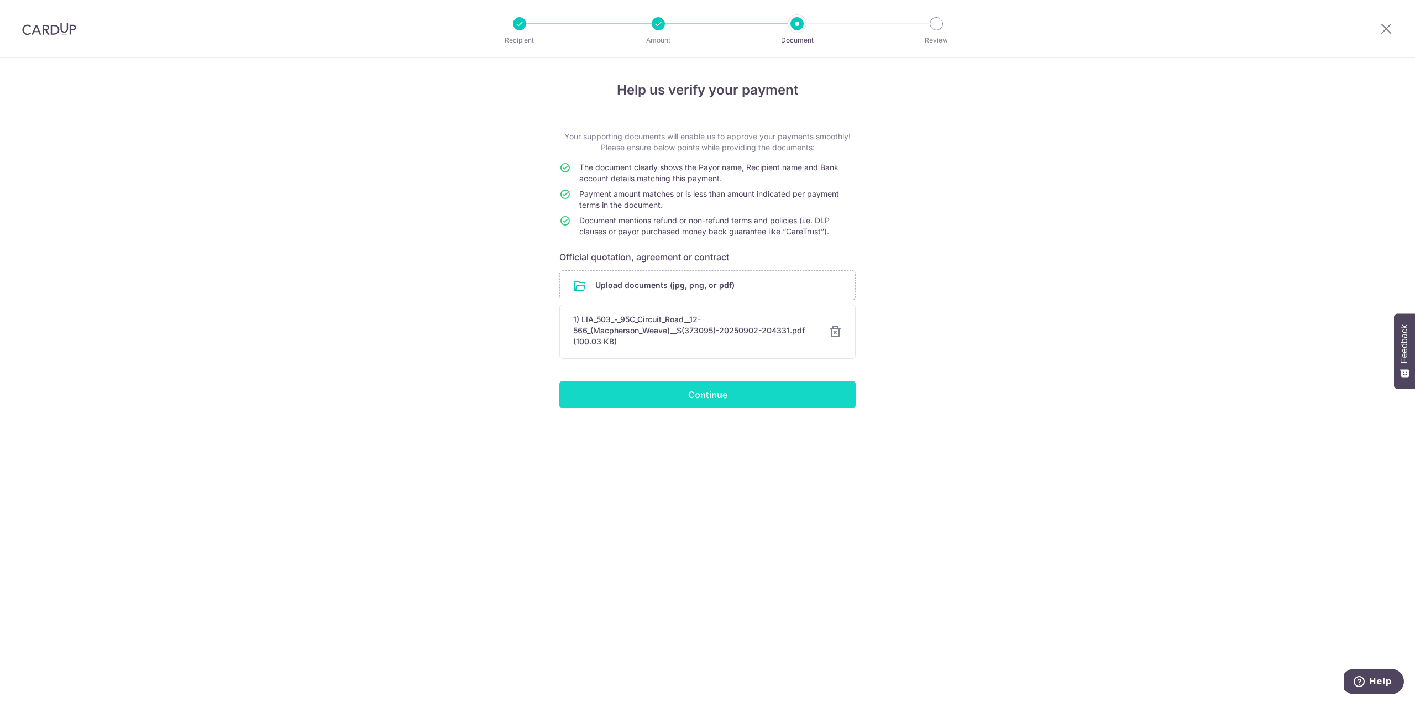
click at [601, 395] on input "Continue" at bounding box center [707, 395] width 296 height 28
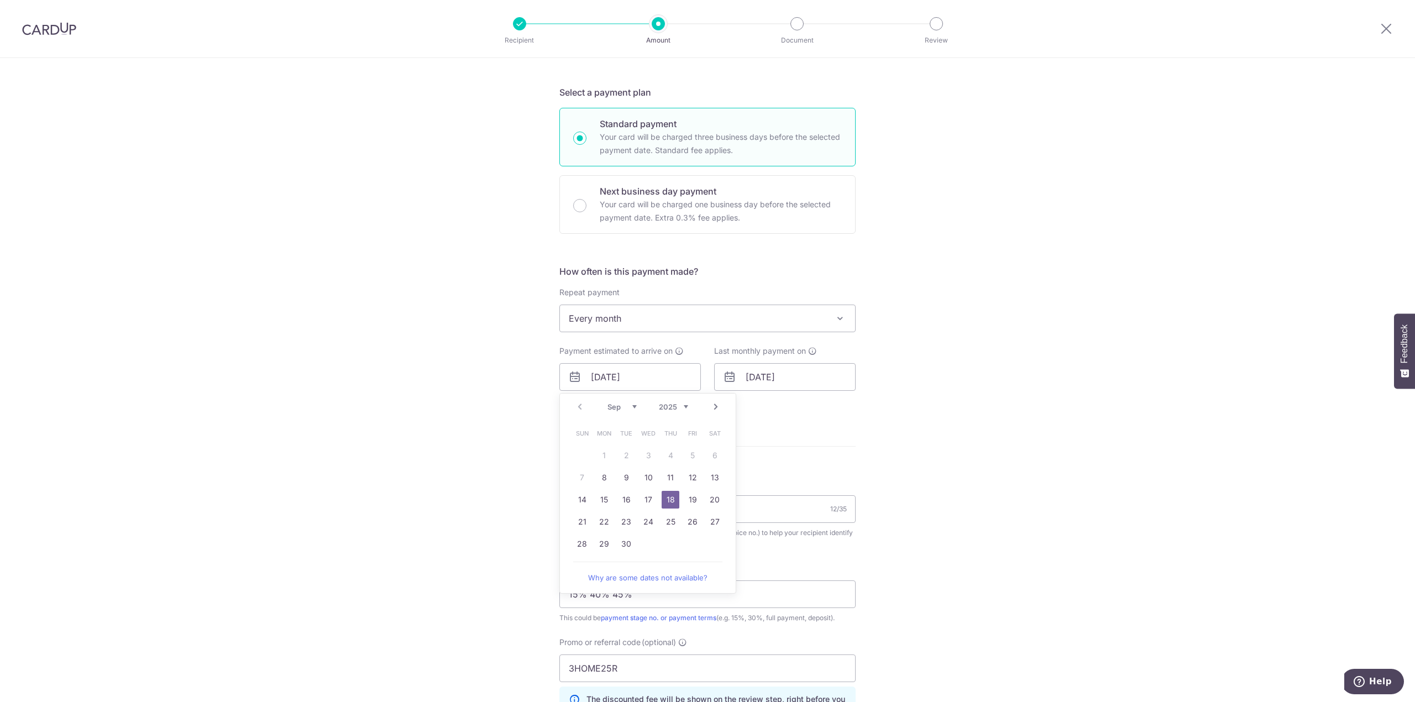
click at [710, 413] on link "Next" at bounding box center [715, 406] width 13 height 13
click at [644, 474] on link "8" at bounding box center [649, 478] width 18 height 18
type input "[DATE]"
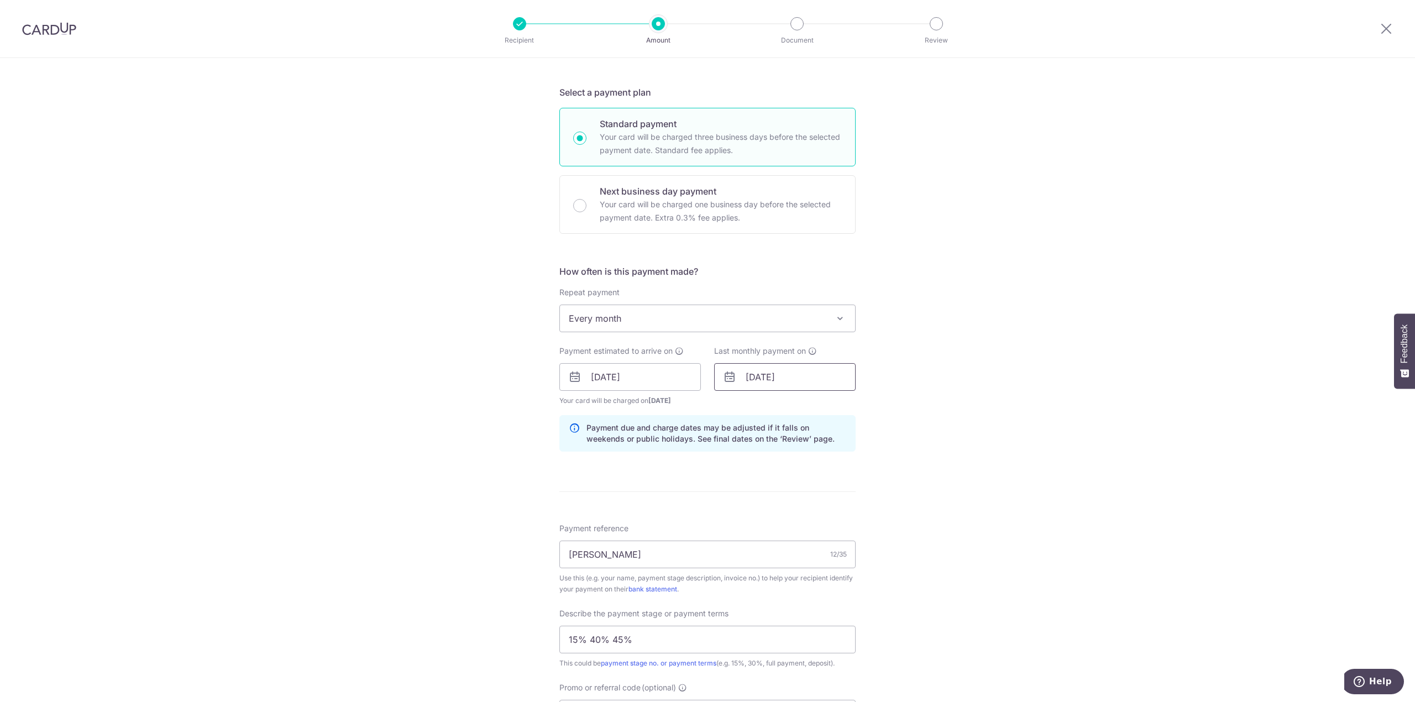
click at [776, 385] on input "17/12/2025" at bounding box center [785, 377] width 142 height 28
click at [801, 493] on link "17" at bounding box center [803, 500] width 18 height 18
click at [779, 371] on input "17/12/2025" at bounding box center [785, 377] width 142 height 28
click at [859, 409] on div "Prev Next Oct Nov Dec 2025 2026 2027 2028 2029 2030 2031 2032 2033 2034 2035" at bounding box center [803, 407] width 176 height 27
click at [865, 409] on link "Next" at bounding box center [870, 406] width 13 height 13
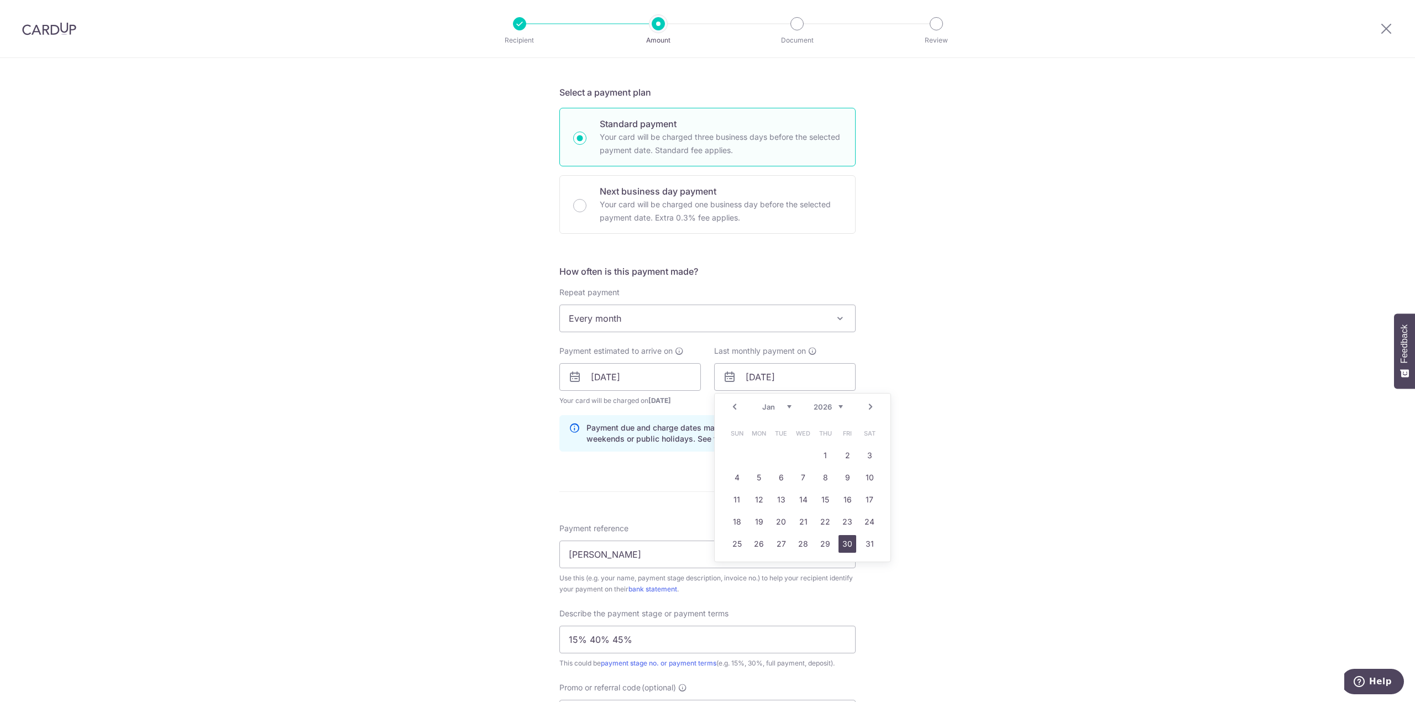
click at [846, 543] on link "30" at bounding box center [848, 544] width 18 height 18
type input "30/01/2026"
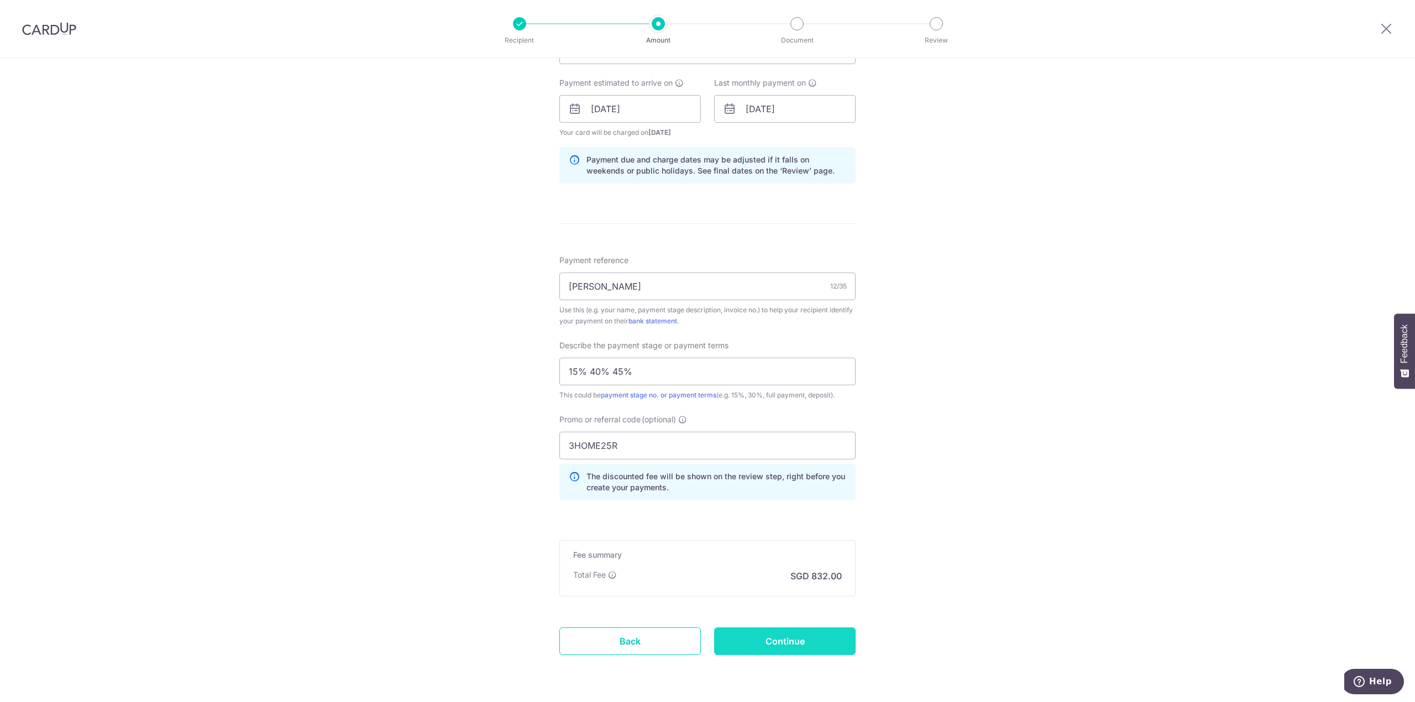
scroll to position [527, 0]
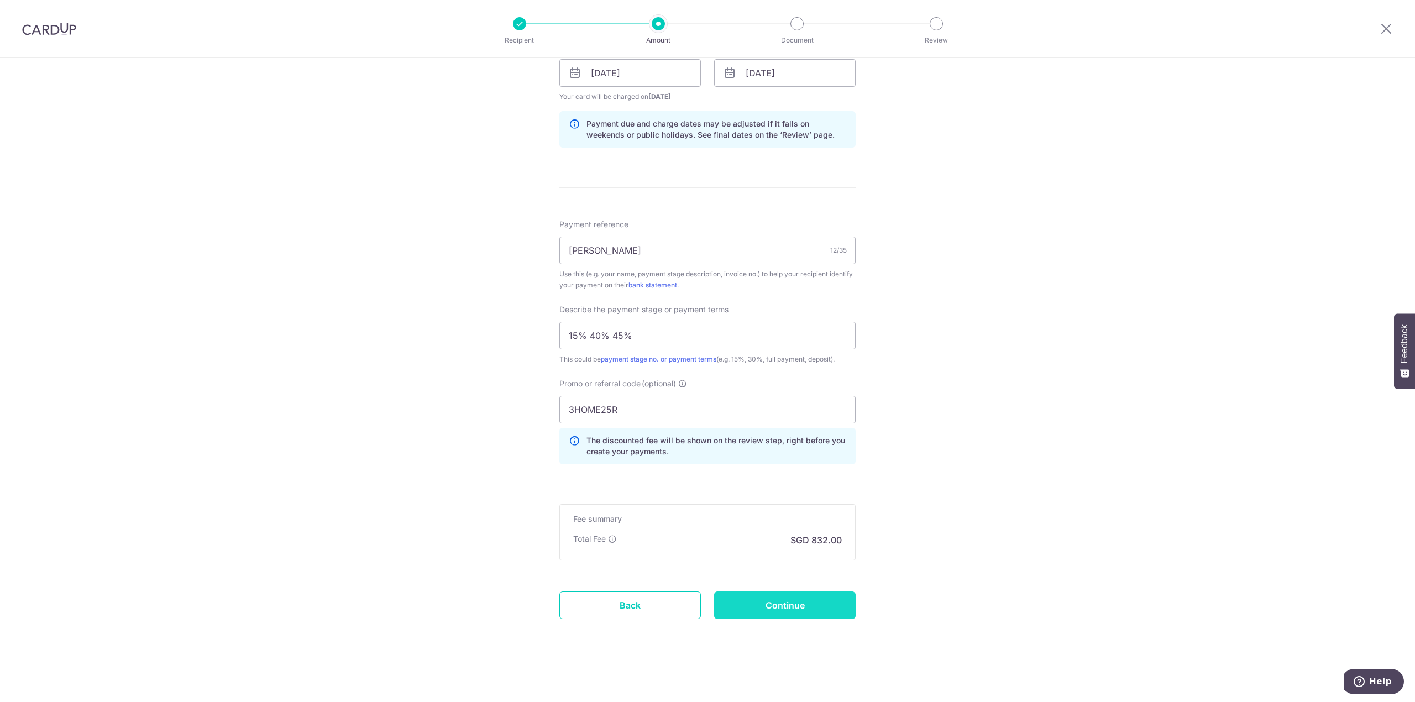
click at [803, 605] on input "Continue" at bounding box center [785, 605] width 142 height 28
type input "Update Schedule"
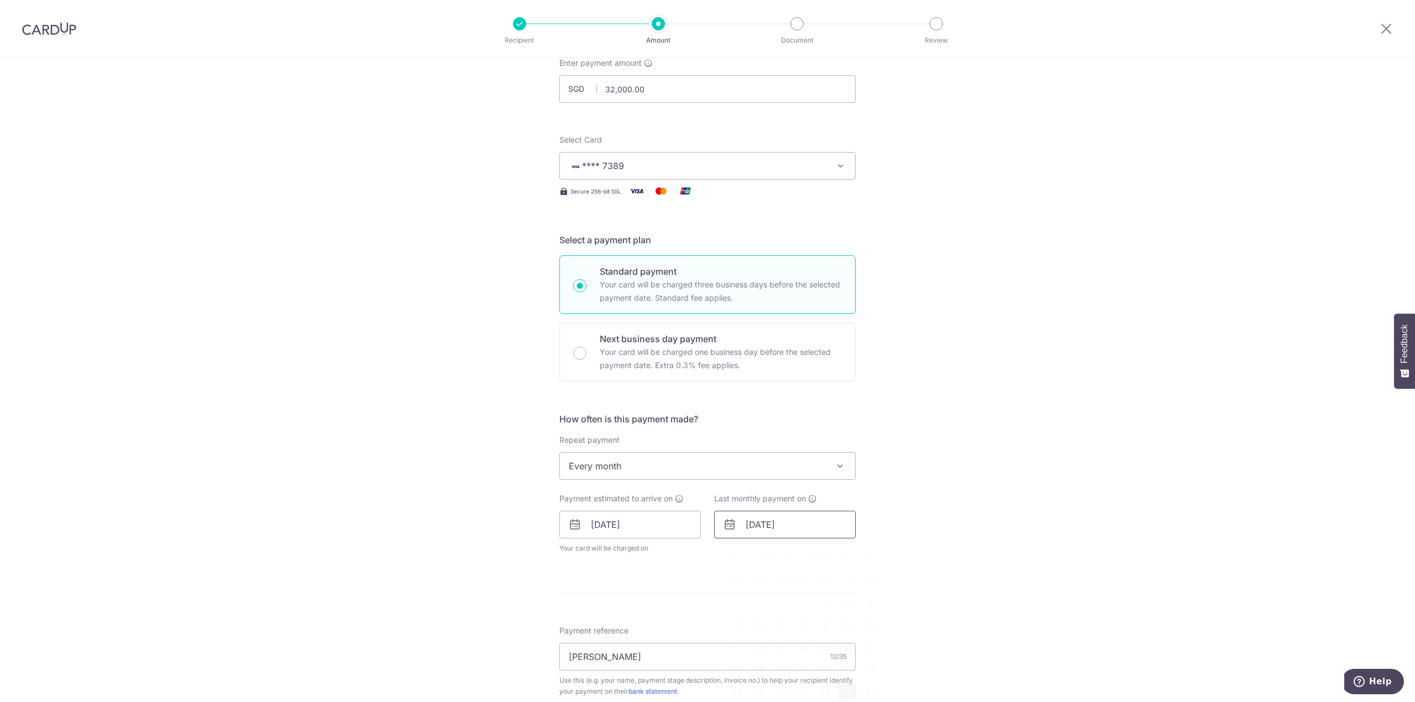
click at [803, 522] on input "30/01/2026" at bounding box center [785, 525] width 142 height 28
click at [841, 626] on link "9" at bounding box center [848, 625] width 18 height 18
type input "09/01/2026"
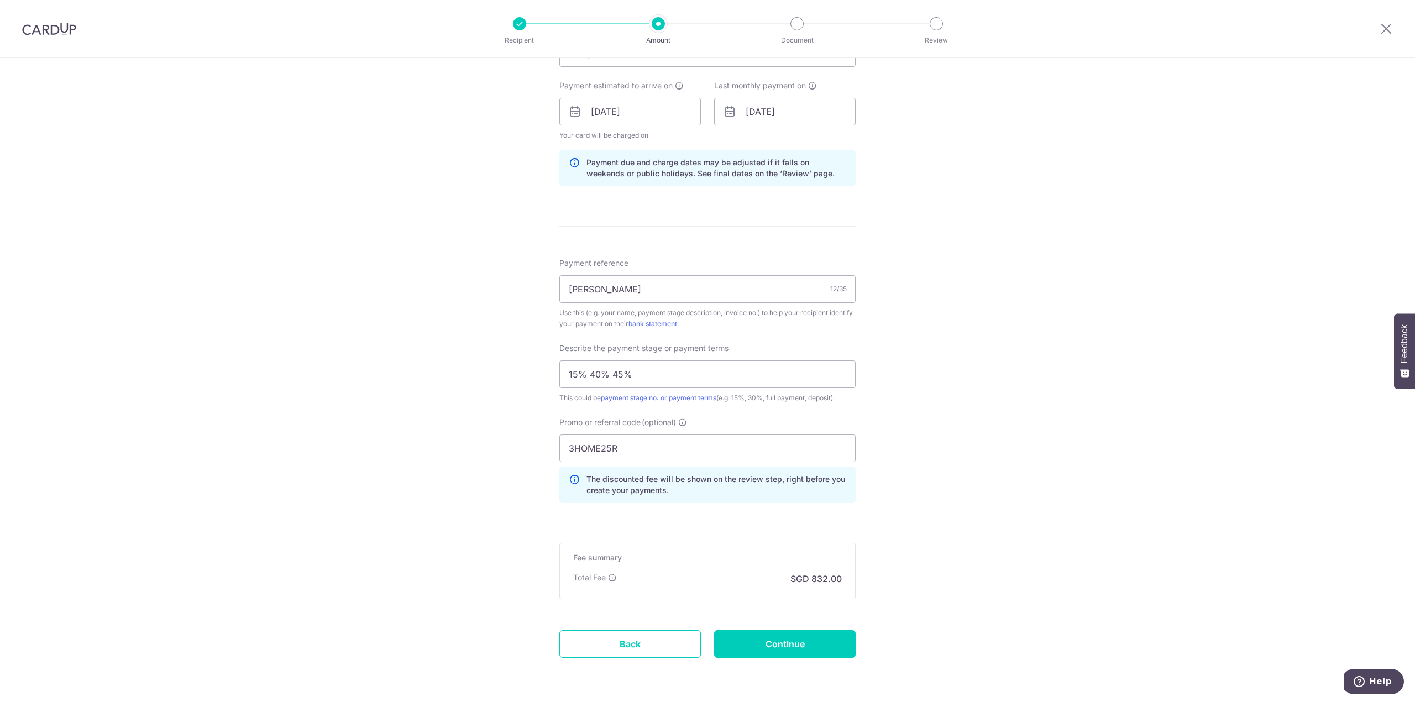
scroll to position [516, 0]
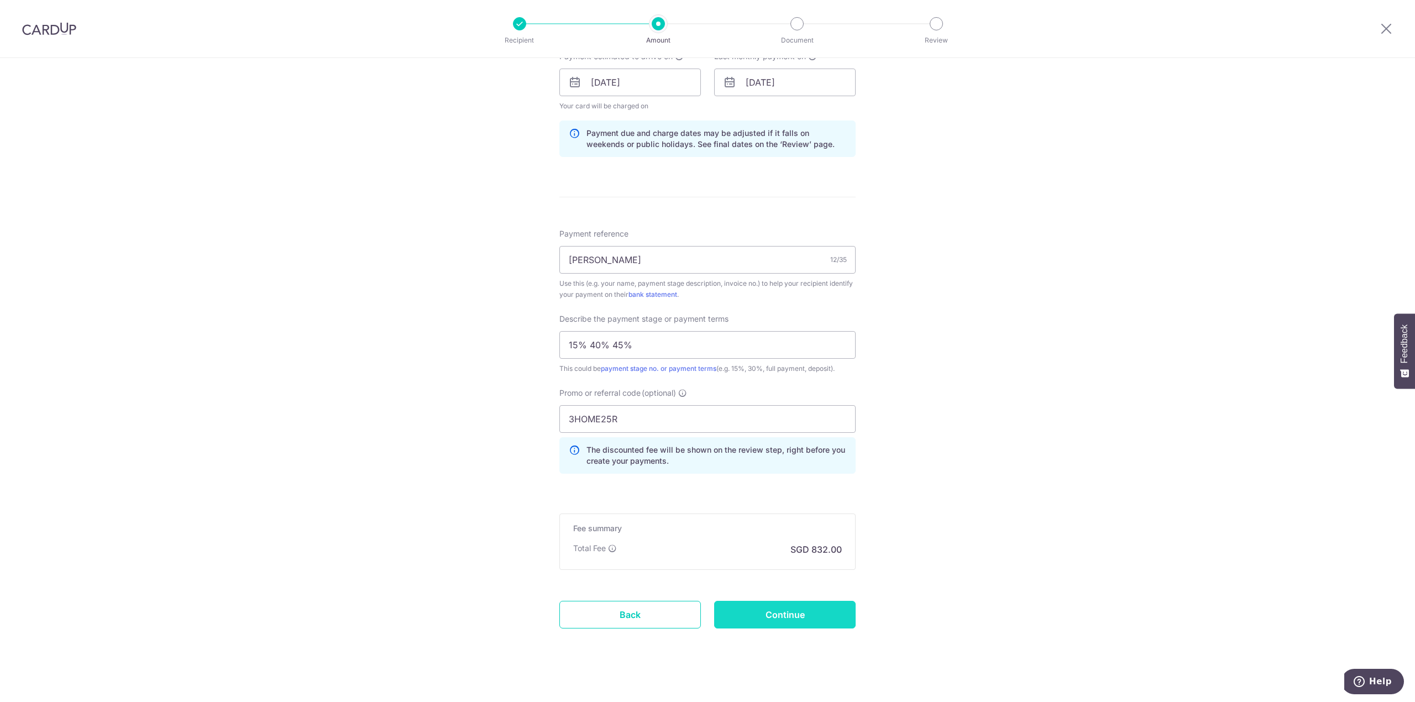
click at [792, 628] on input "Continue" at bounding box center [785, 615] width 142 height 28
type input "Update Schedule"
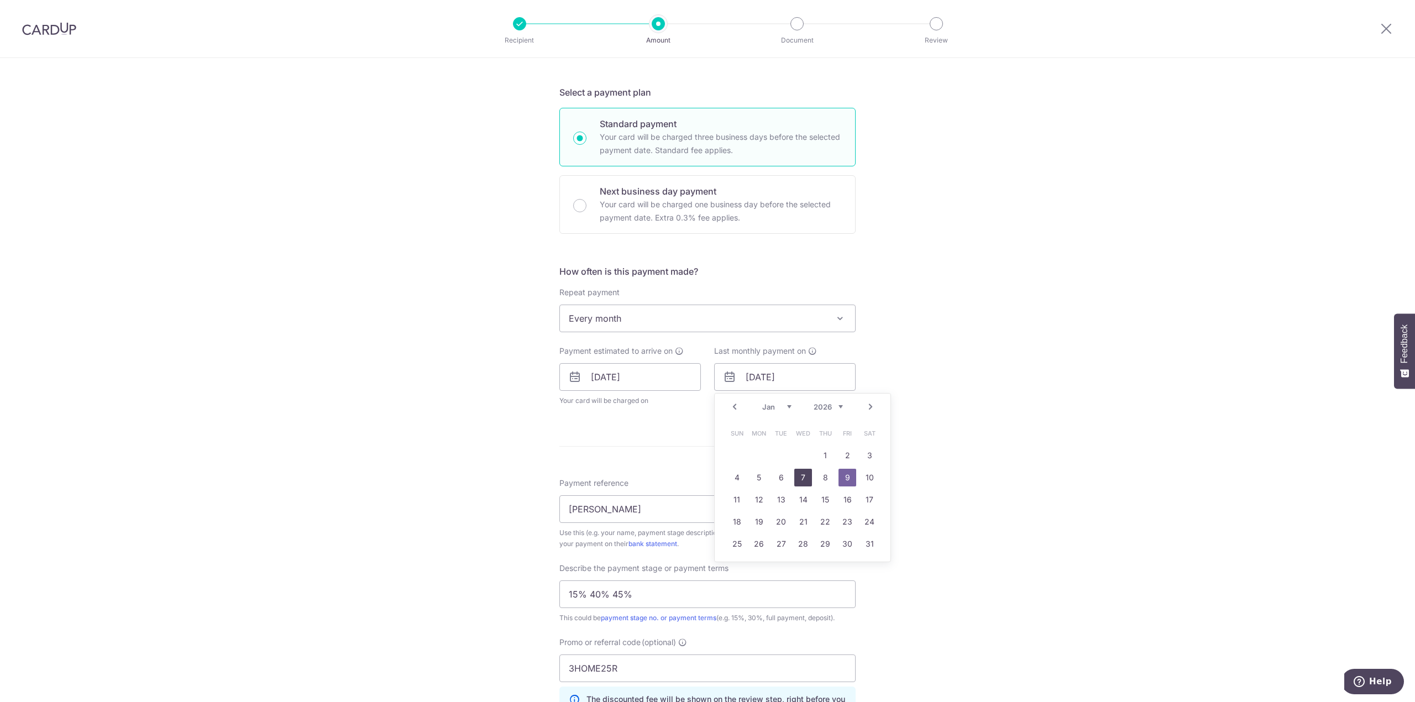
click at [794, 480] on link "7" at bounding box center [803, 478] width 18 height 18
type input "07/01/2026"
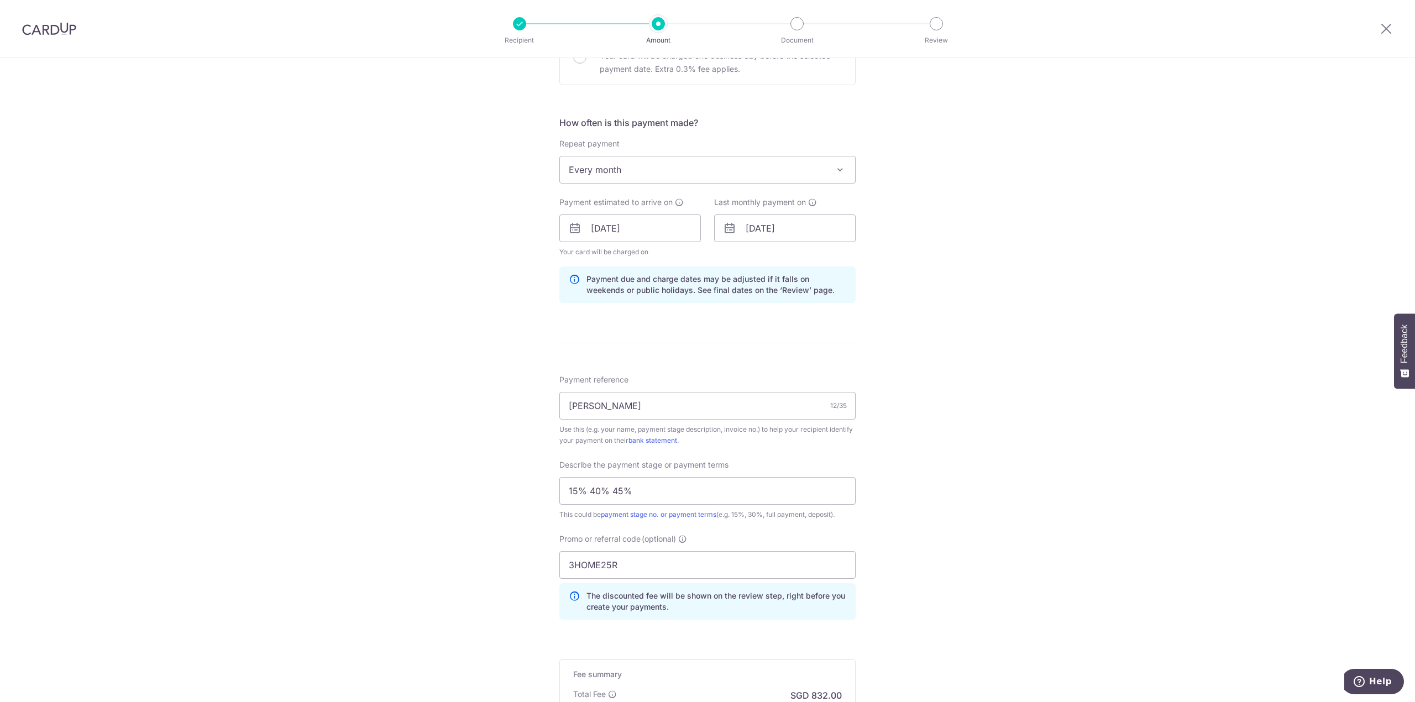
scroll to position [527, 0]
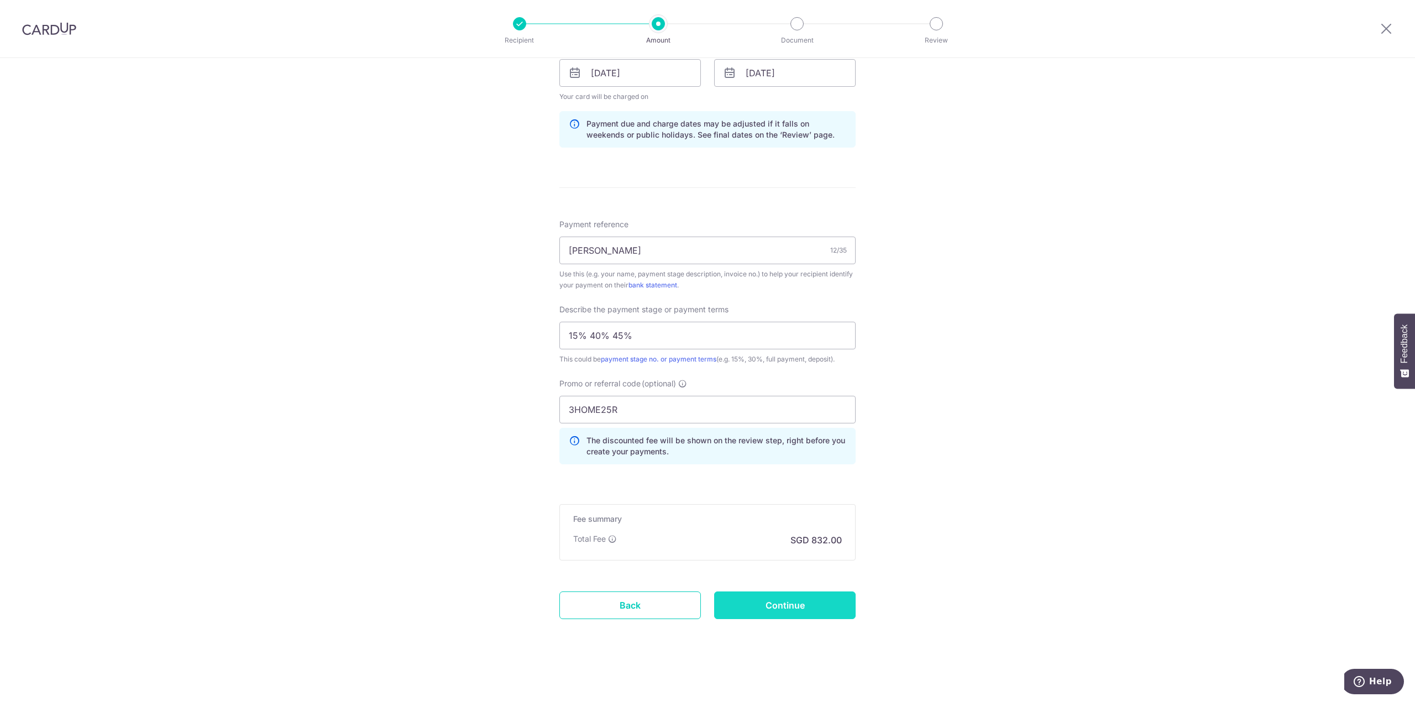
click at [752, 596] on input "Continue" at bounding box center [785, 605] width 142 height 28
type input "Update Schedule"
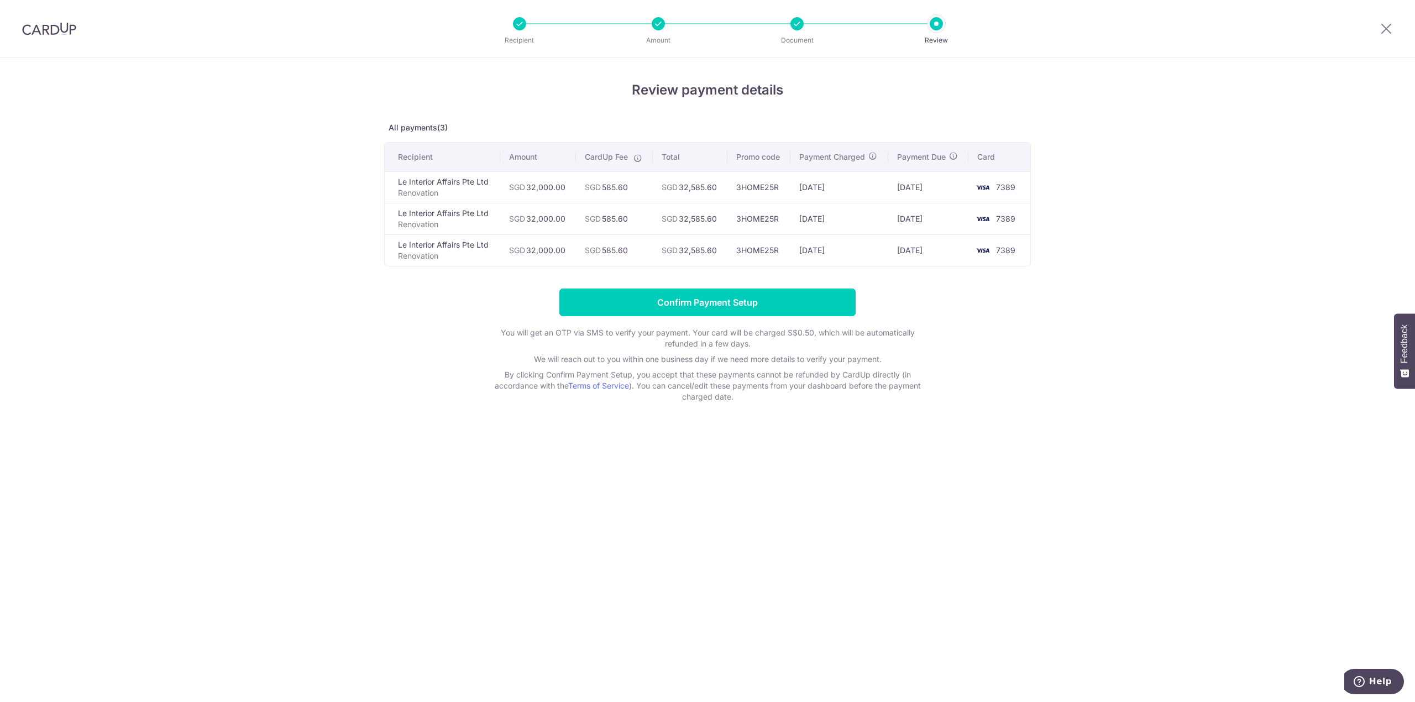
click at [1033, 567] on div "Review payment details All payments(3) Recipient Amount CardUp Fee Total Promo …" at bounding box center [707, 380] width 1415 height 644
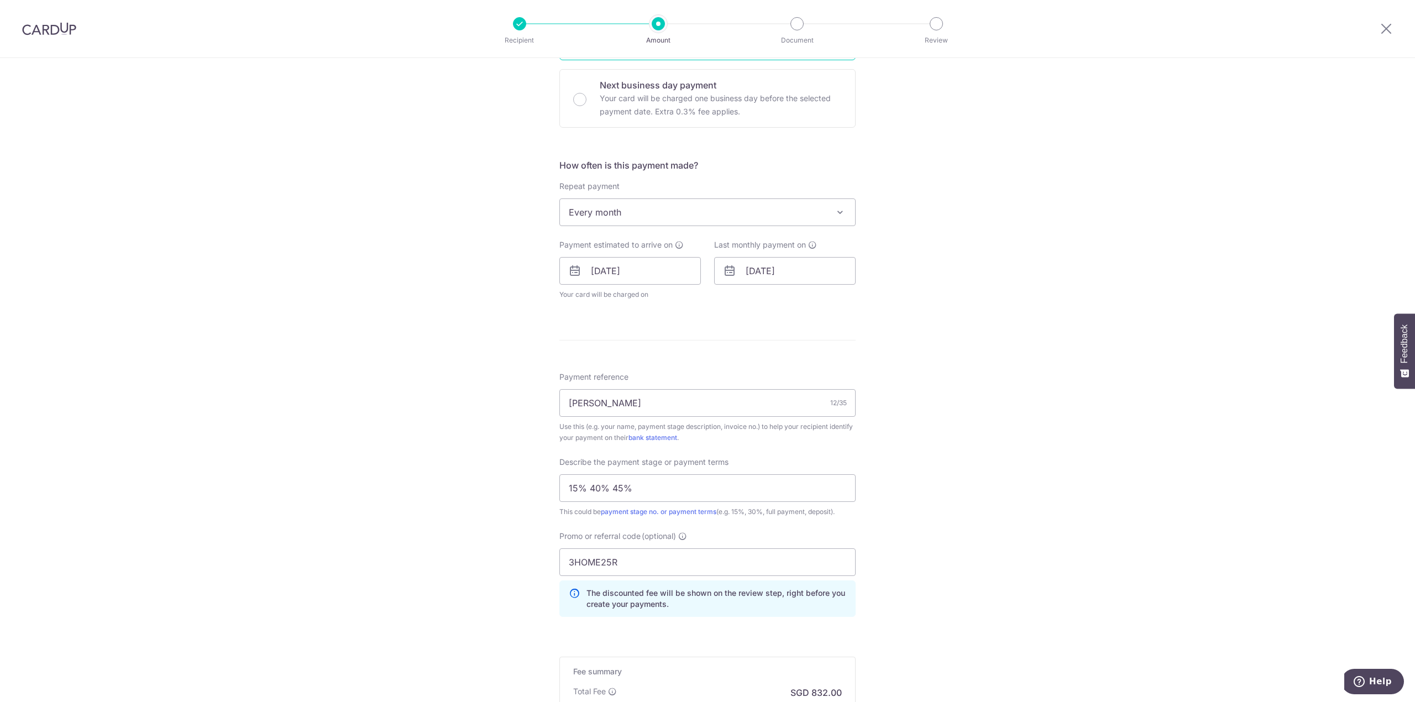
scroll to position [261, 0]
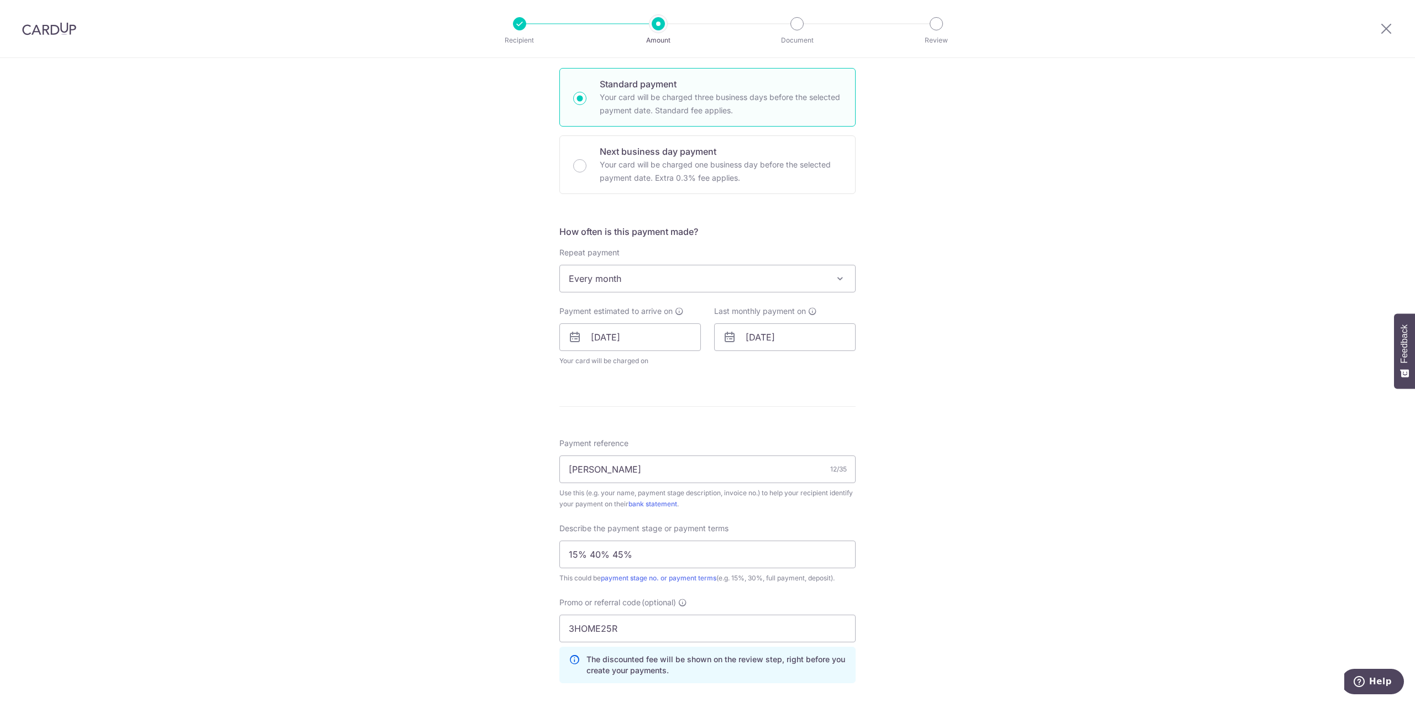
click at [764, 275] on span "Every month" at bounding box center [707, 278] width 295 height 27
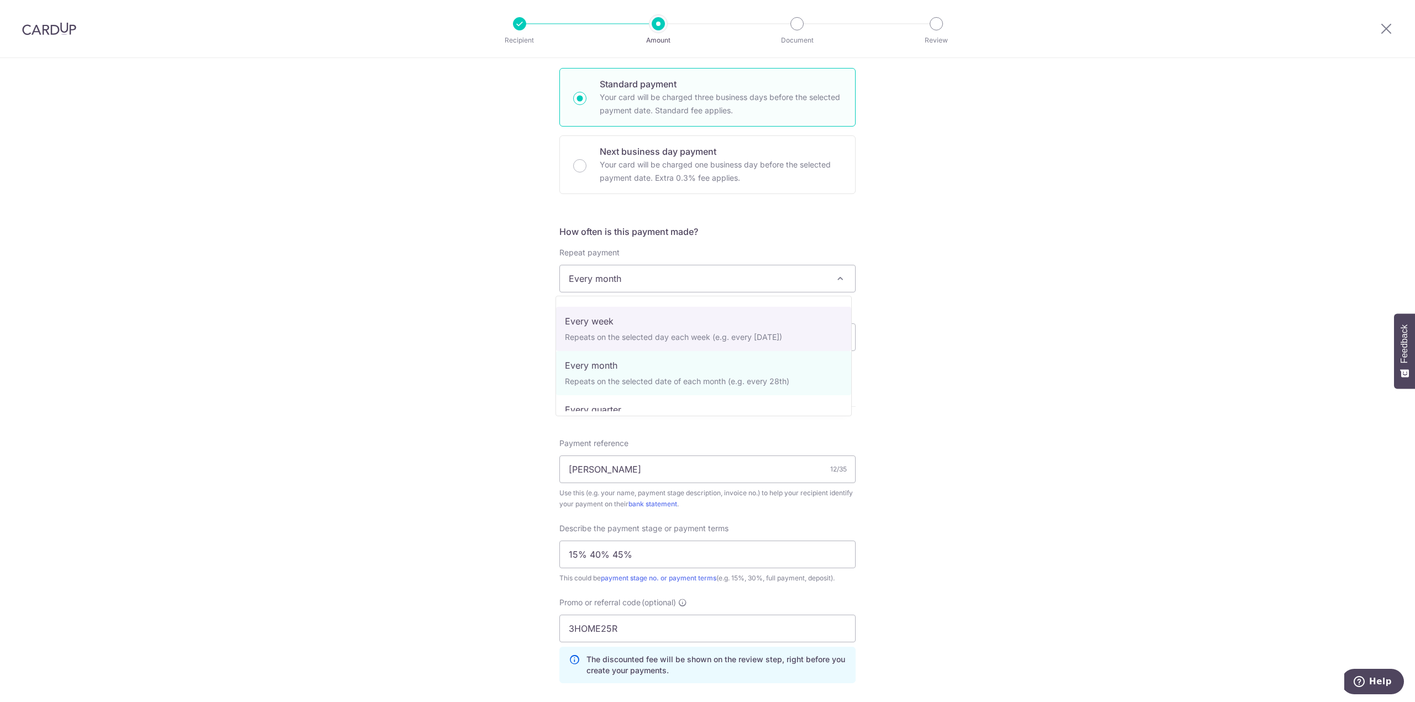
scroll to position [74, 0]
drag, startPoint x: 1088, startPoint y: 515, endPoint x: 1088, endPoint y: 522, distance: 7.2
click at [1087, 515] on div "Tell us more about your payment Enter payment amount SGD 32,000.00 32000.00 Sel…" at bounding box center [707, 359] width 1415 height 1124
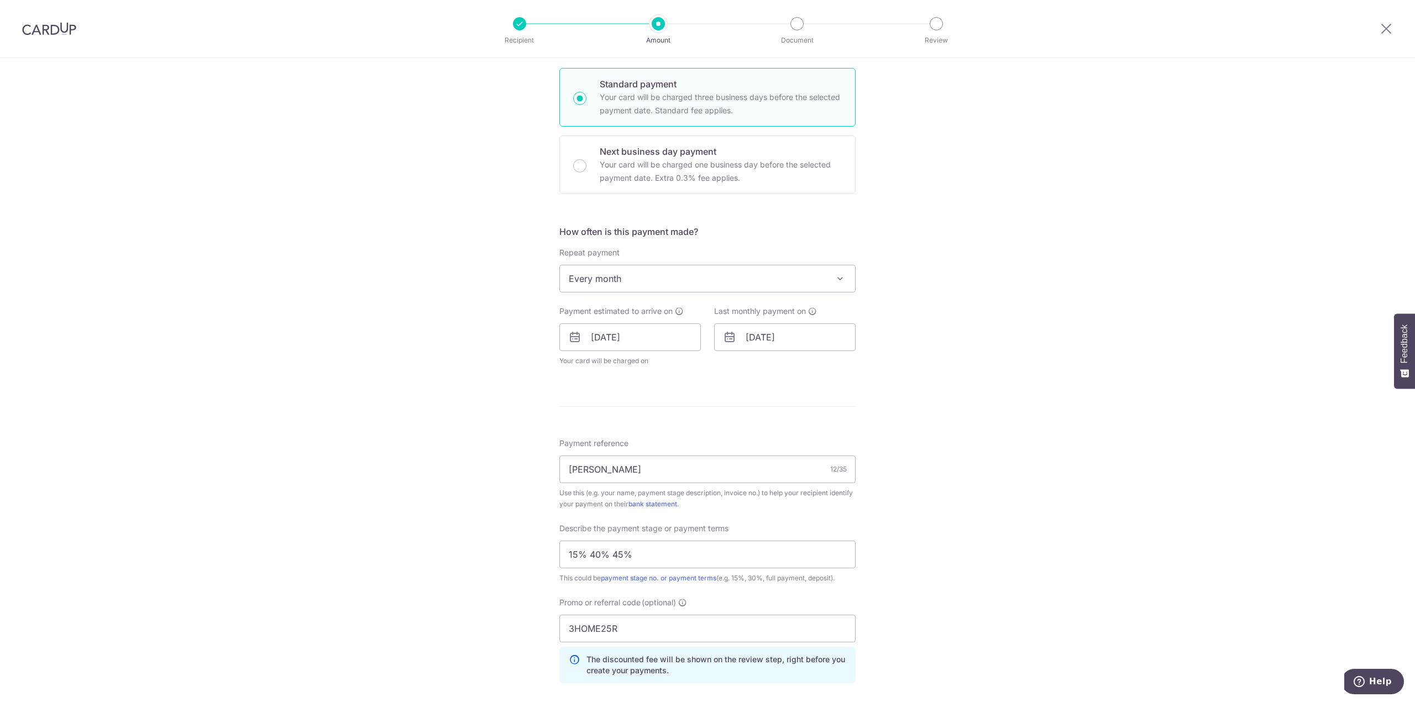
click at [769, 297] on div "How often is this payment made? Repeat payment Never Every week Every month Eve…" at bounding box center [707, 300] width 296 height 150
click at [778, 287] on span "Every month" at bounding box center [707, 278] width 295 height 27
